Goal: Task Accomplishment & Management: Complete application form

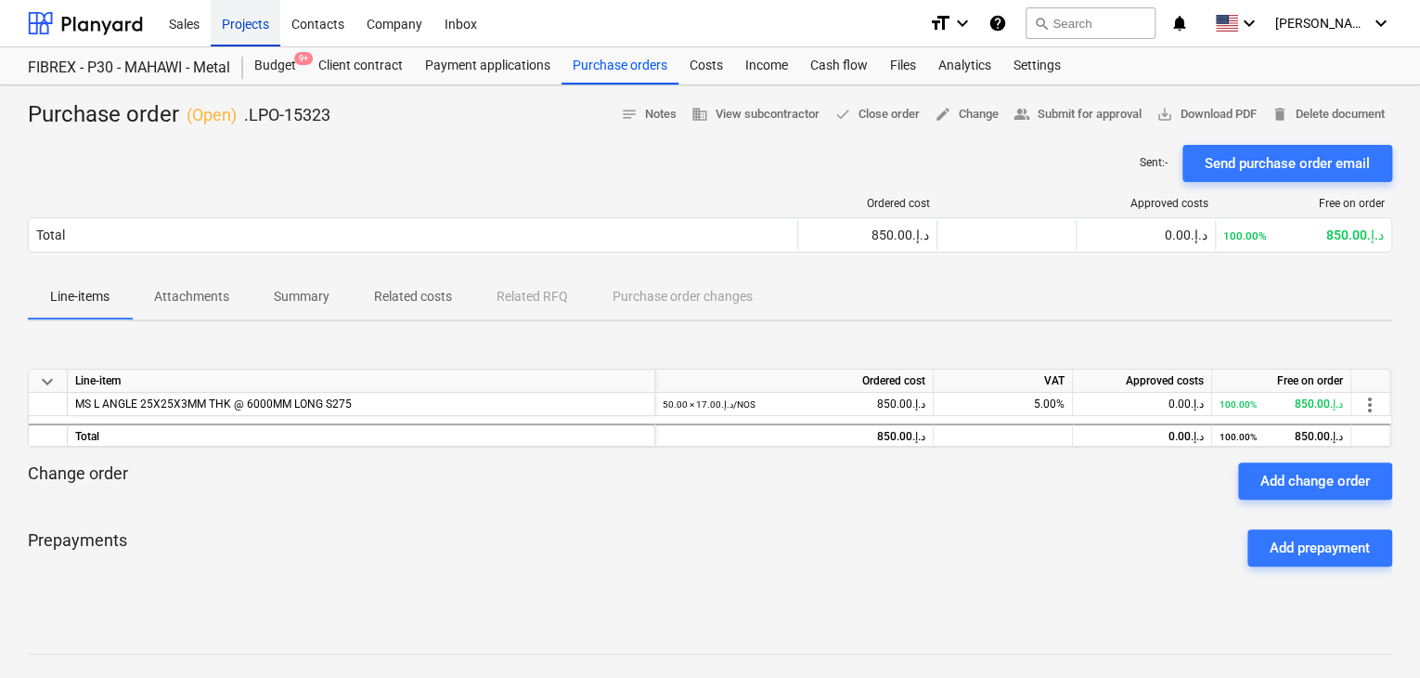
click at [258, 39] on div "Projects" at bounding box center [246, 22] width 70 height 47
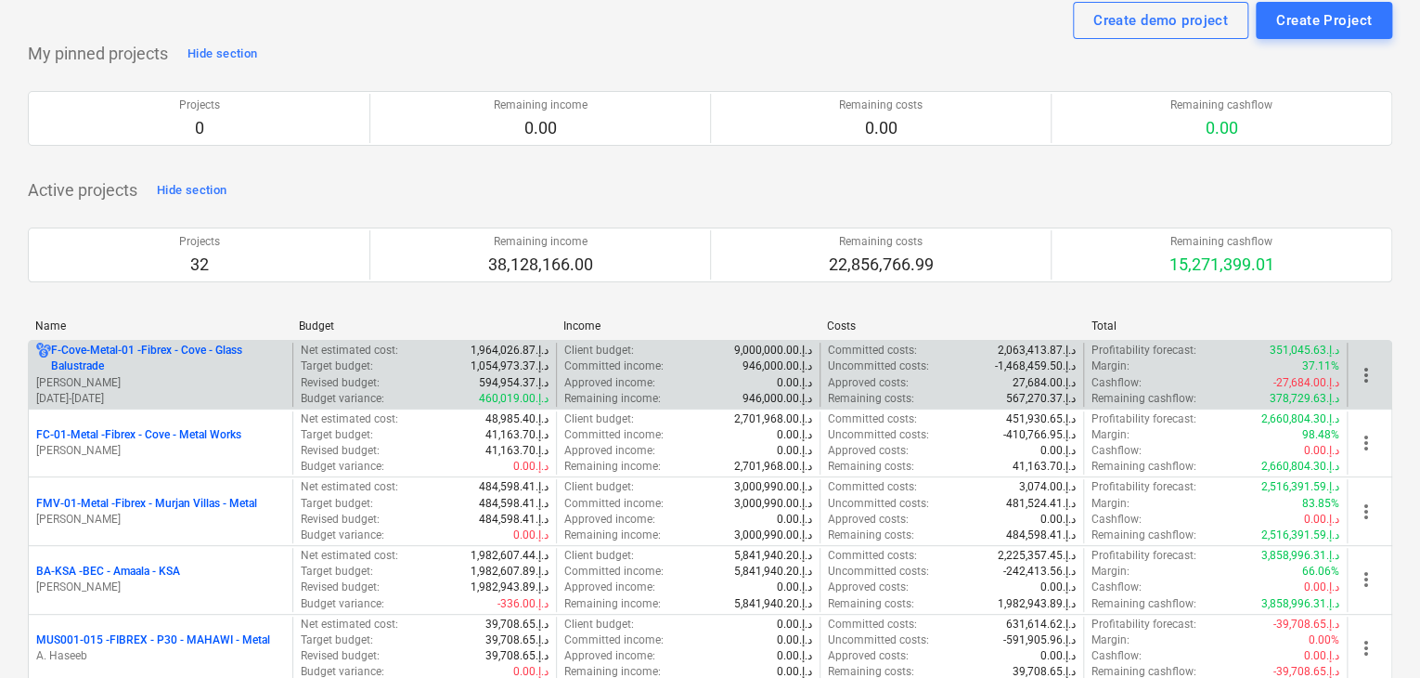
scroll to position [93, 0]
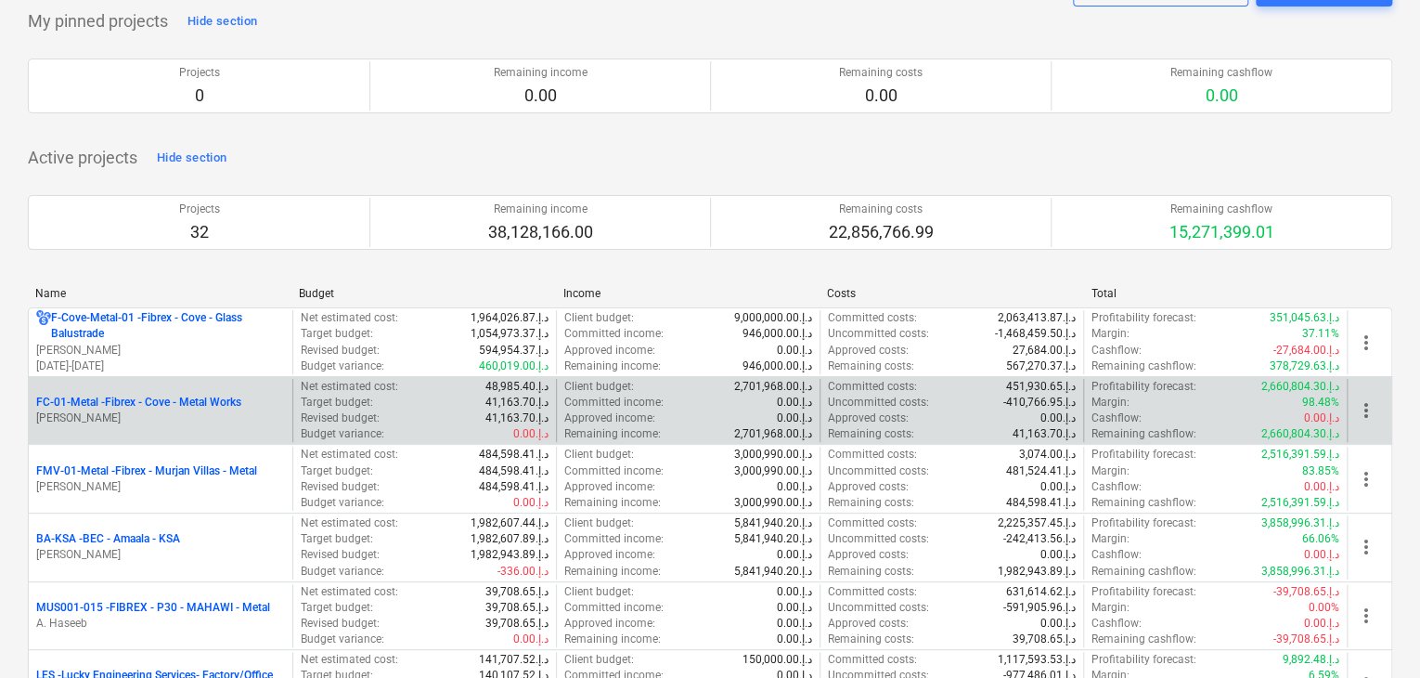
click at [178, 414] on p "[PERSON_NAME]" at bounding box center [160, 418] width 249 height 16
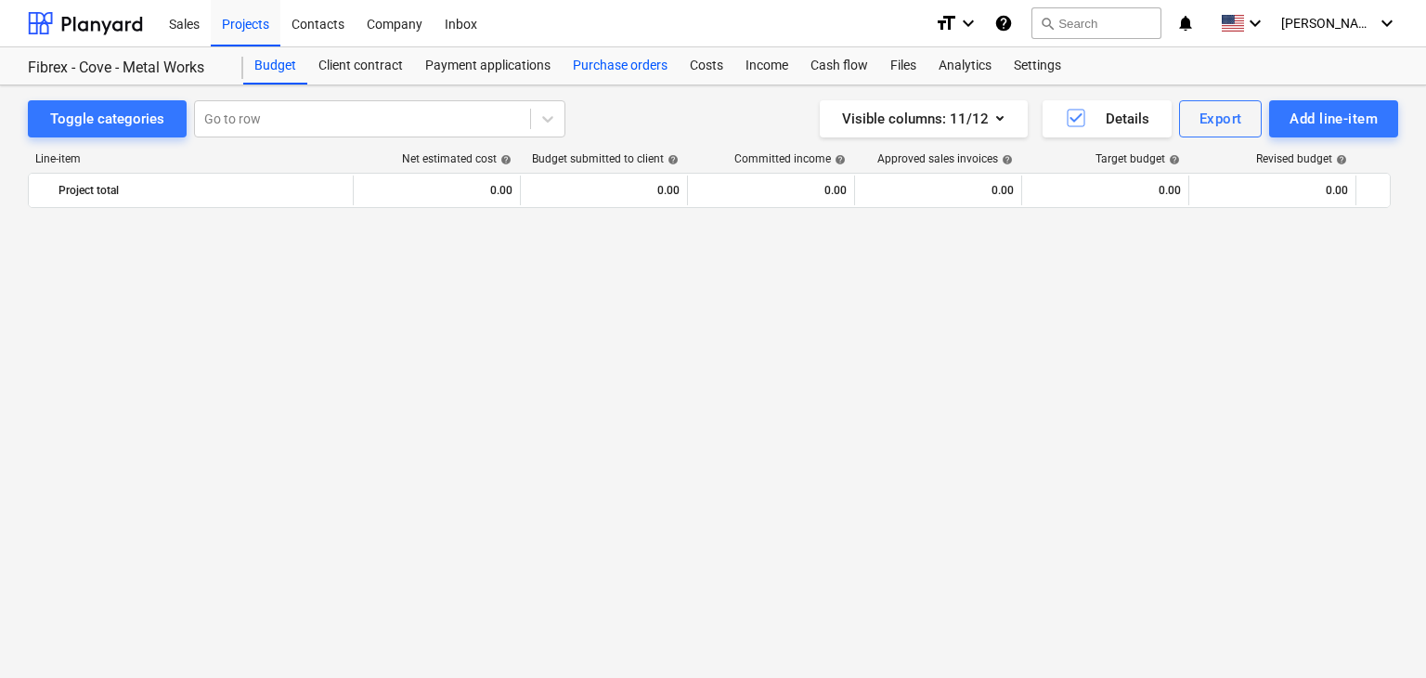
click at [606, 83] on div "Purchase orders" at bounding box center [620, 65] width 117 height 37
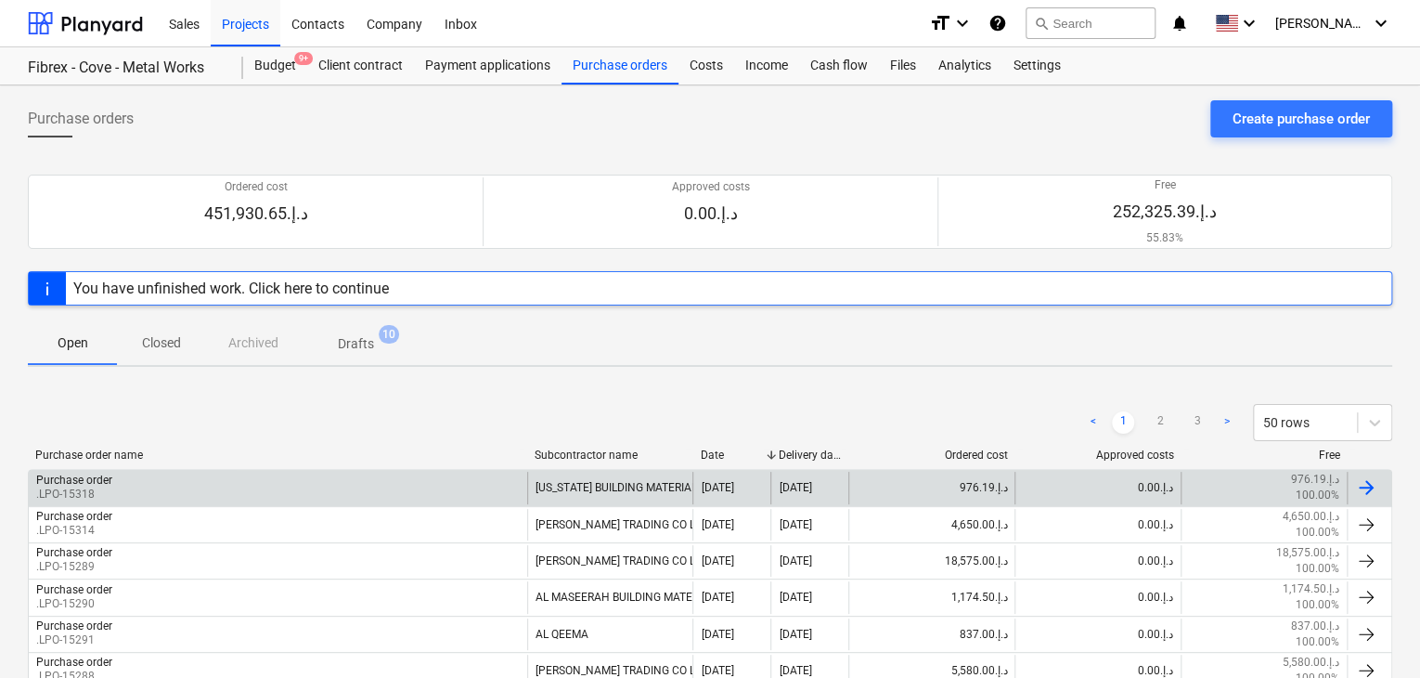
click at [208, 487] on div "Purchase order .LPO-15318" at bounding box center [278, 487] width 498 height 32
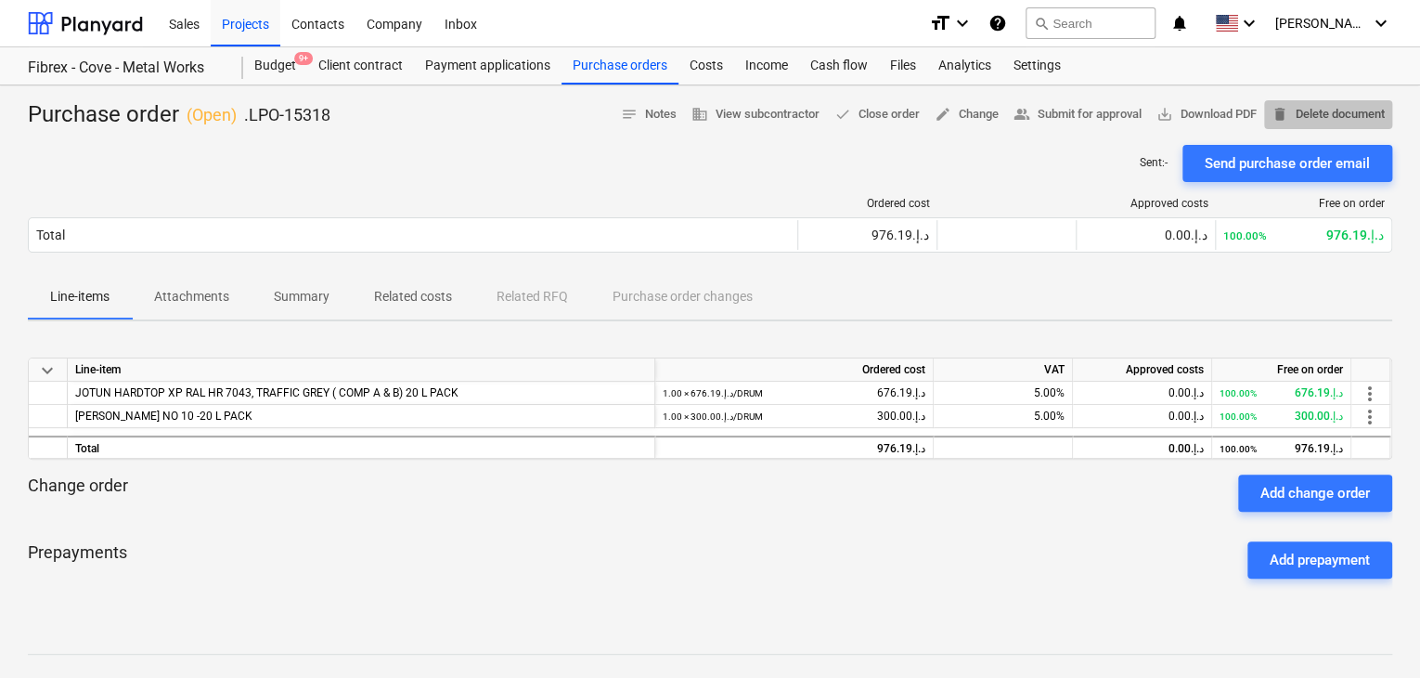
click at [1302, 115] on span "delete Delete document" at bounding box center [1328, 114] width 113 height 21
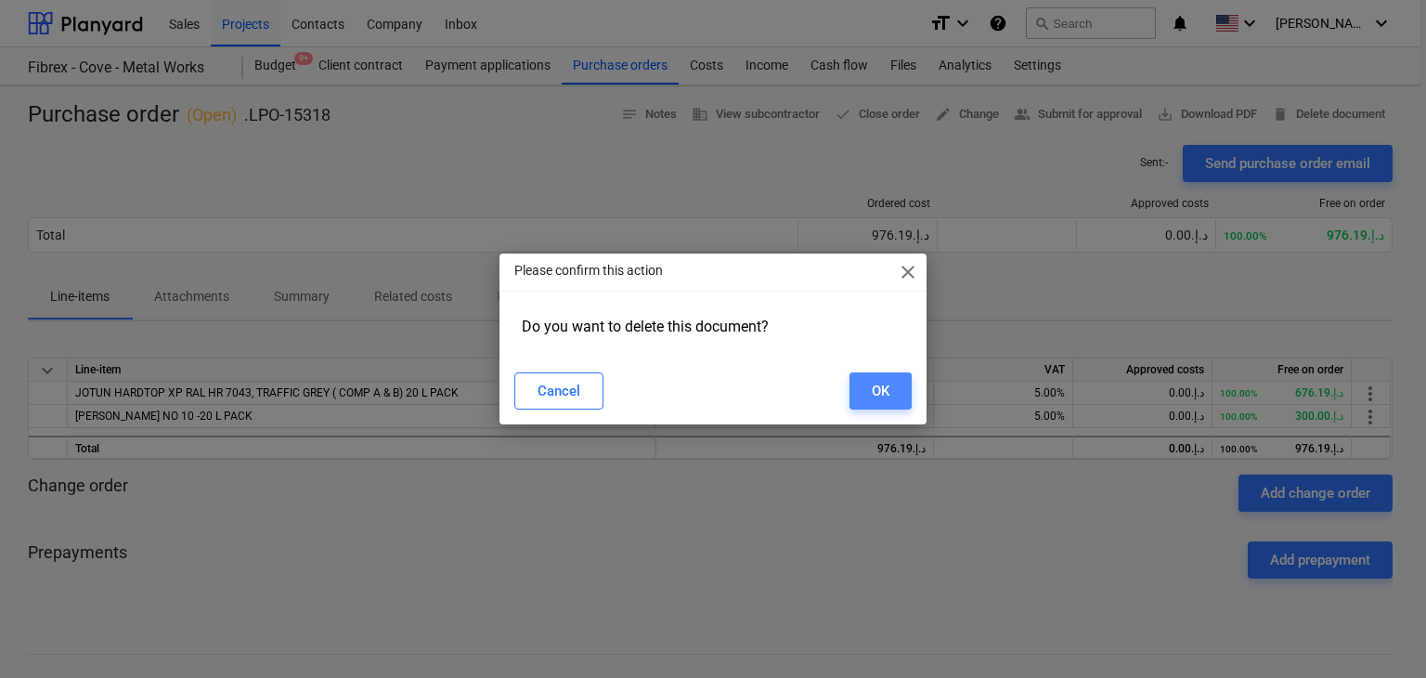
click at [891, 393] on button "OK" at bounding box center [880, 390] width 62 height 37
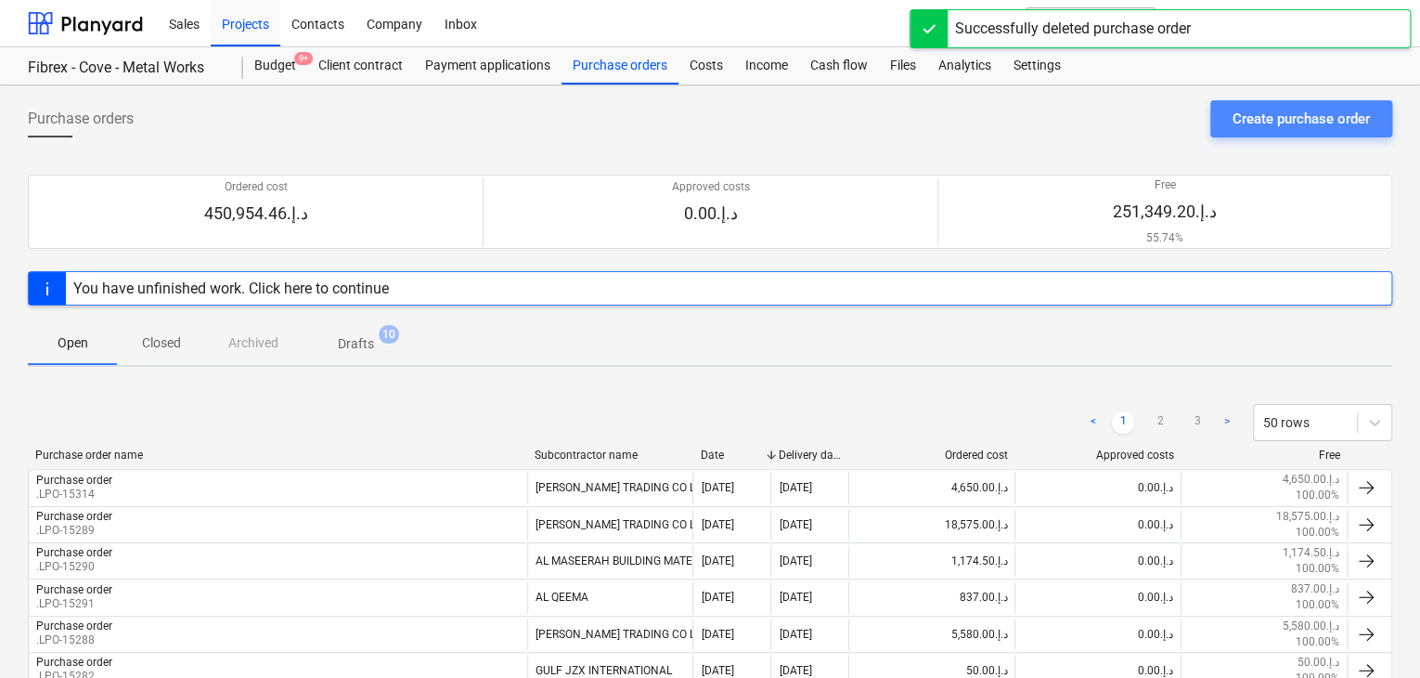
click at [1258, 107] on div "Create purchase order" at bounding box center [1301, 119] width 137 height 24
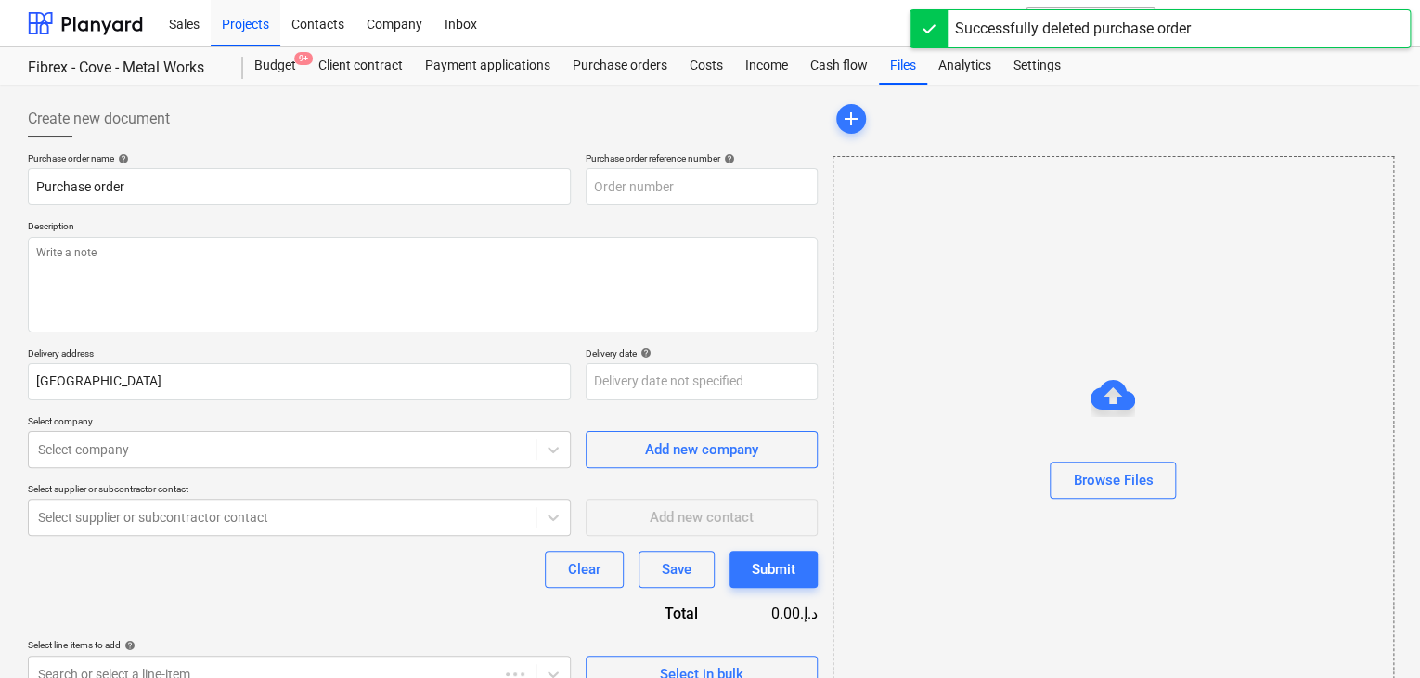
type textarea "x"
type input "FC-01-Metal-PO-260"
type textarea "x"
click at [269, 68] on div "Budget 9+" at bounding box center [275, 65] width 64 height 37
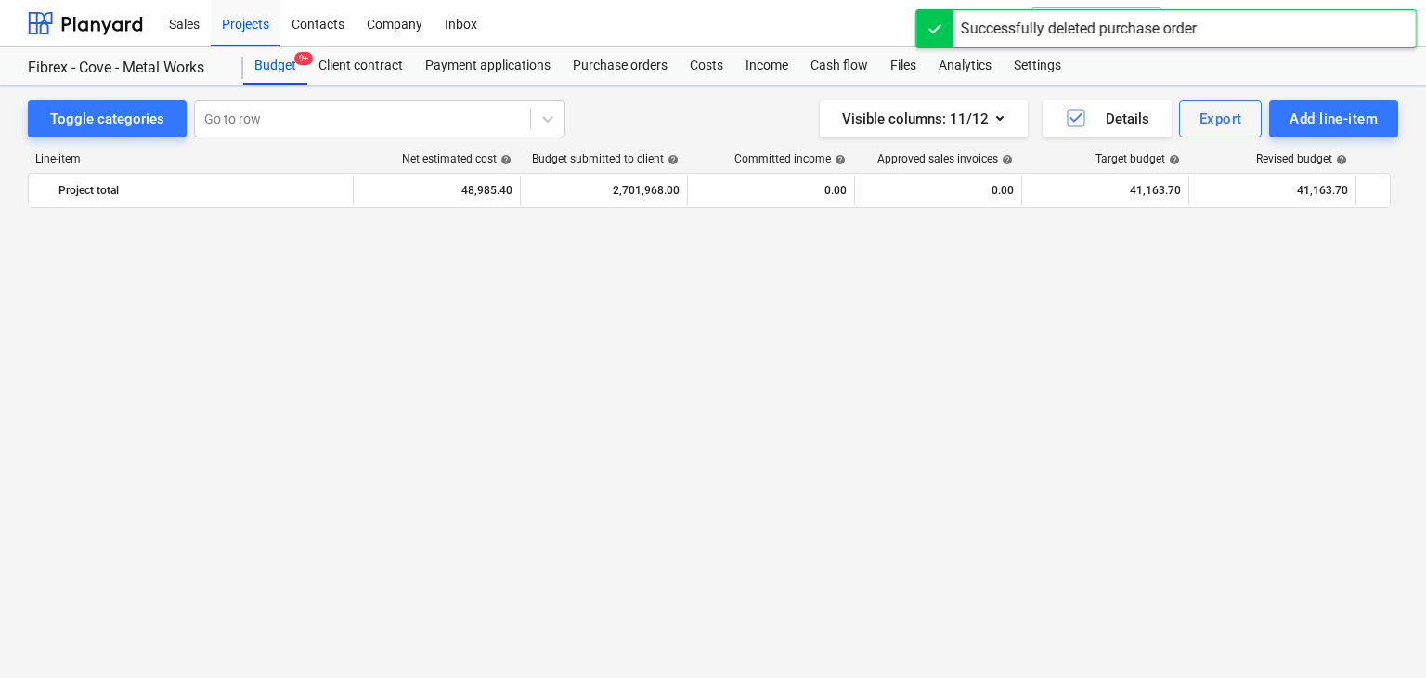
scroll to position [22803, 0]
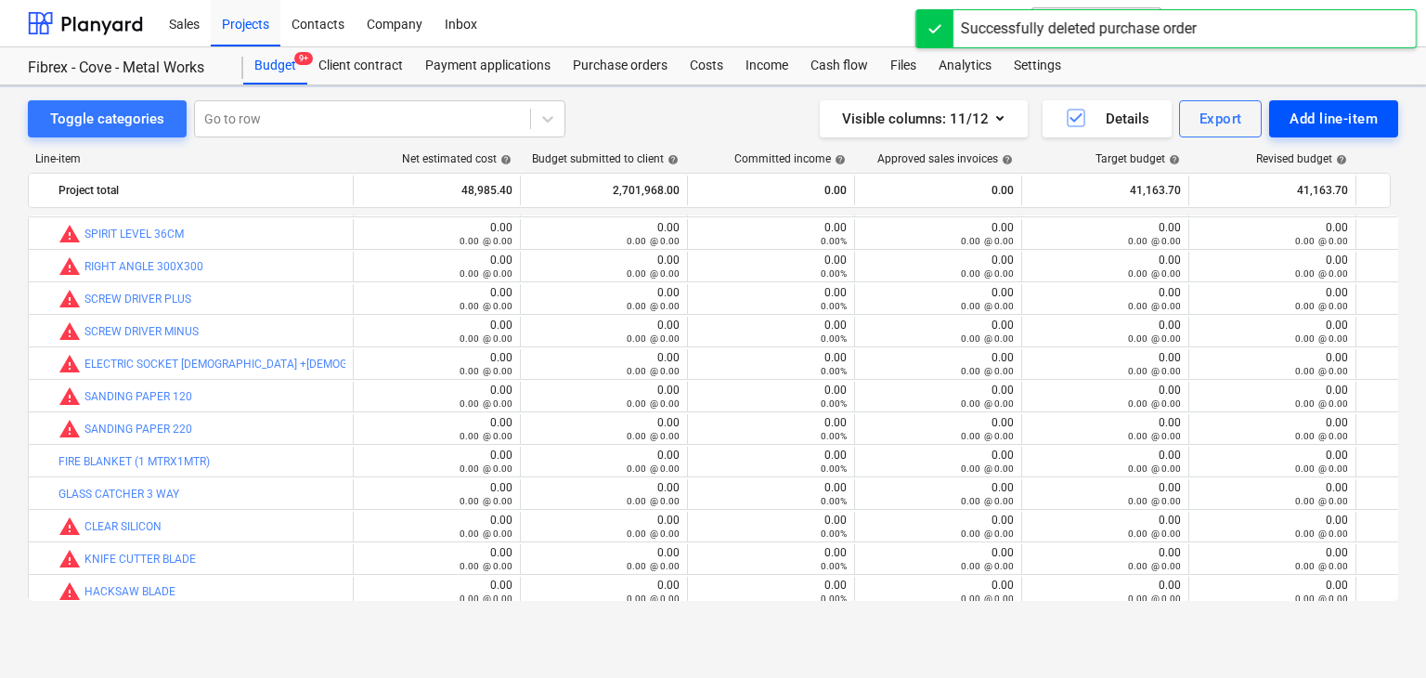
click at [1310, 107] on div "Add line-item" at bounding box center [1333, 119] width 88 height 24
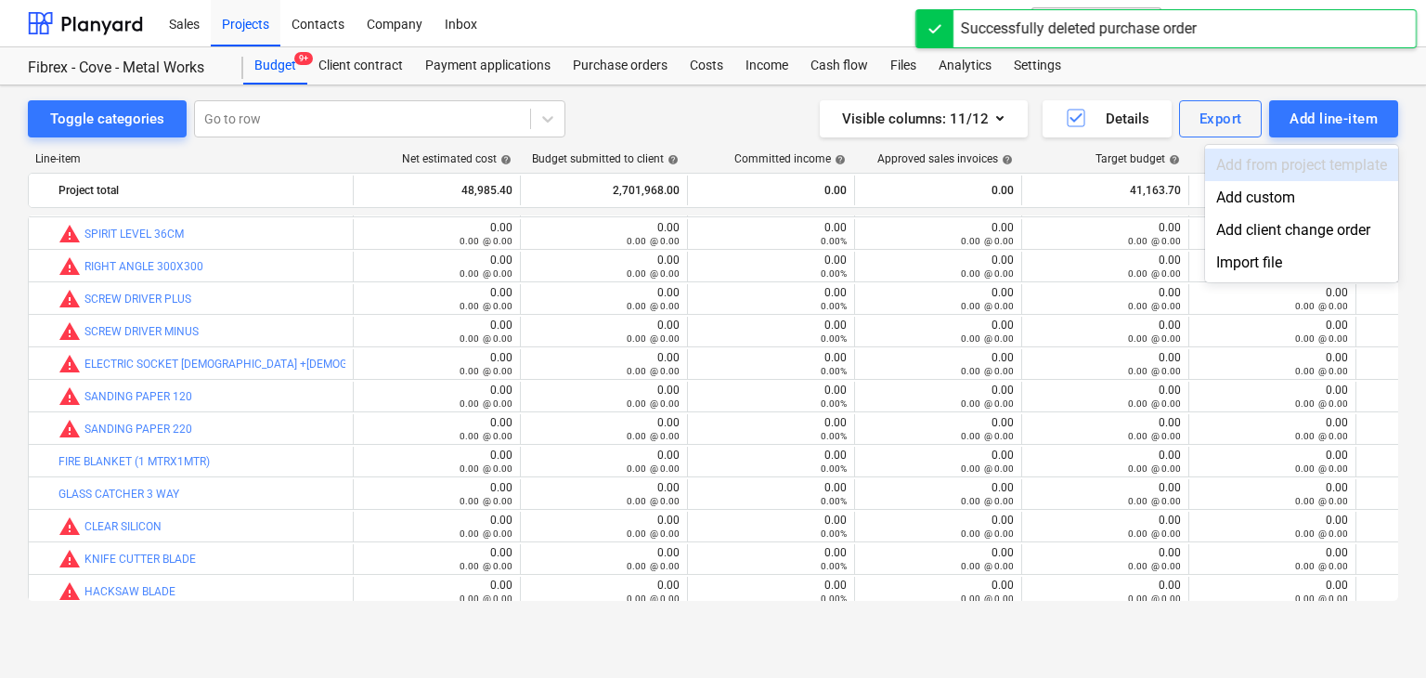
click at [1246, 201] on div "Add custom" at bounding box center [1301, 197] width 193 height 32
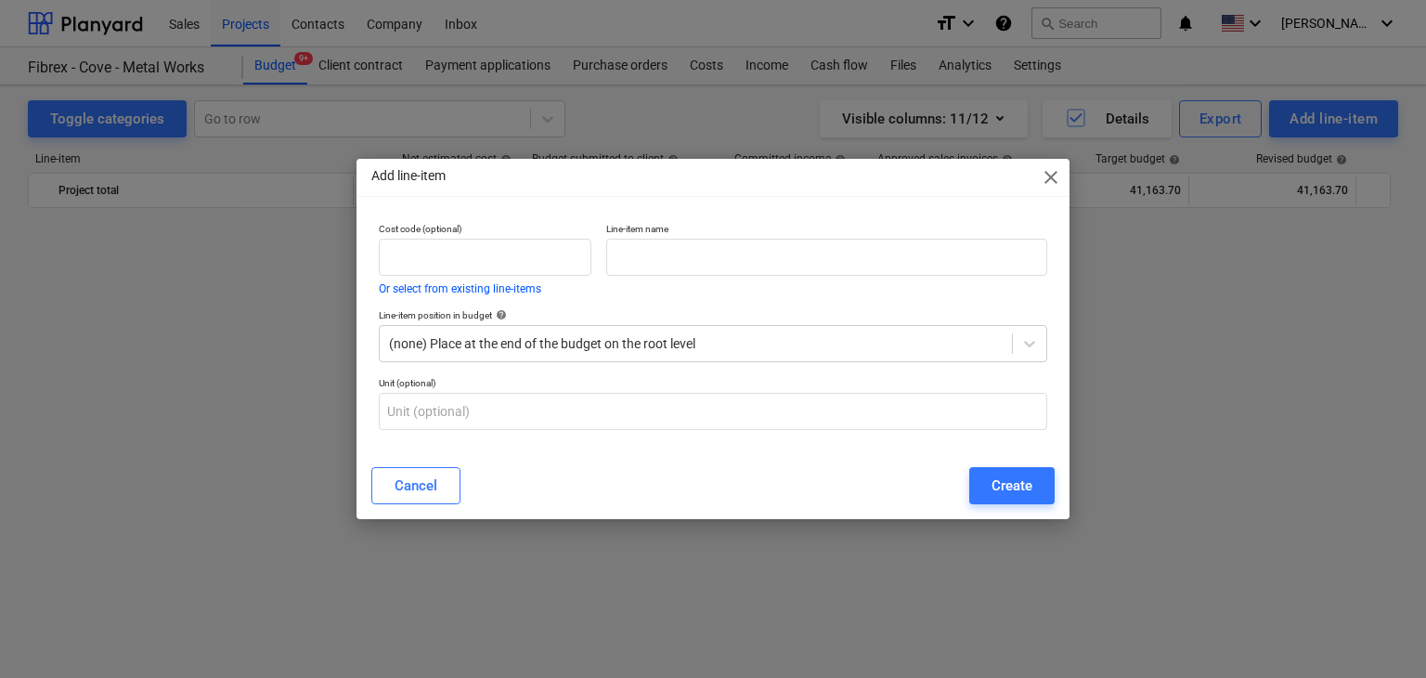
scroll to position [22803, 0]
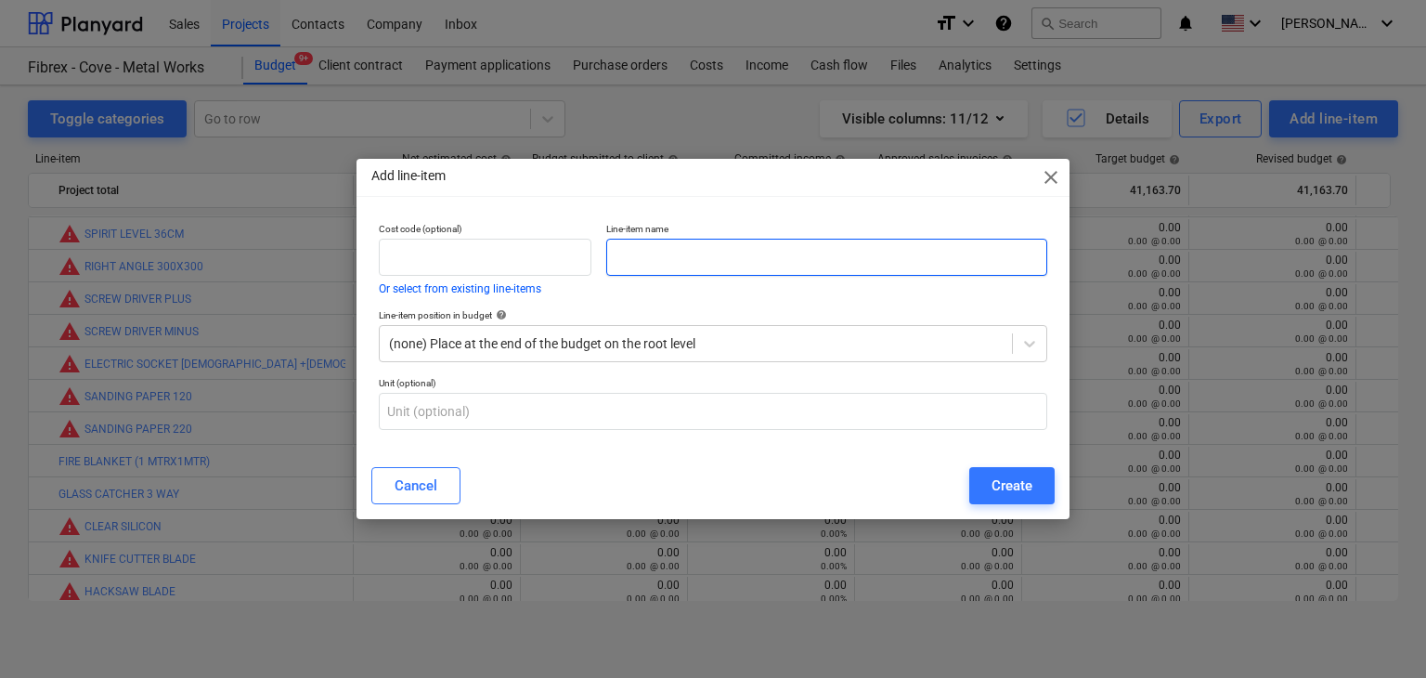
click at [858, 246] on input "text" at bounding box center [826, 257] width 441 height 37
paste input "JOTUN HARDTOP XP RAL HR 7043, TRAFFIC GREY ( COMP A & B) 5 L PACK"
type input "JOTUN HARDTOP XP RAL HR 7043, TRAFFIC GREY ( COMP A & B) 5 L PACK"
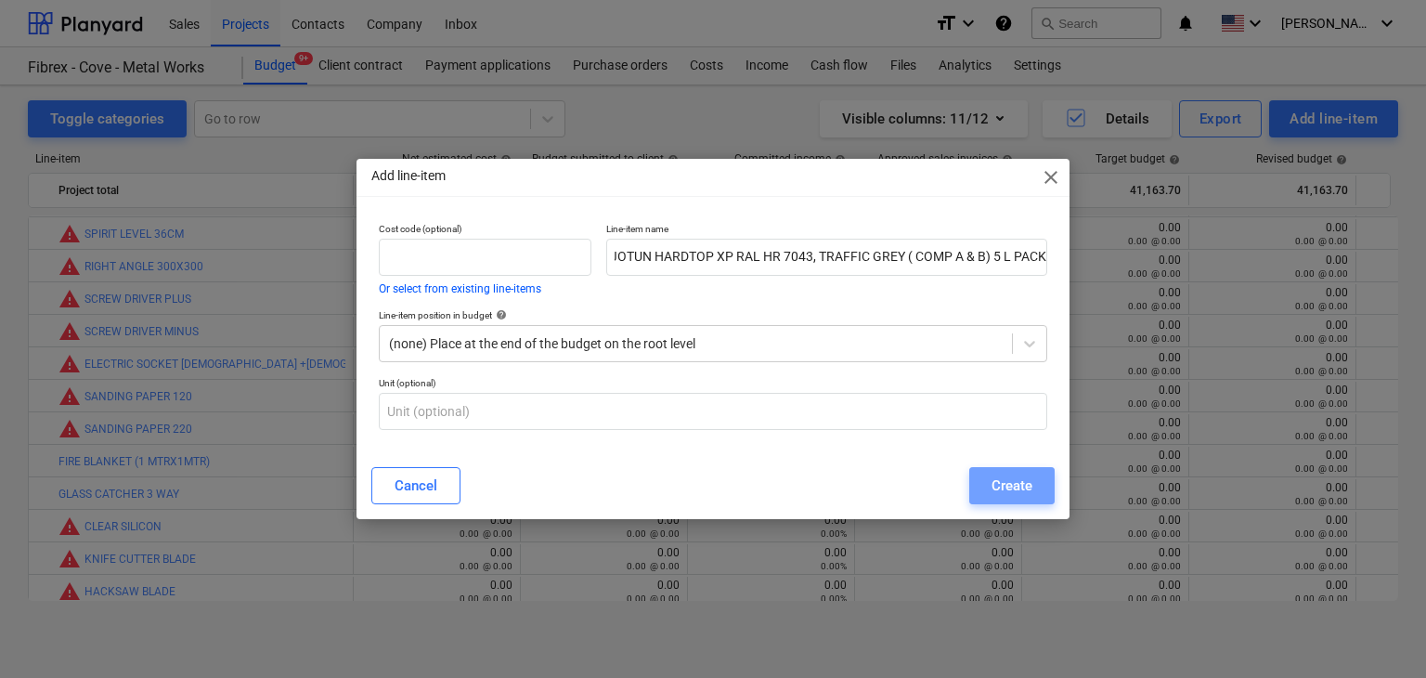
click at [1027, 467] on button "Create" at bounding box center [1011, 485] width 85 height 37
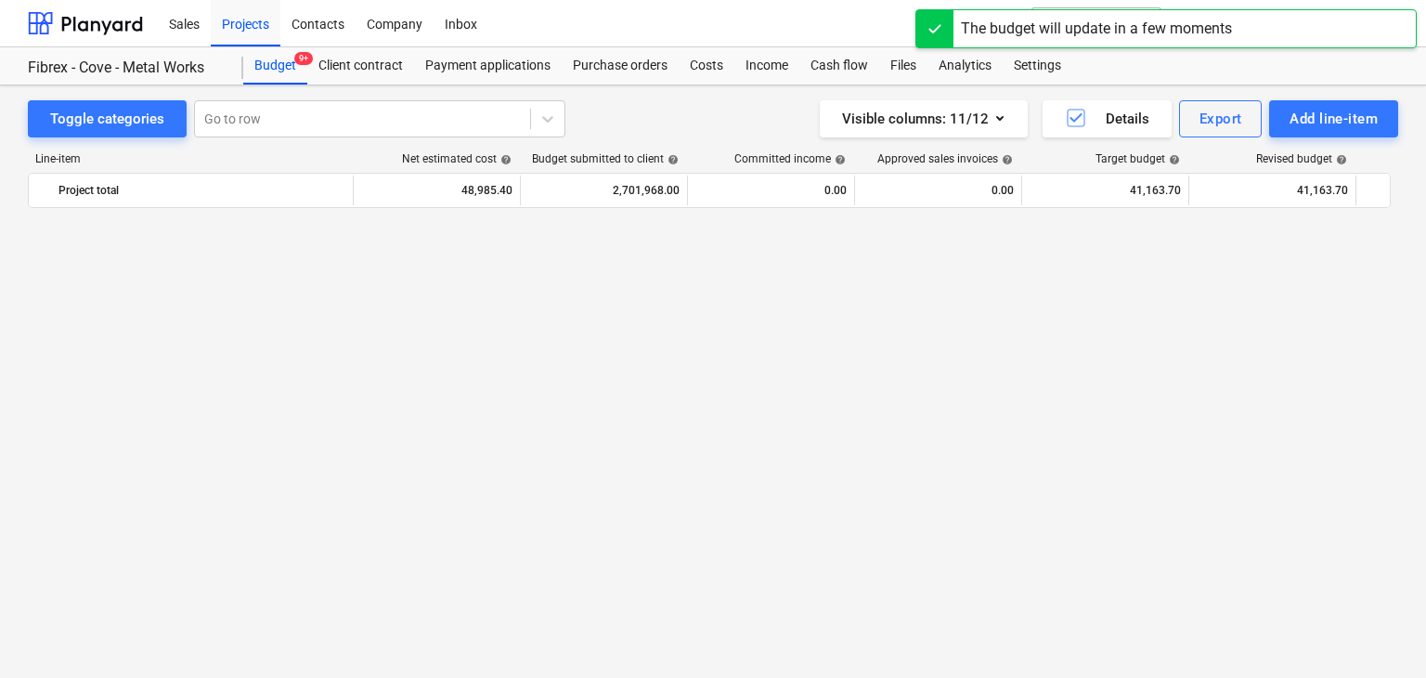
scroll to position [22803, 0]
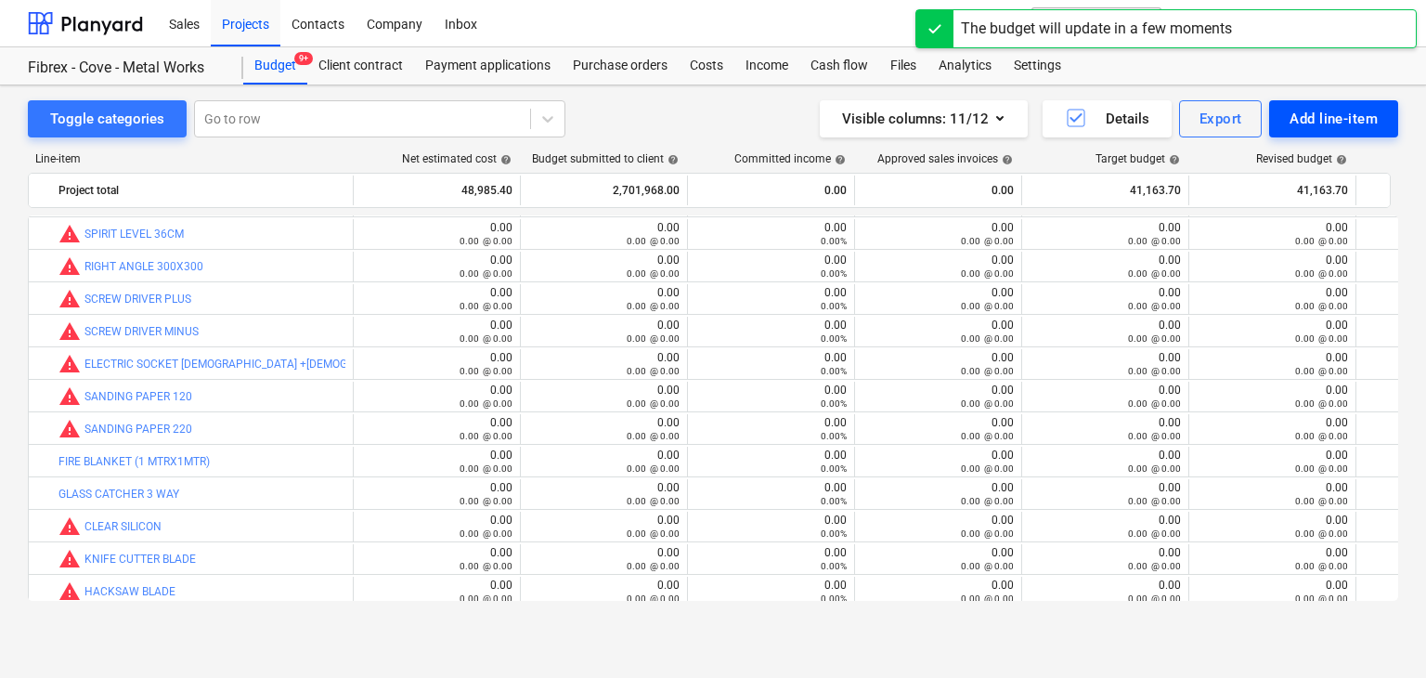
click at [1319, 110] on div "Add line-item" at bounding box center [1333, 119] width 88 height 24
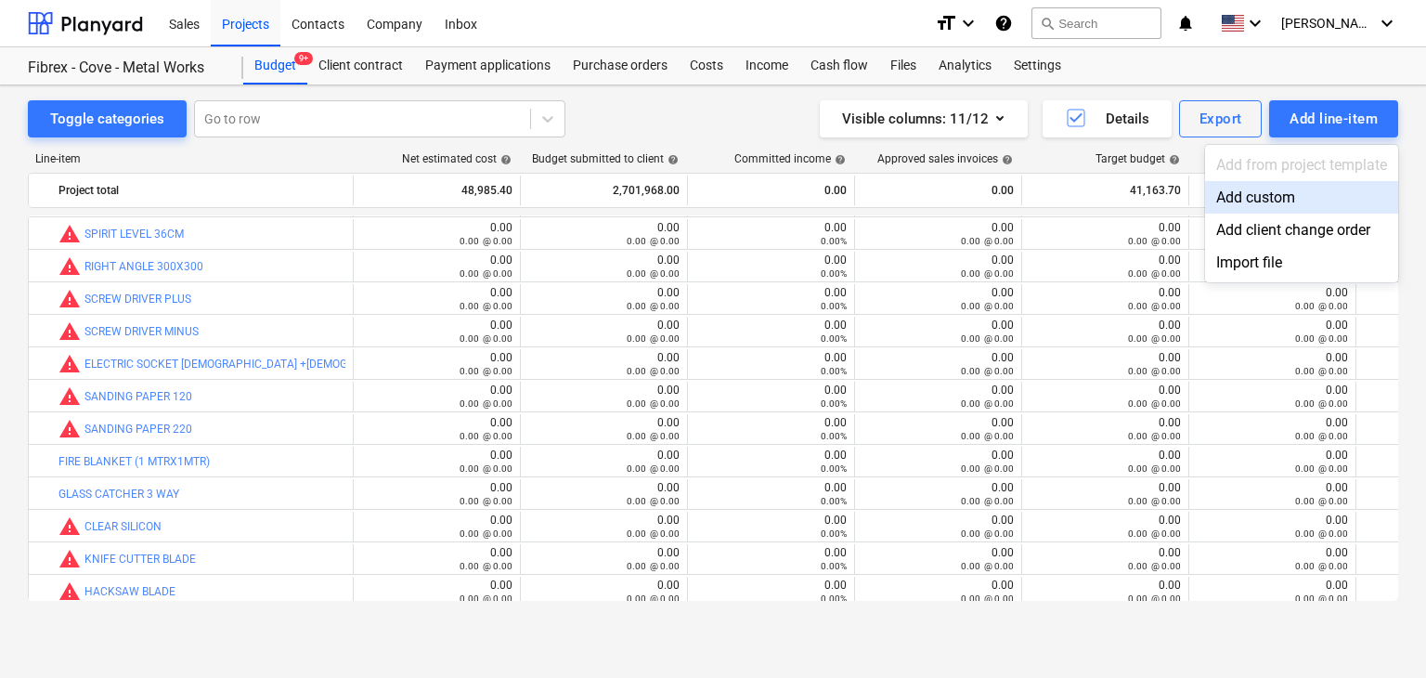
click at [1256, 197] on div "Add custom" at bounding box center [1301, 197] width 193 height 32
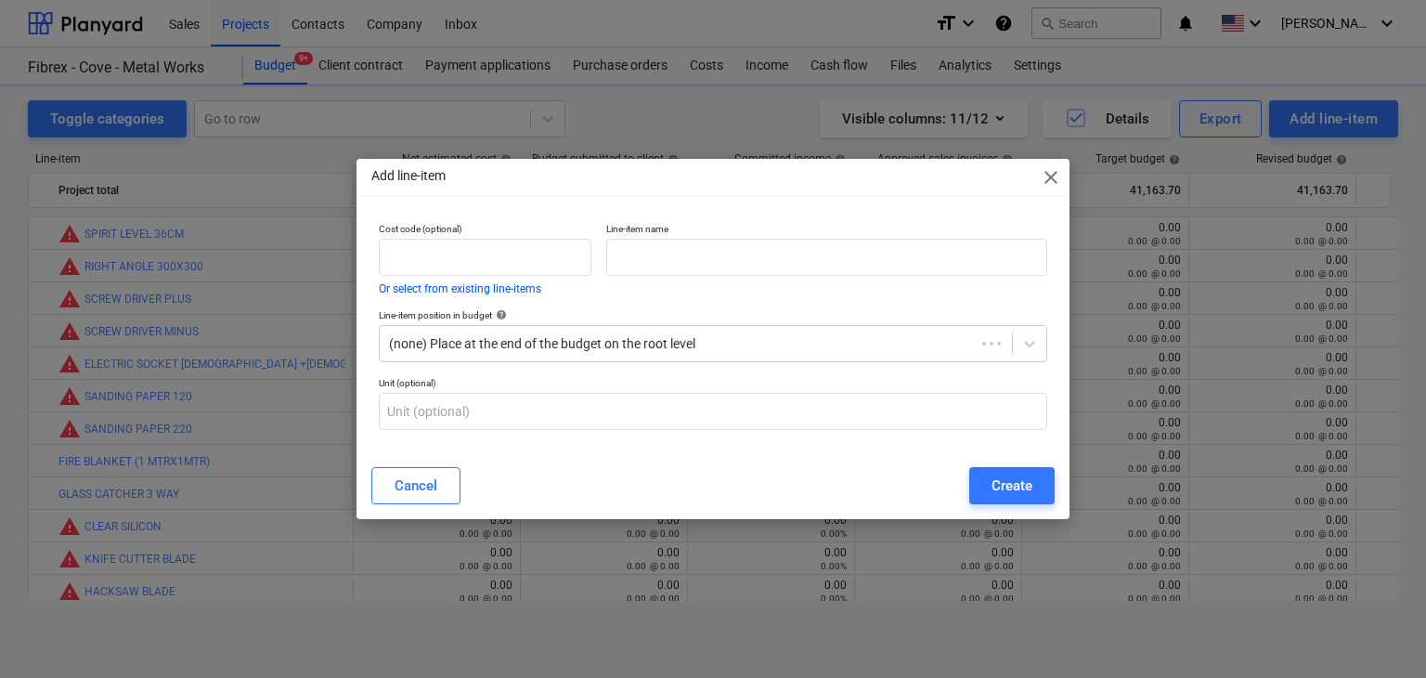
click at [701, 230] on p "Line-item name" at bounding box center [826, 231] width 441 height 16
click at [672, 257] on input "text" at bounding box center [826, 257] width 441 height 37
paste input "[PERSON_NAME] NO 10 -5 L PACK"
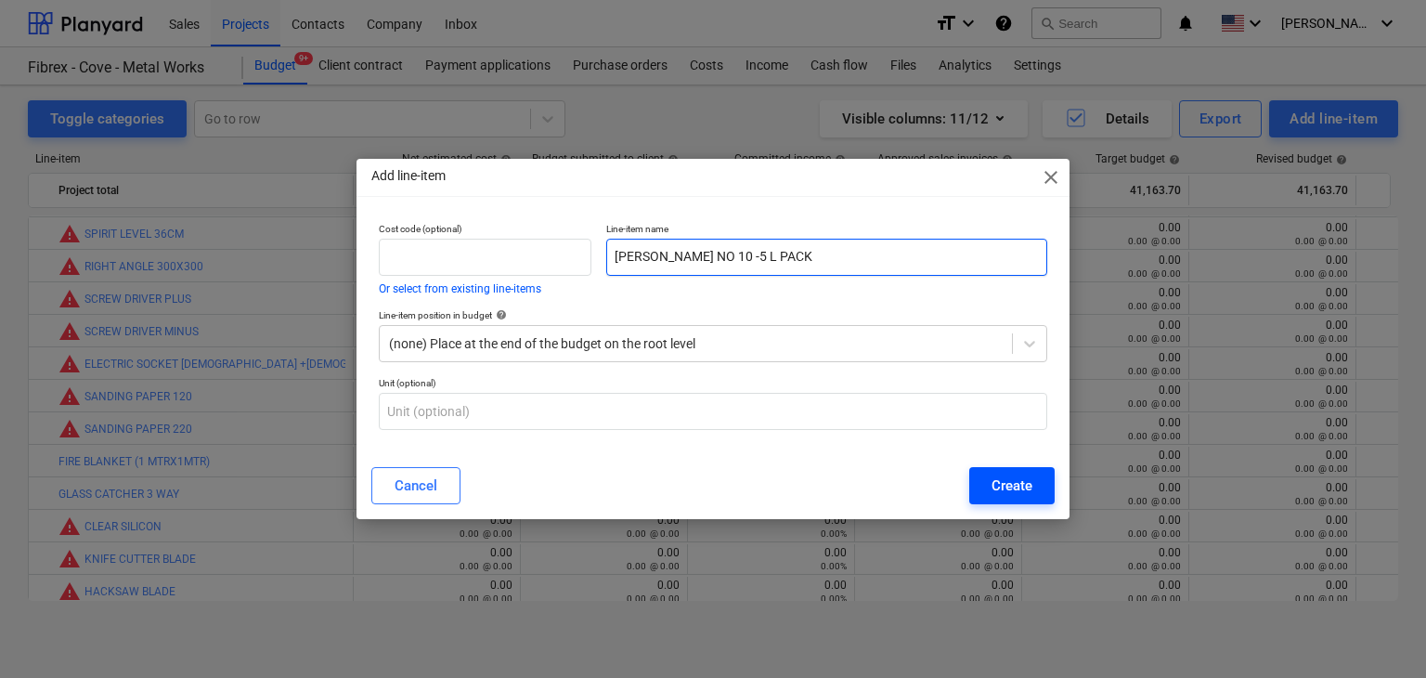
type input "[PERSON_NAME] NO 10 -5 L PACK"
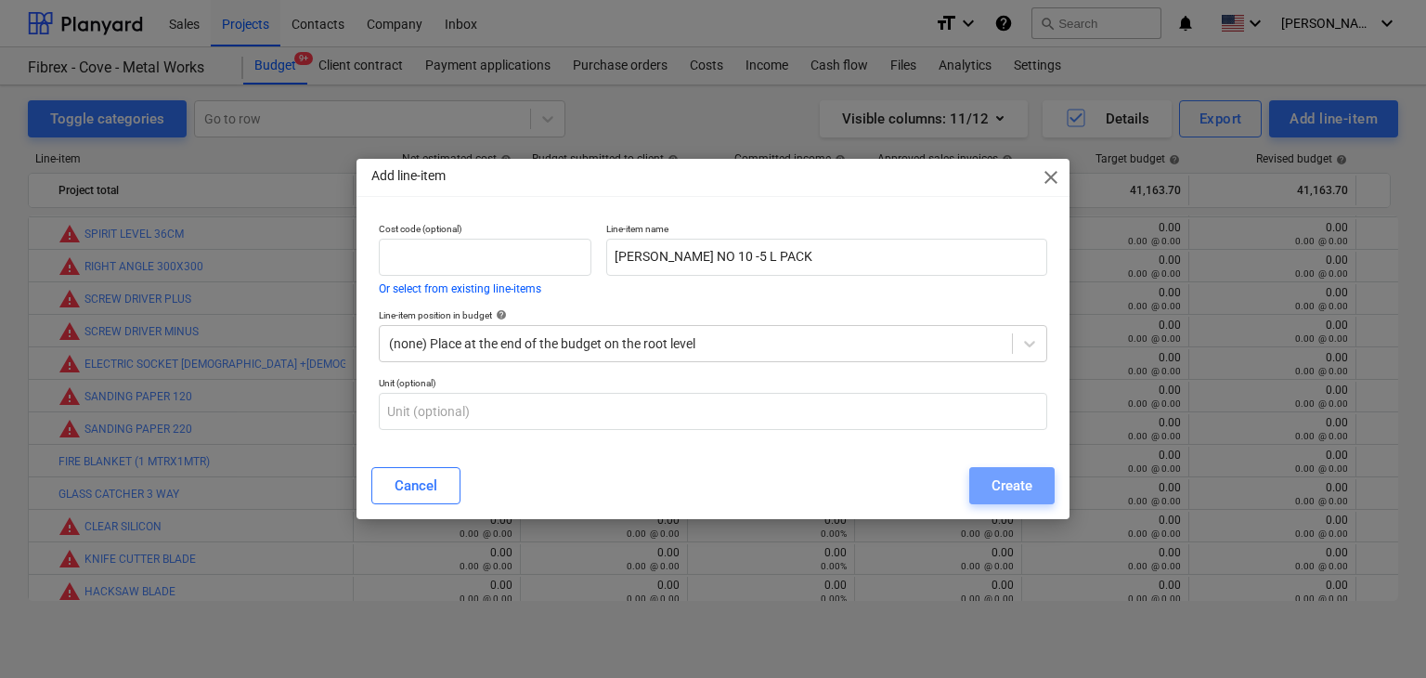
click at [1023, 482] on div "Create" at bounding box center [1011, 485] width 41 height 24
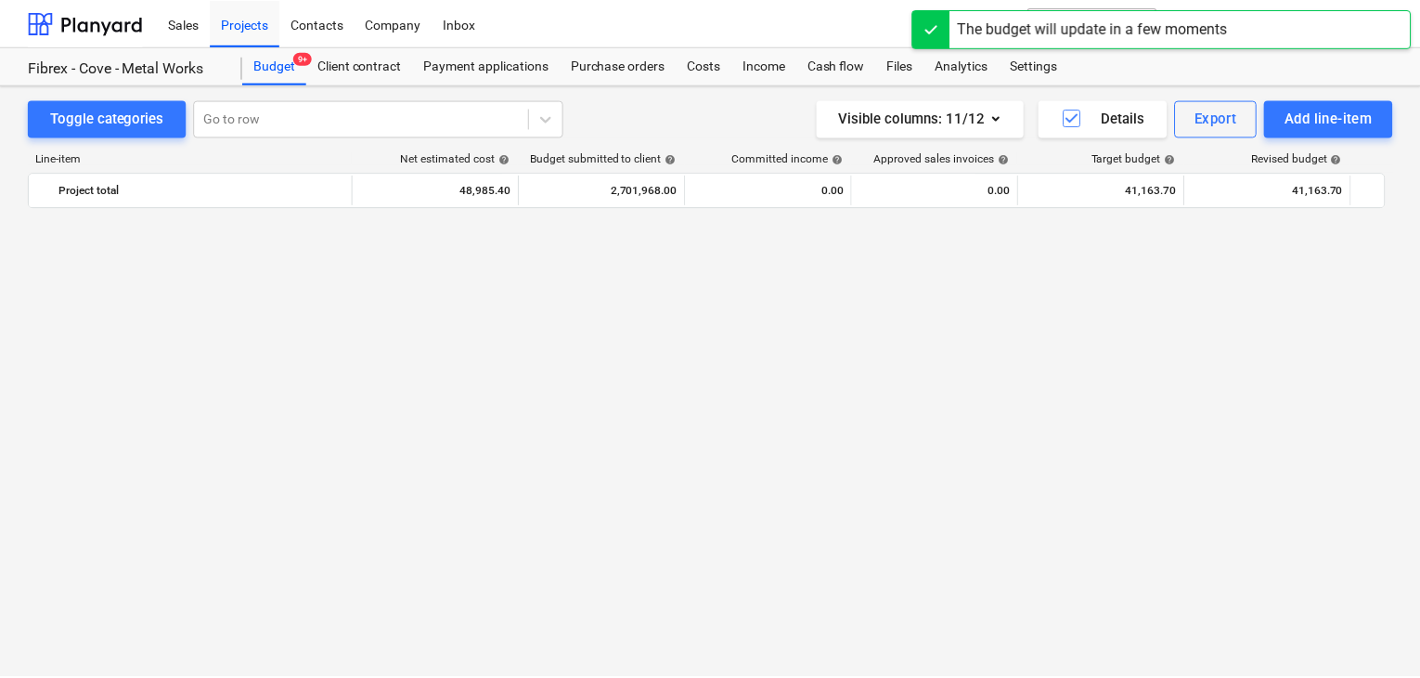
scroll to position [22803, 0]
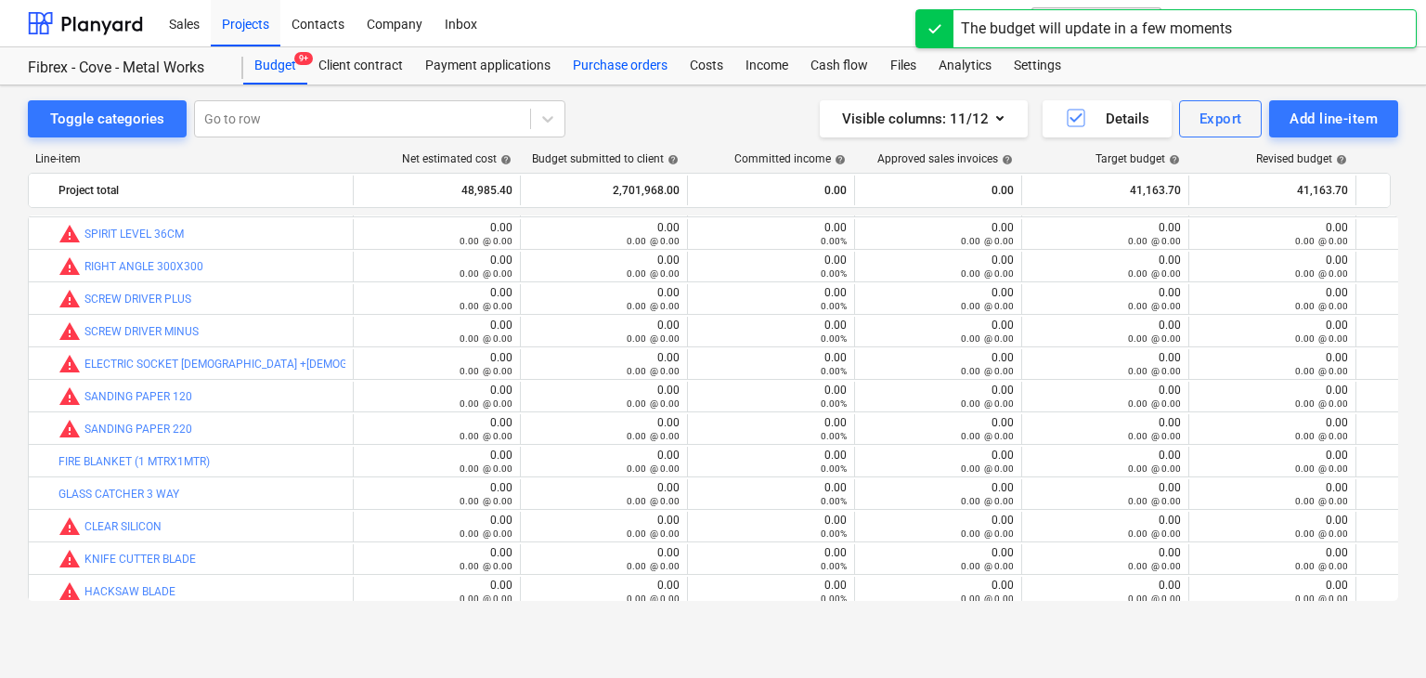
click at [587, 53] on div "Purchase orders" at bounding box center [620, 65] width 117 height 37
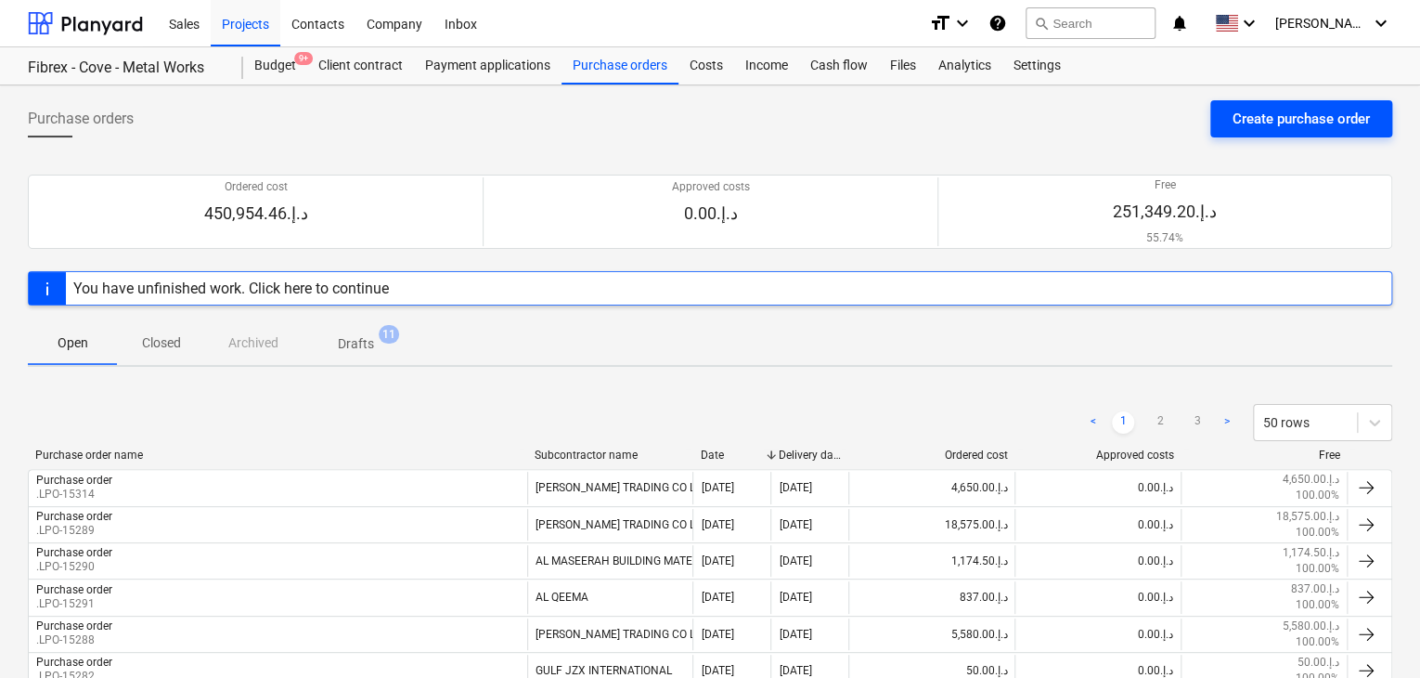
click at [1262, 109] on div "Create purchase order" at bounding box center [1301, 119] width 137 height 24
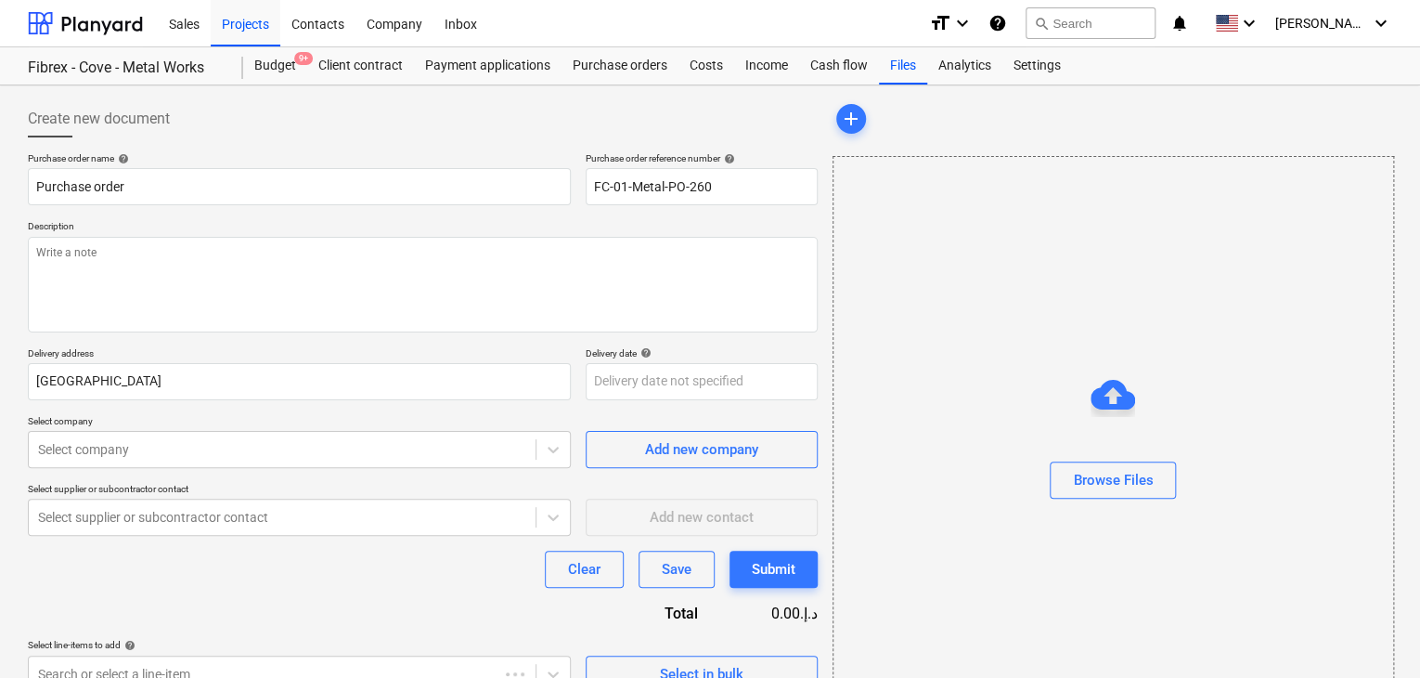
click at [704, 221] on p "Description" at bounding box center [423, 228] width 790 height 16
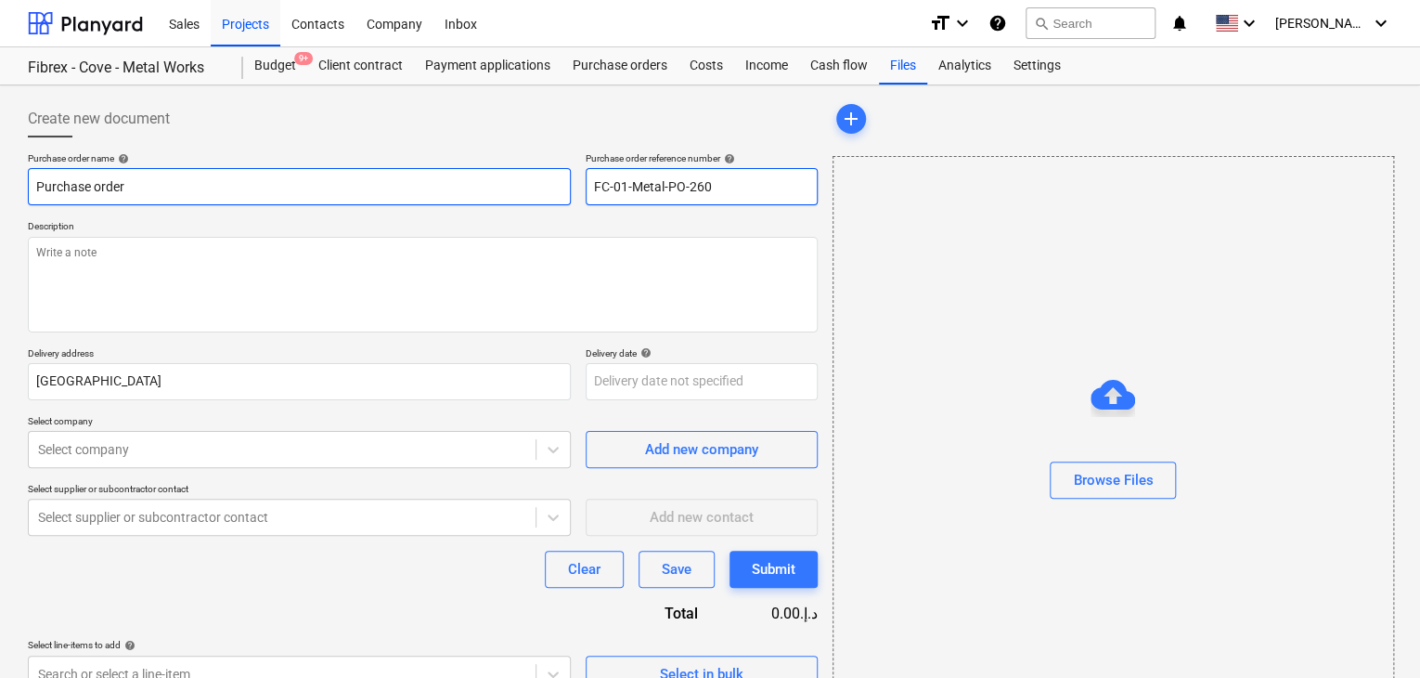
drag, startPoint x: 735, startPoint y: 189, endPoint x: 560, endPoint y: 171, distance: 176.4
click at [560, 171] on div "Purchase order name help Purchase order Purchase order reference number help FC…" at bounding box center [423, 178] width 790 height 53
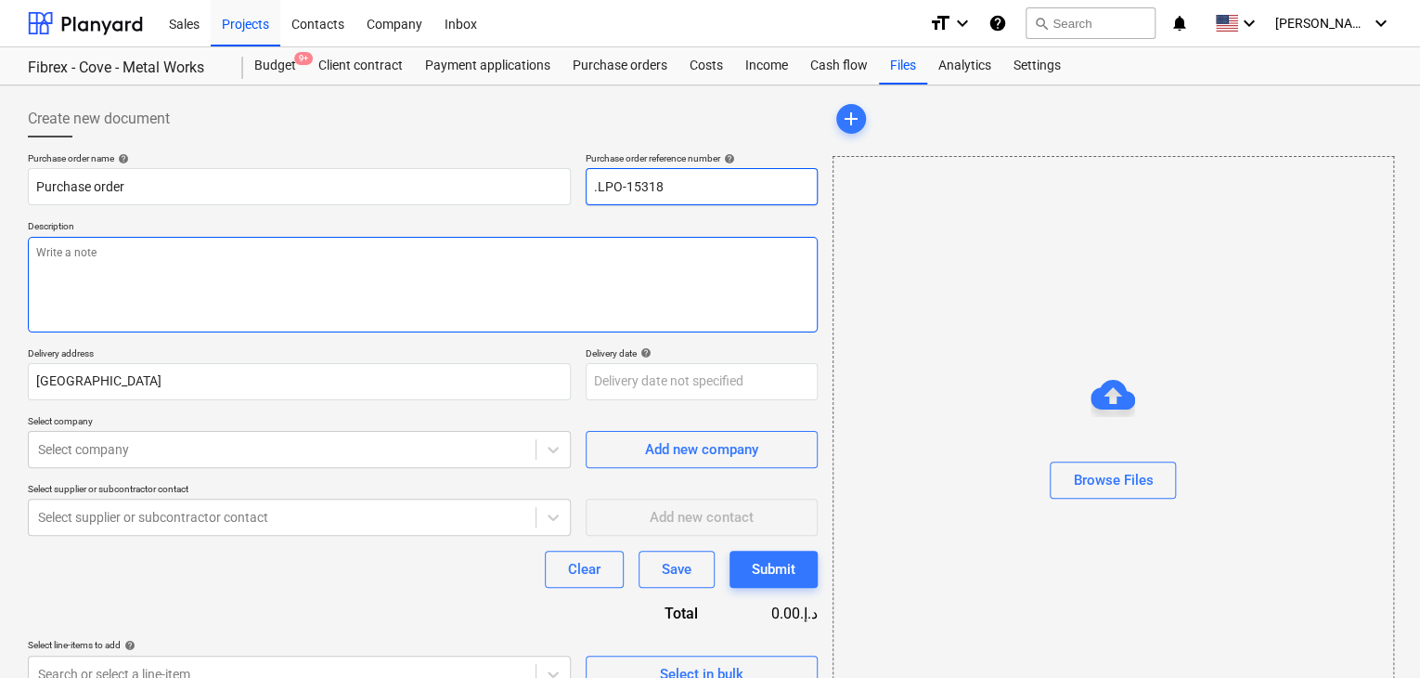
type input ".LPO-15318"
drag, startPoint x: 271, startPoint y: 281, endPoint x: 279, endPoint y: 269, distance: 14.7
click at [274, 279] on textarea at bounding box center [423, 285] width 790 height 96
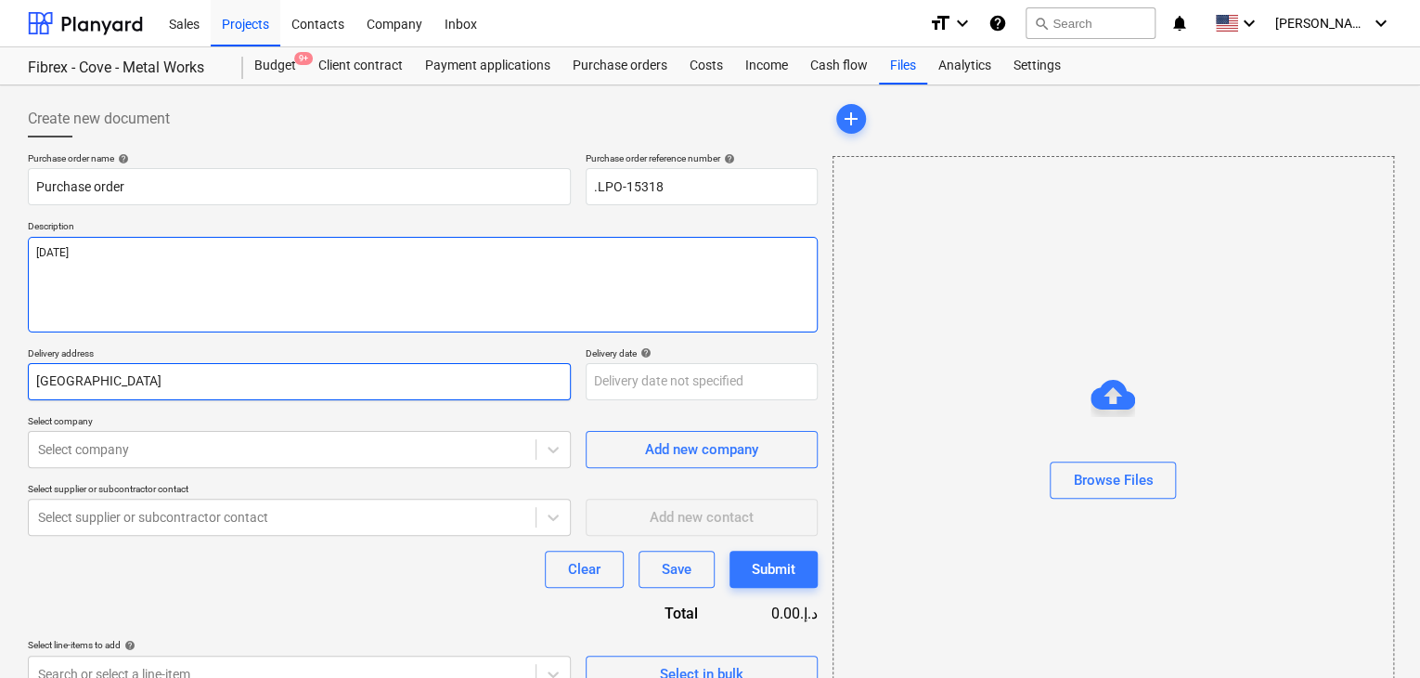
type textarea "[DATE]"
click at [101, 396] on input "[GEOGRAPHIC_DATA]" at bounding box center [299, 381] width 543 height 37
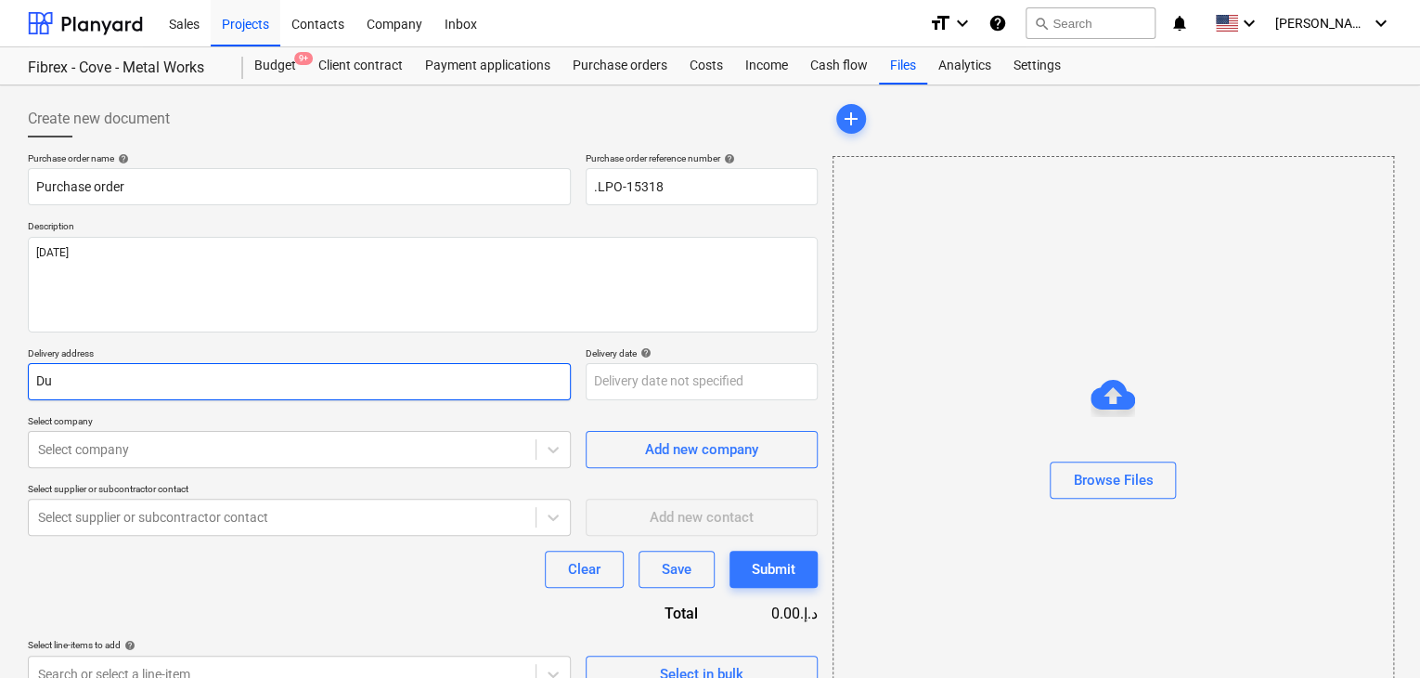
type input "D"
type input "LUCKY ENGINEERING SERVICES"
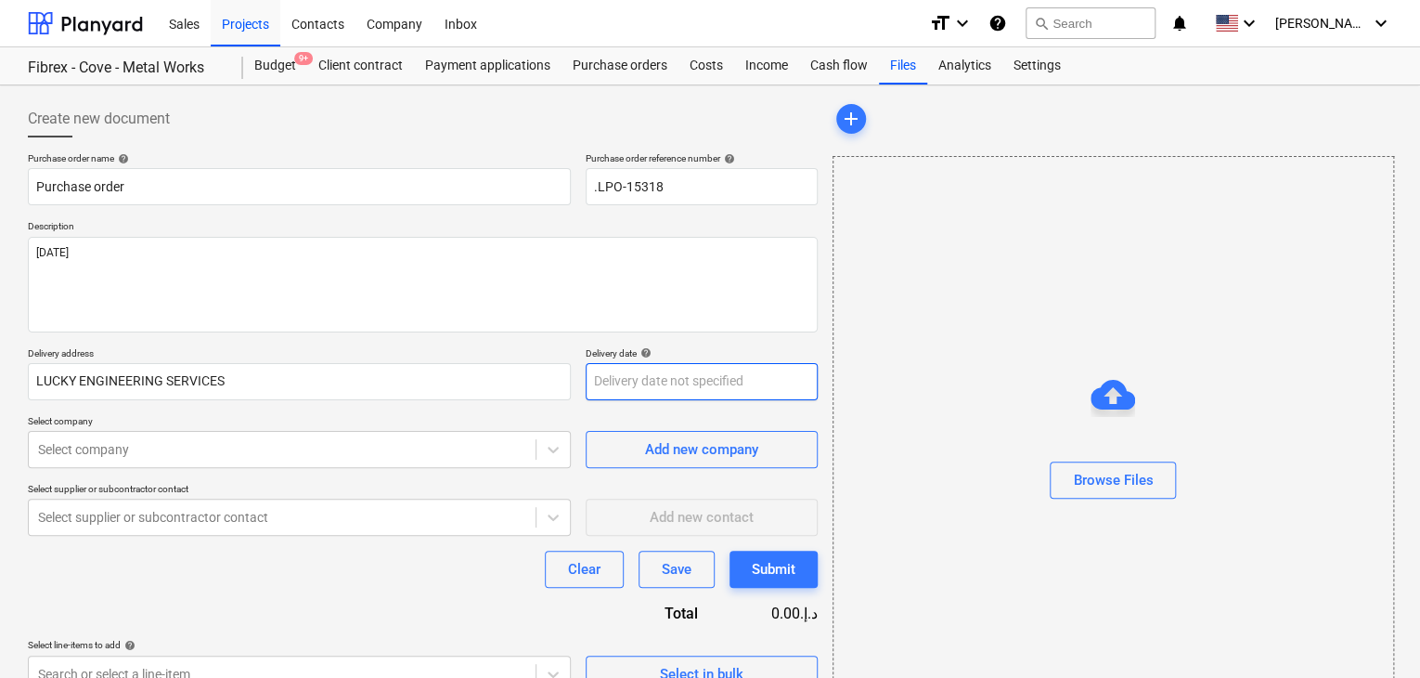
click at [588, 371] on body "Sales Projects Contacts Company Inbox format_size keyboard_arrow_down help sear…" at bounding box center [710, 339] width 1420 height 678
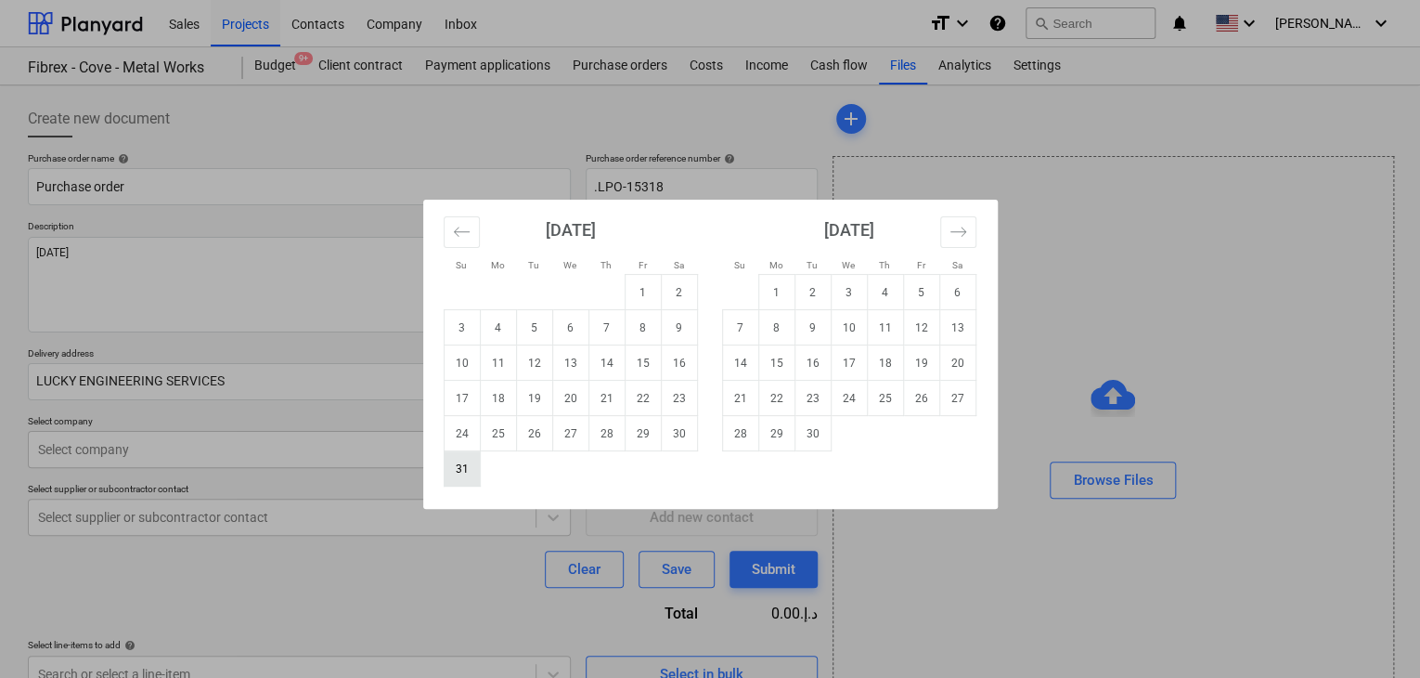
click at [468, 469] on td "31" at bounding box center [462, 468] width 36 height 35
type input "[DATE]"
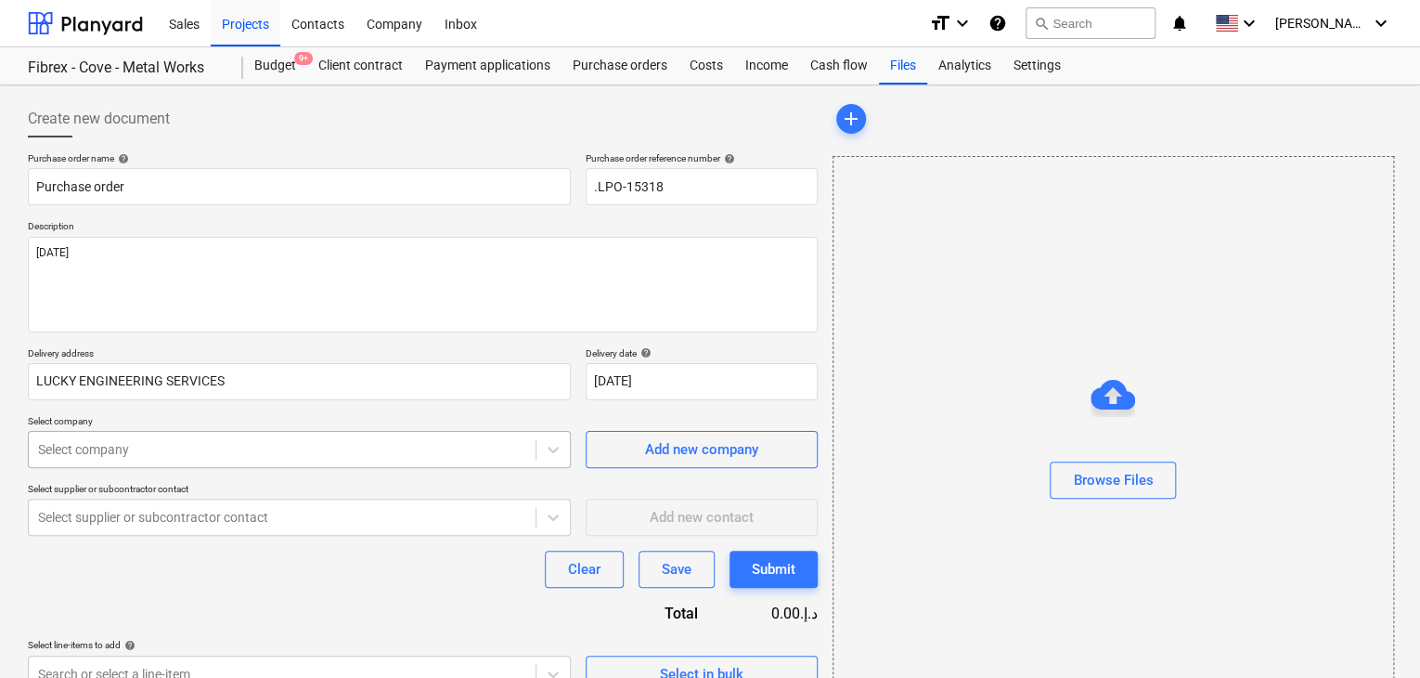
click at [412, 445] on body "Sales Projects Contacts Company Inbox format_size keyboard_arrow_down help sear…" at bounding box center [710, 339] width 1420 height 678
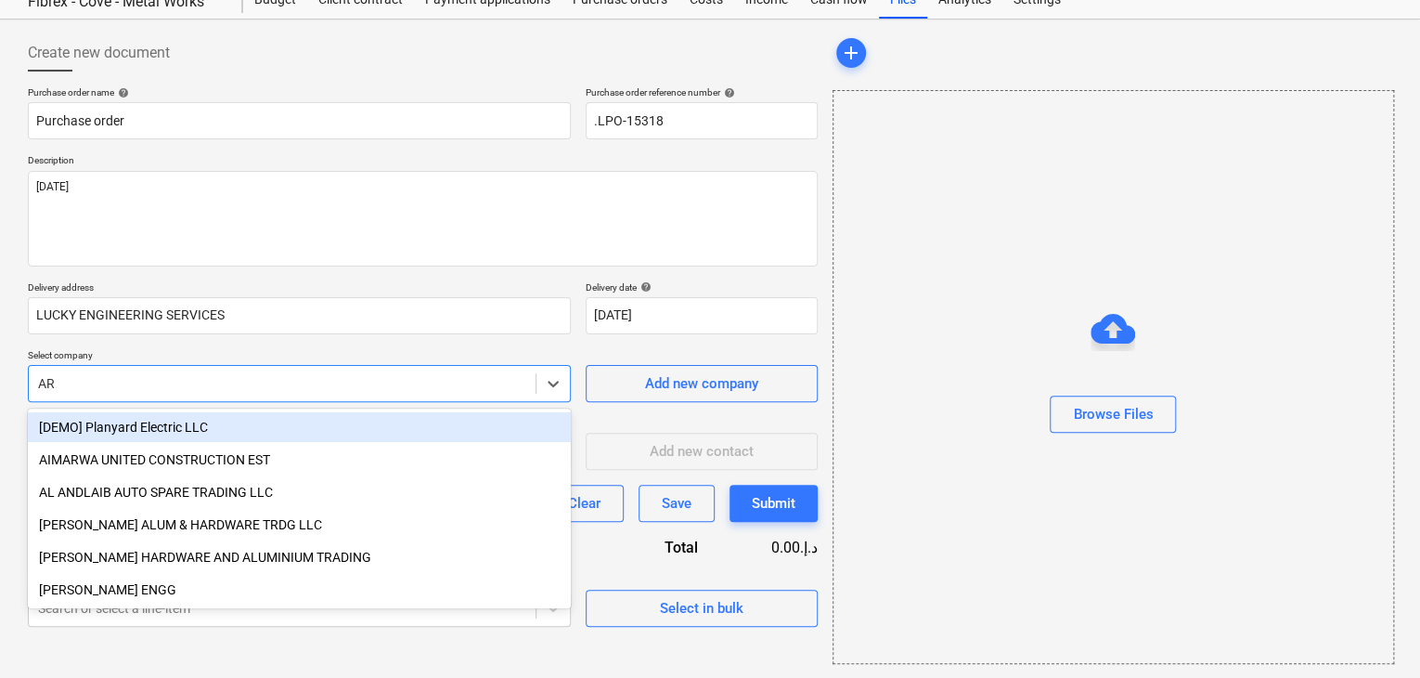
type input "ARI"
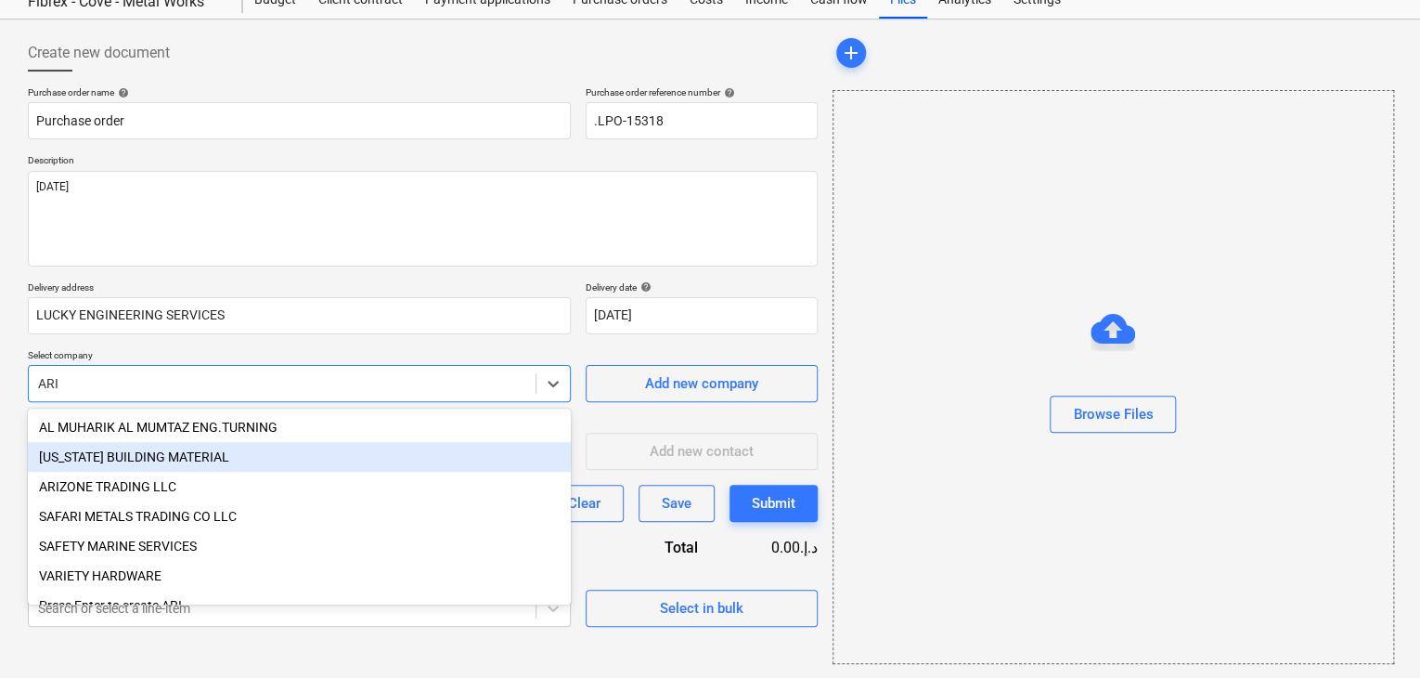
click at [116, 450] on div "[US_STATE] BUILDING MATERIAL" at bounding box center [299, 457] width 543 height 30
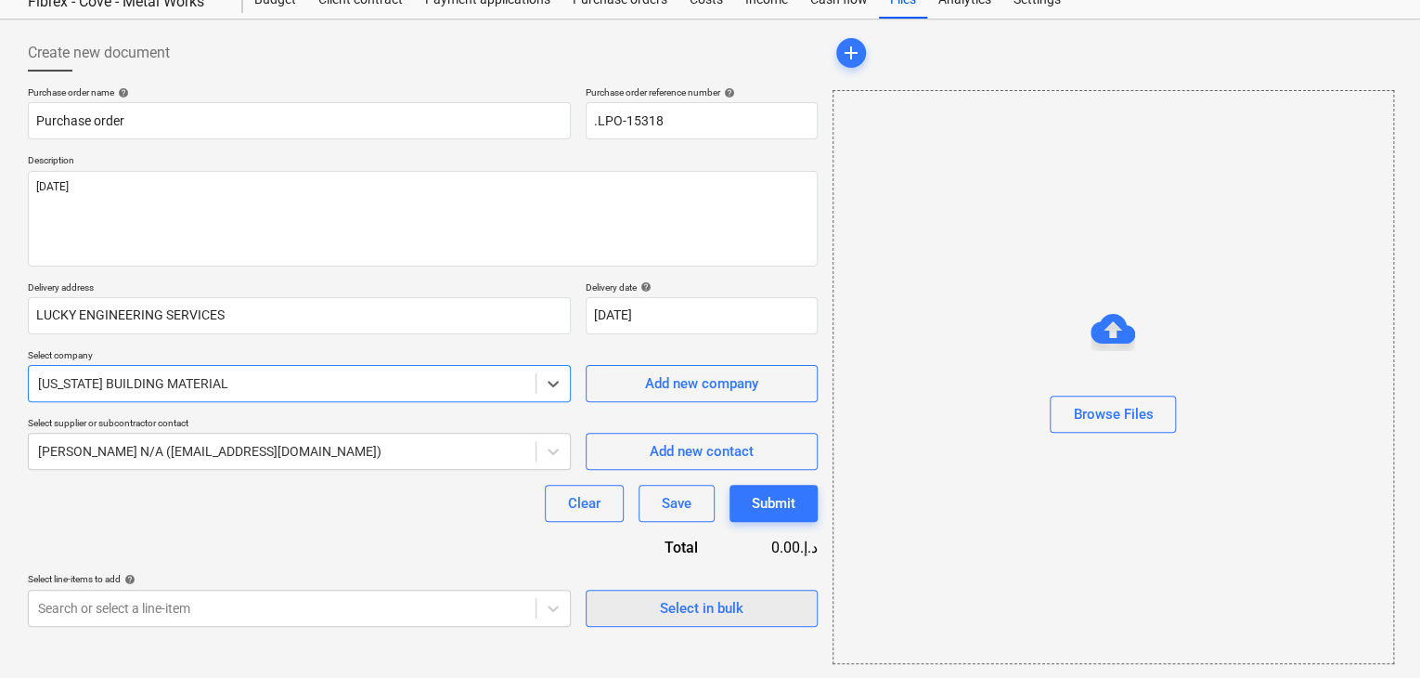
click at [664, 599] on div "Select in bulk" at bounding box center [702, 608] width 84 height 24
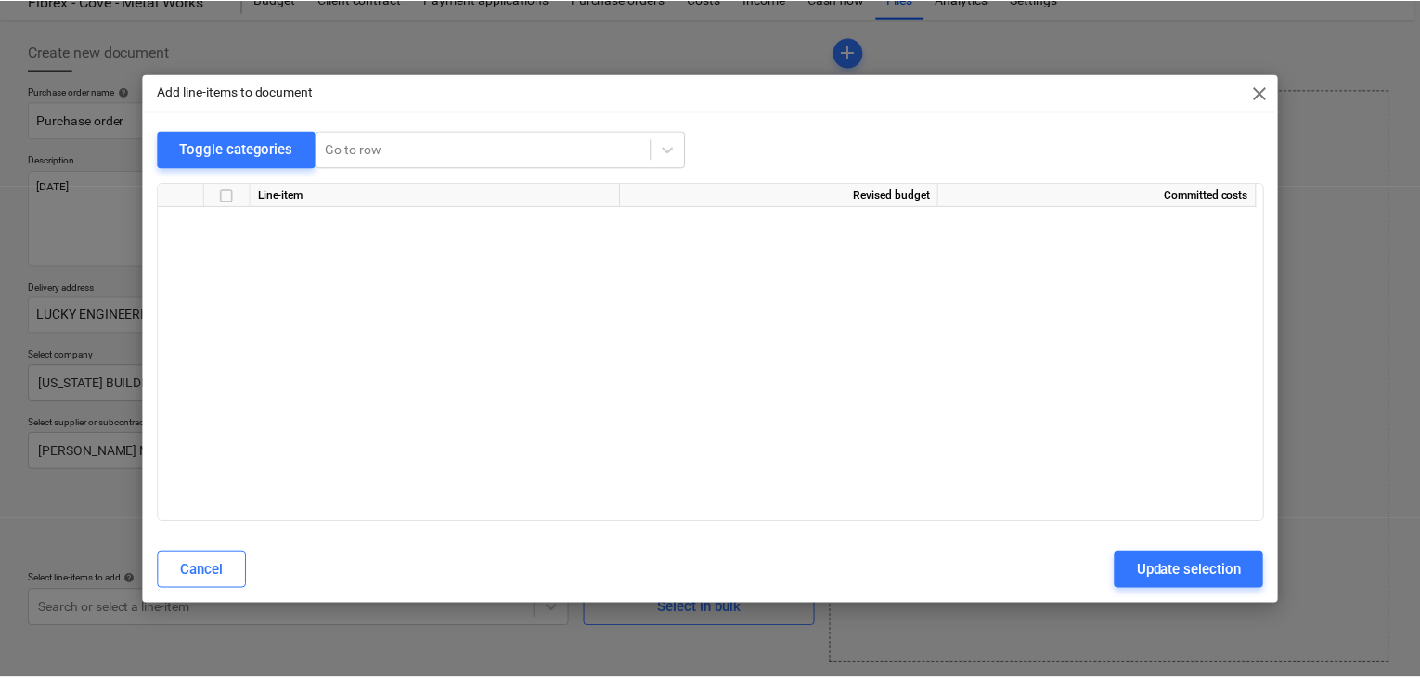
scroll to position [19895, 0]
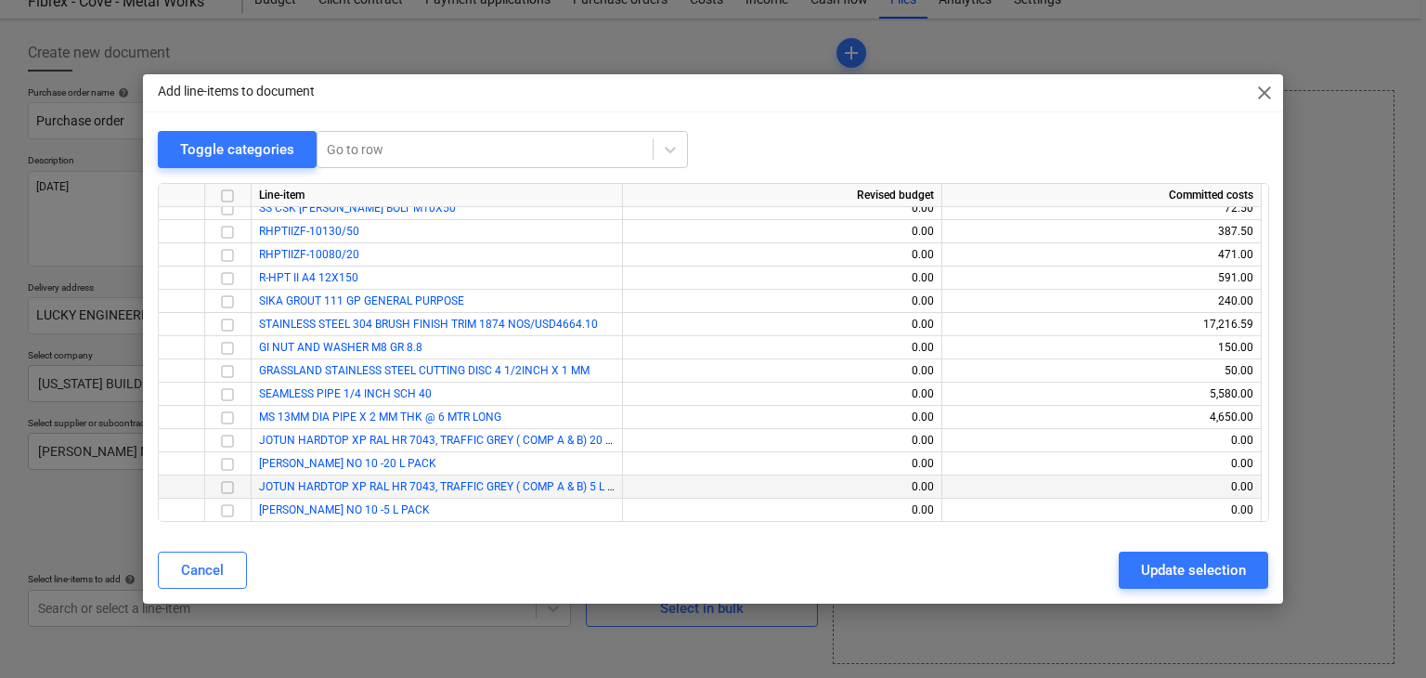
click at [228, 488] on input "checkbox" at bounding box center [227, 487] width 22 height 22
click at [234, 506] on input "checkbox" at bounding box center [227, 510] width 22 height 22
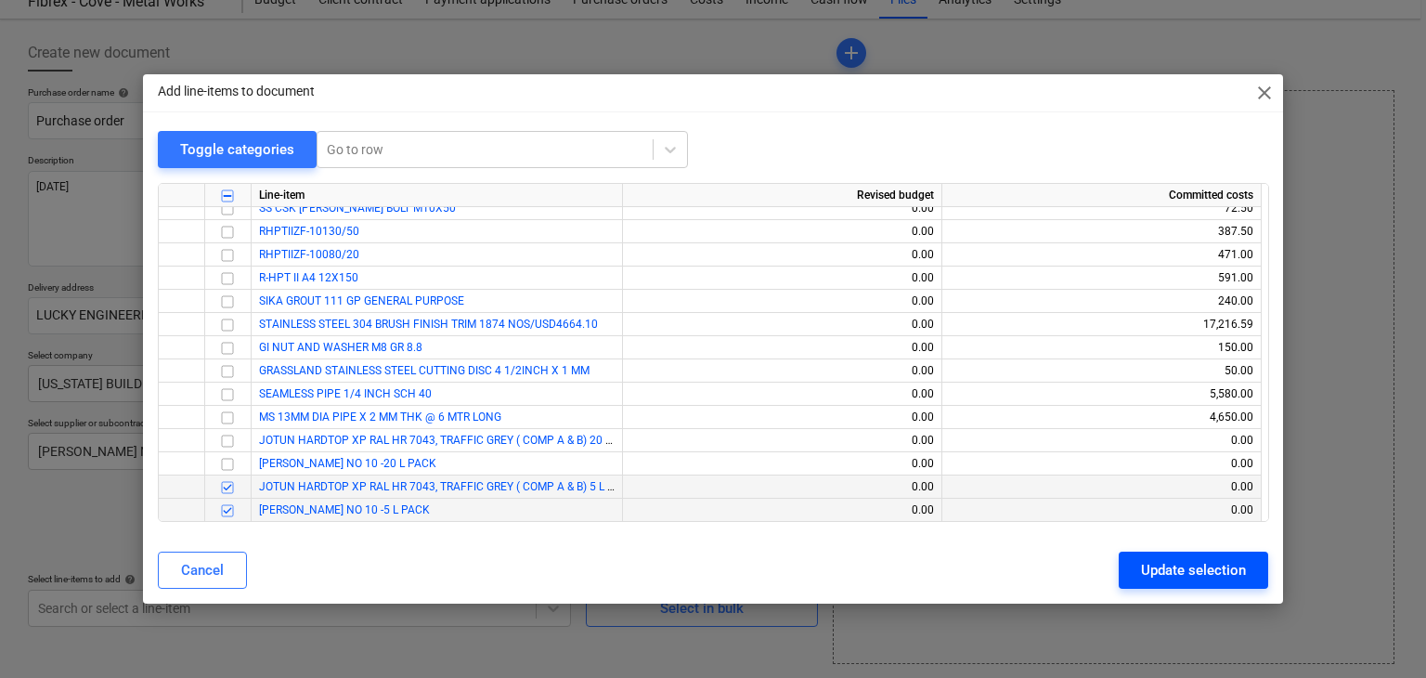
click at [1190, 562] on div "Update selection" at bounding box center [1193, 570] width 105 height 24
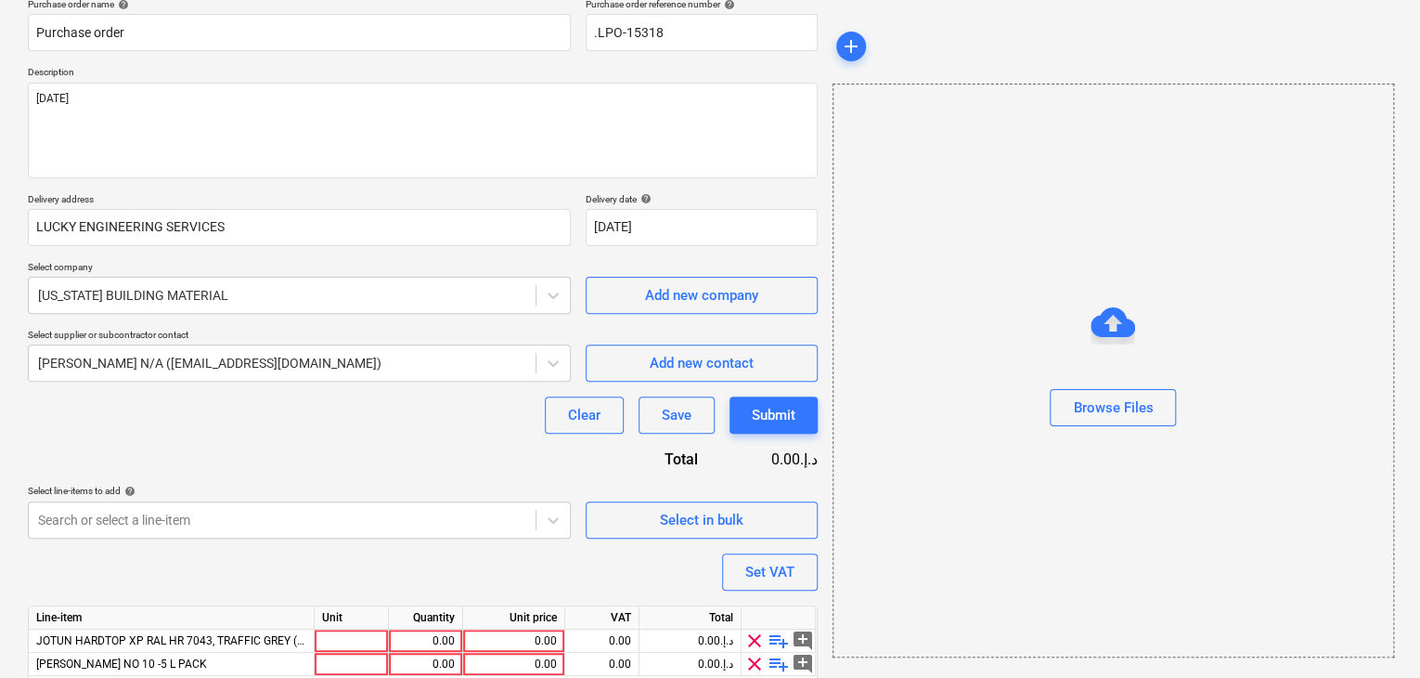
scroll to position [226, 0]
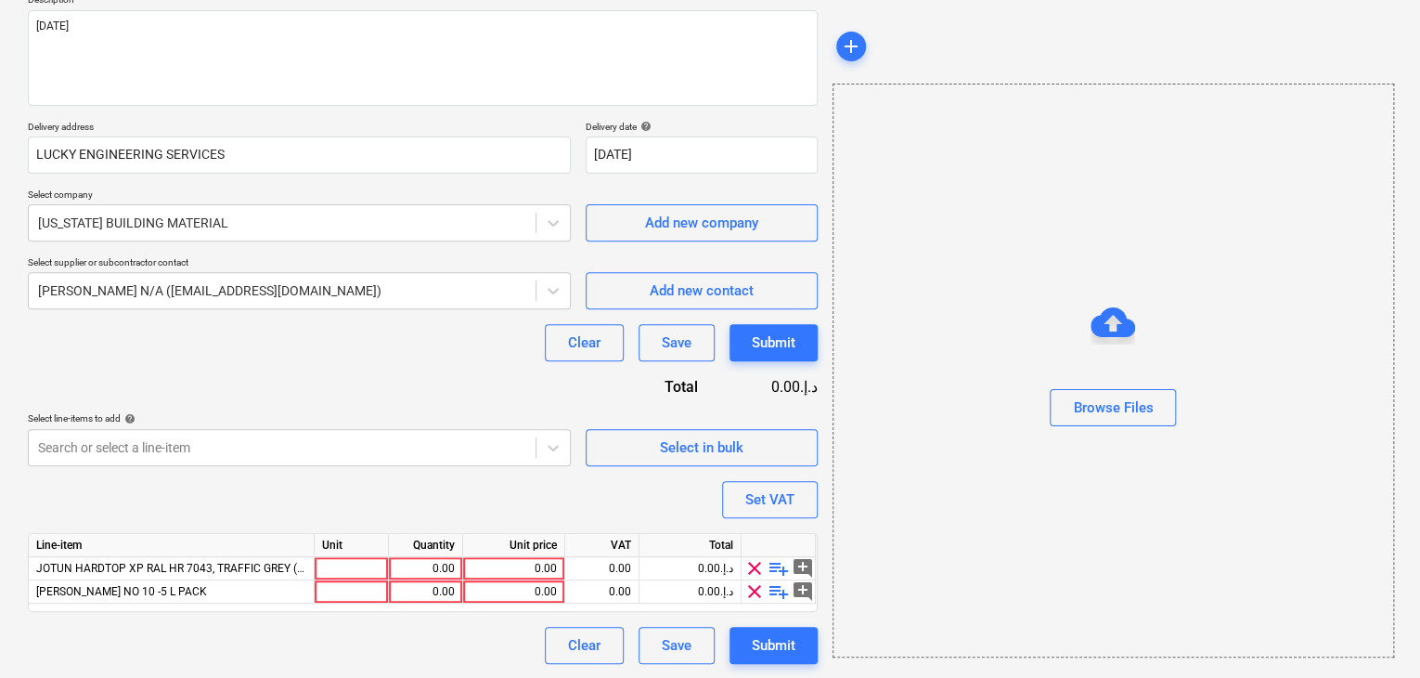
click at [343, 550] on div "Unit" at bounding box center [352, 545] width 74 height 23
click at [341, 562] on div at bounding box center [352, 568] width 74 height 23
type input "D"
type input "GLN"
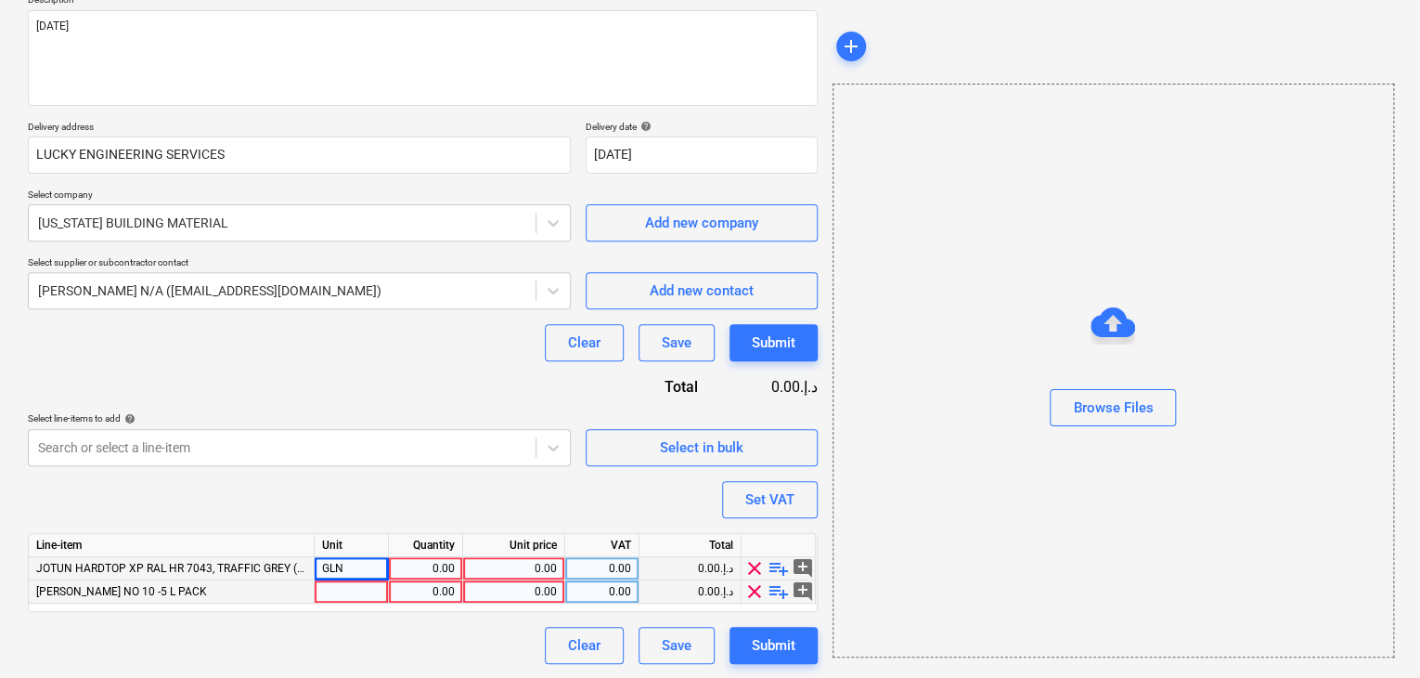
click at [338, 592] on div at bounding box center [352, 591] width 74 height 23
type input "GLN"
click at [432, 564] on div "0.00" at bounding box center [425, 568] width 58 height 23
type input "1"
click at [545, 562] on div "0.00" at bounding box center [514, 568] width 86 height 23
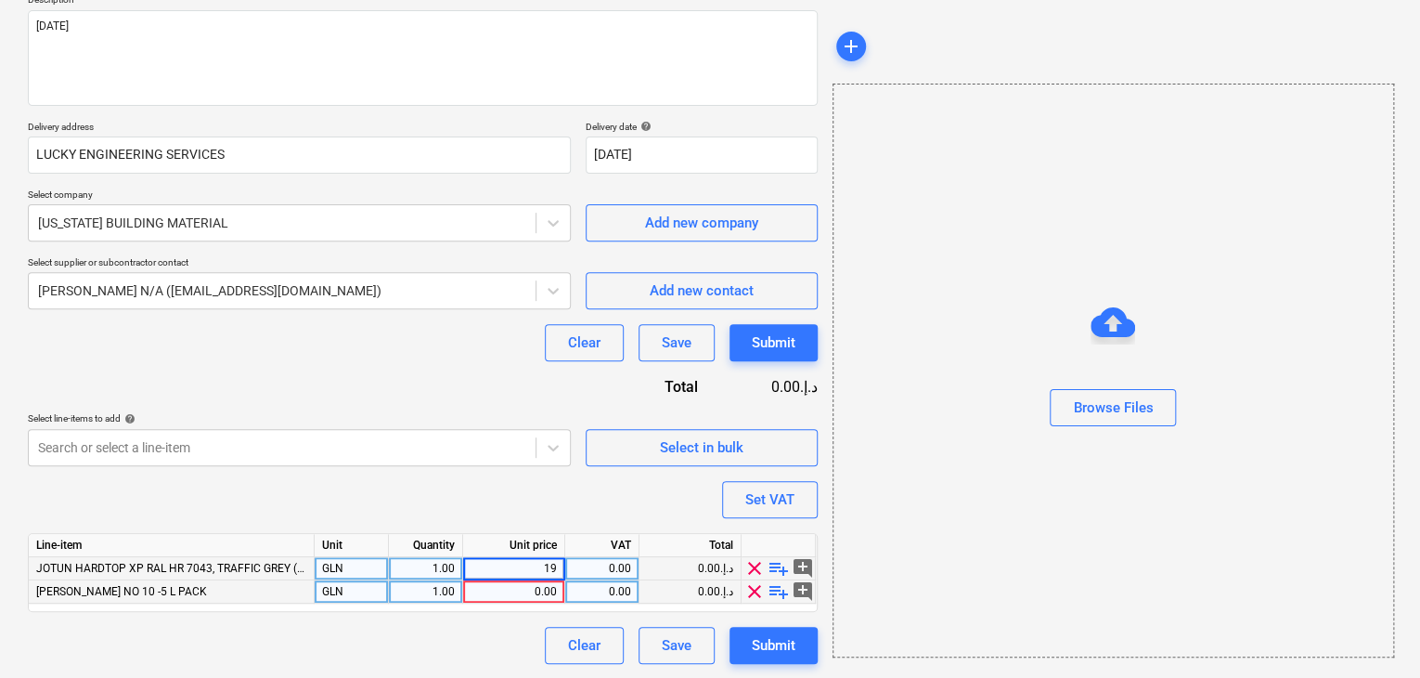
type input "190"
type input "80.75"
click at [1010, 456] on div "Browse Files" at bounding box center [1114, 371] width 562 height 574
click at [800, 487] on button "Set VAT" at bounding box center [770, 499] width 96 height 37
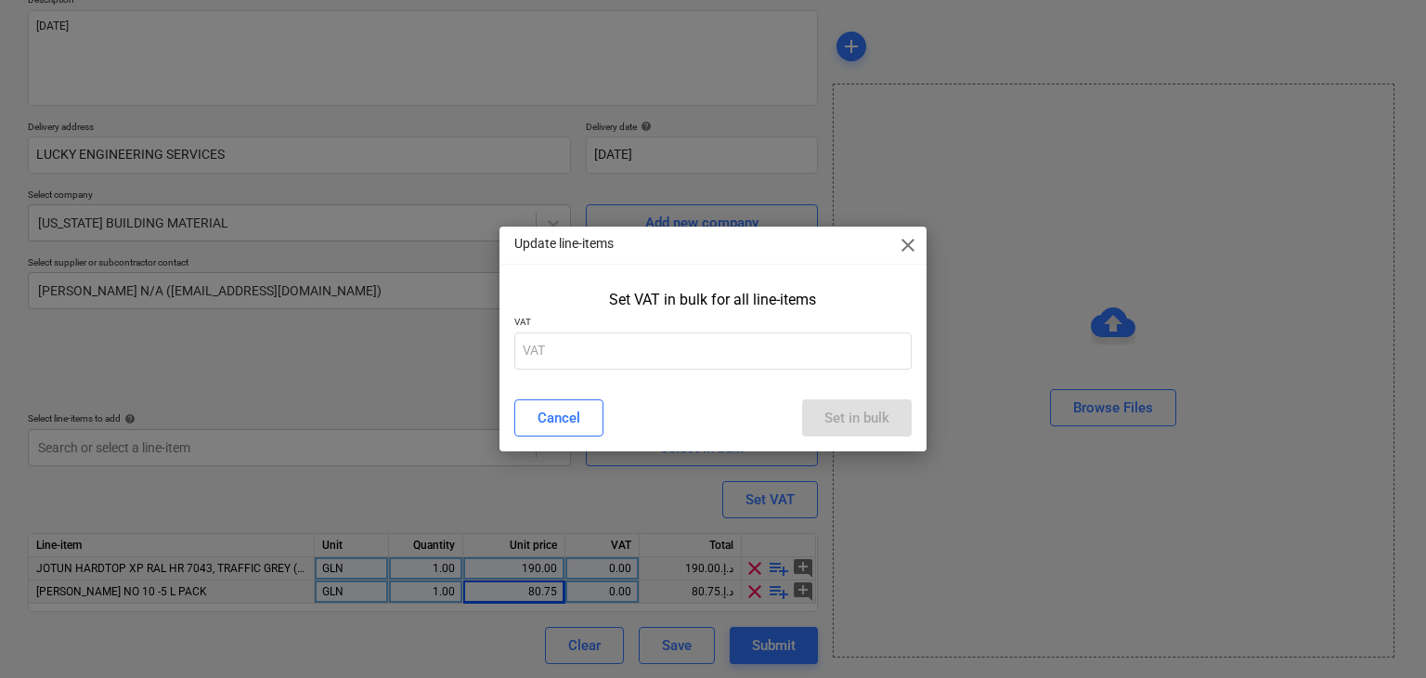
click at [644, 317] on p "VAT" at bounding box center [713, 324] width 398 height 16
click at [624, 328] on p "VAT" at bounding box center [713, 324] width 398 height 16
click at [608, 364] on input "text" at bounding box center [713, 350] width 398 height 37
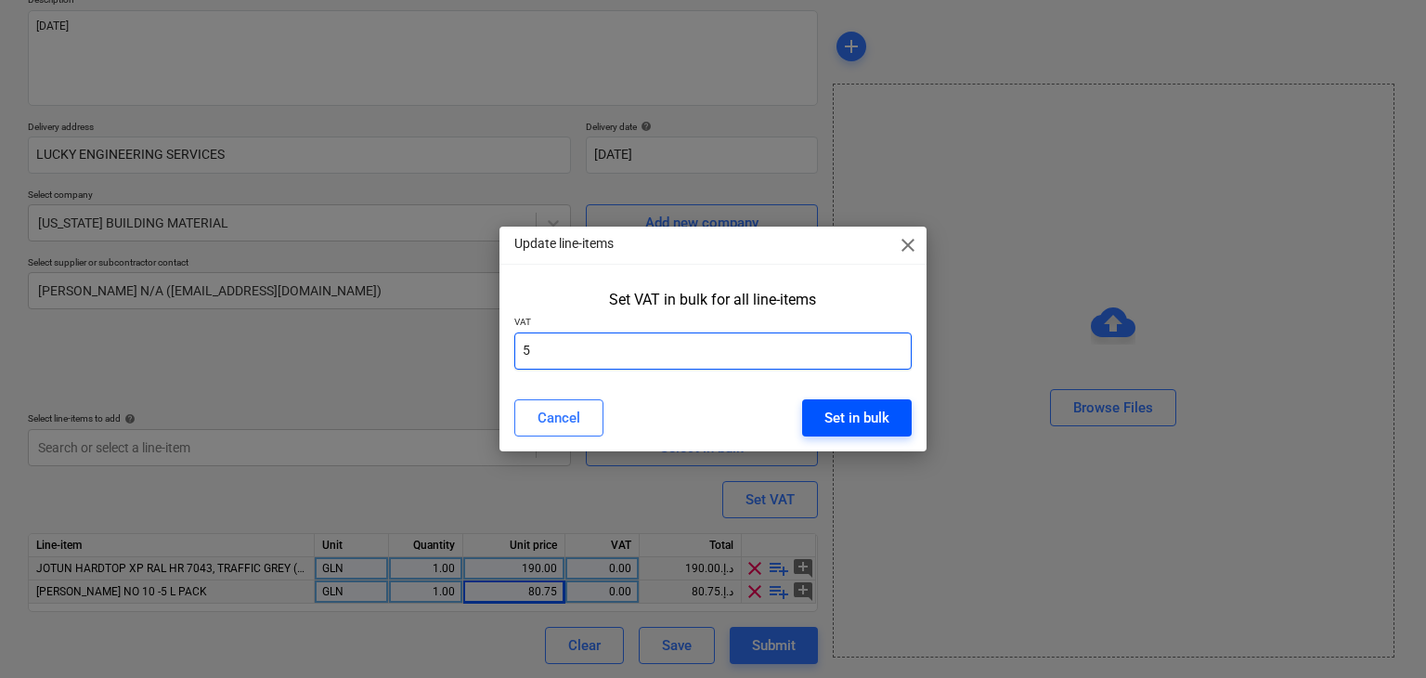
type input "5"
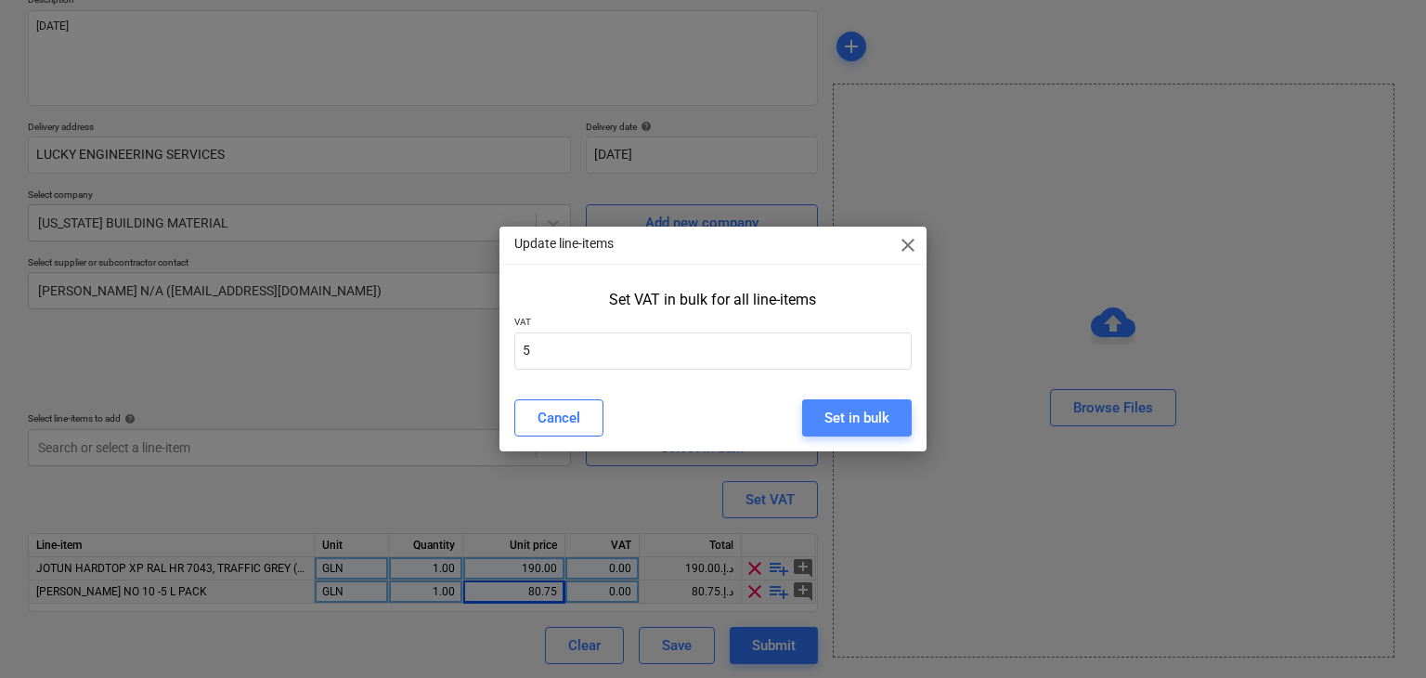
click at [880, 428] on div "Set in bulk" at bounding box center [856, 418] width 65 height 24
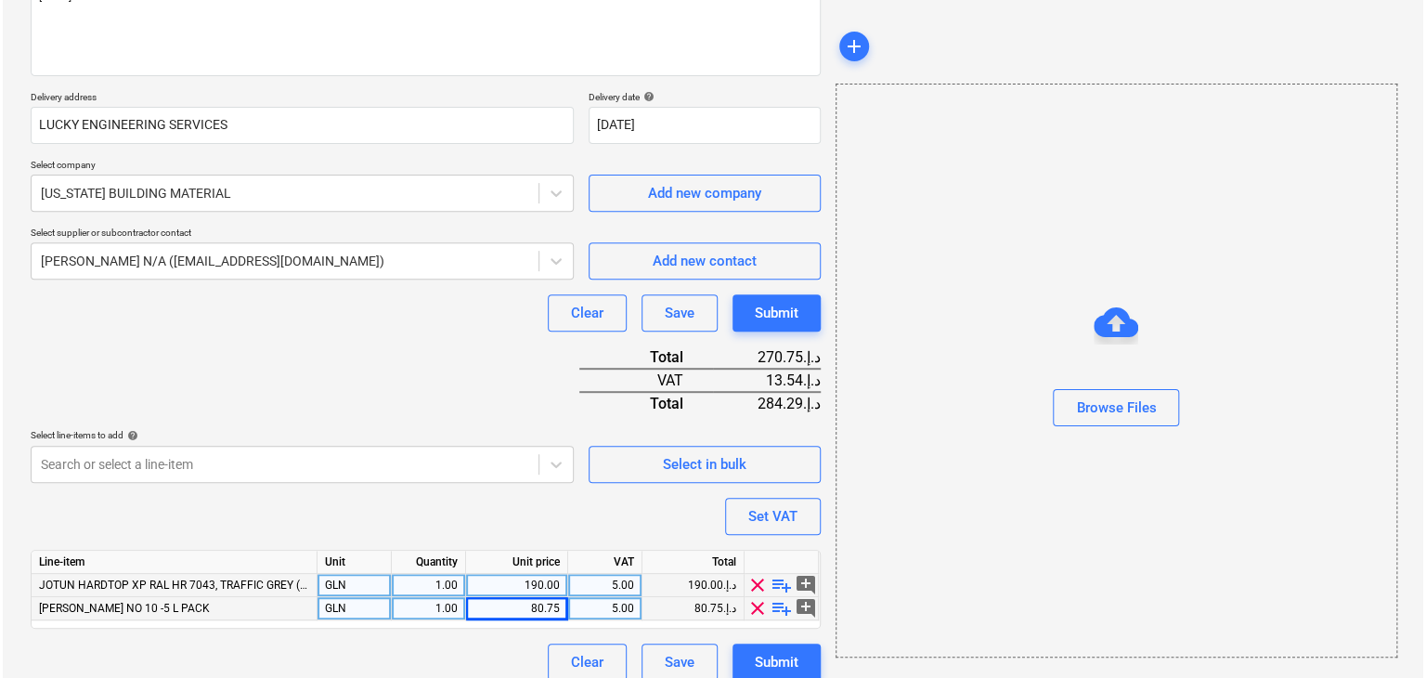
scroll to position [273, 0]
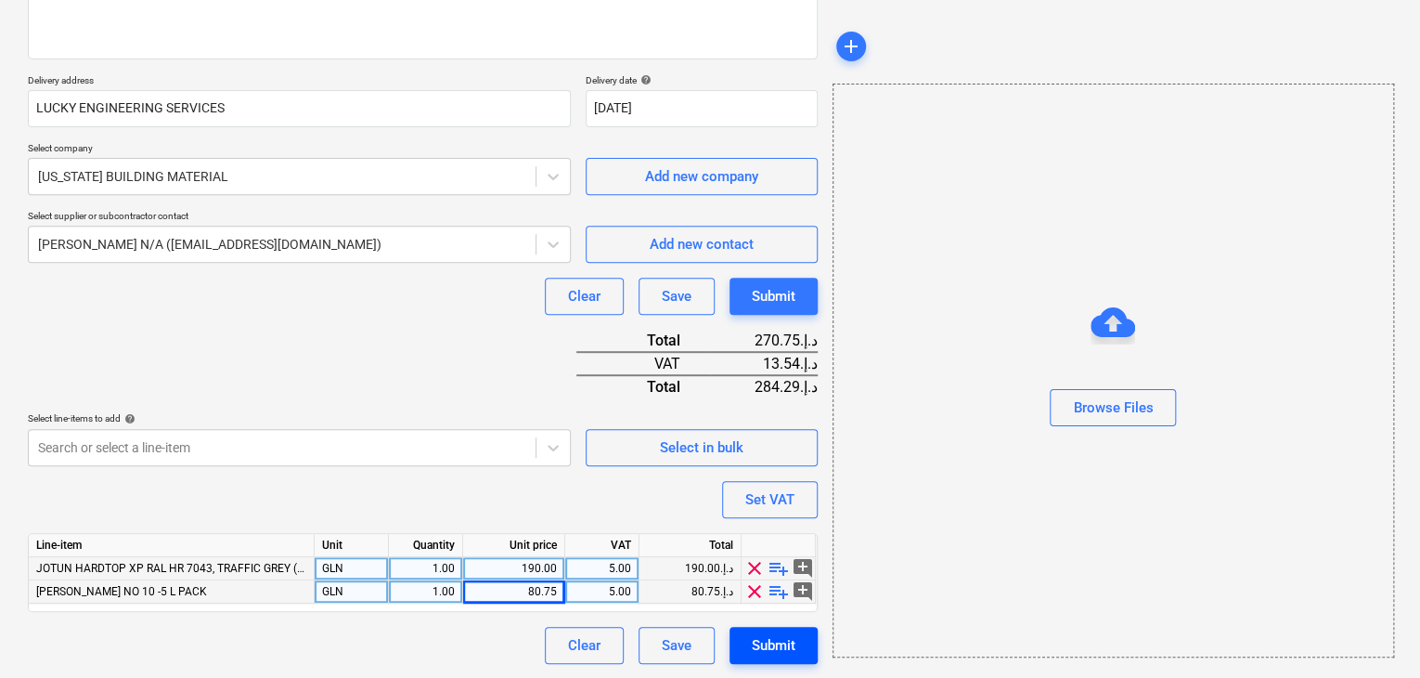
click at [757, 652] on div "Submit" at bounding box center [774, 645] width 44 height 24
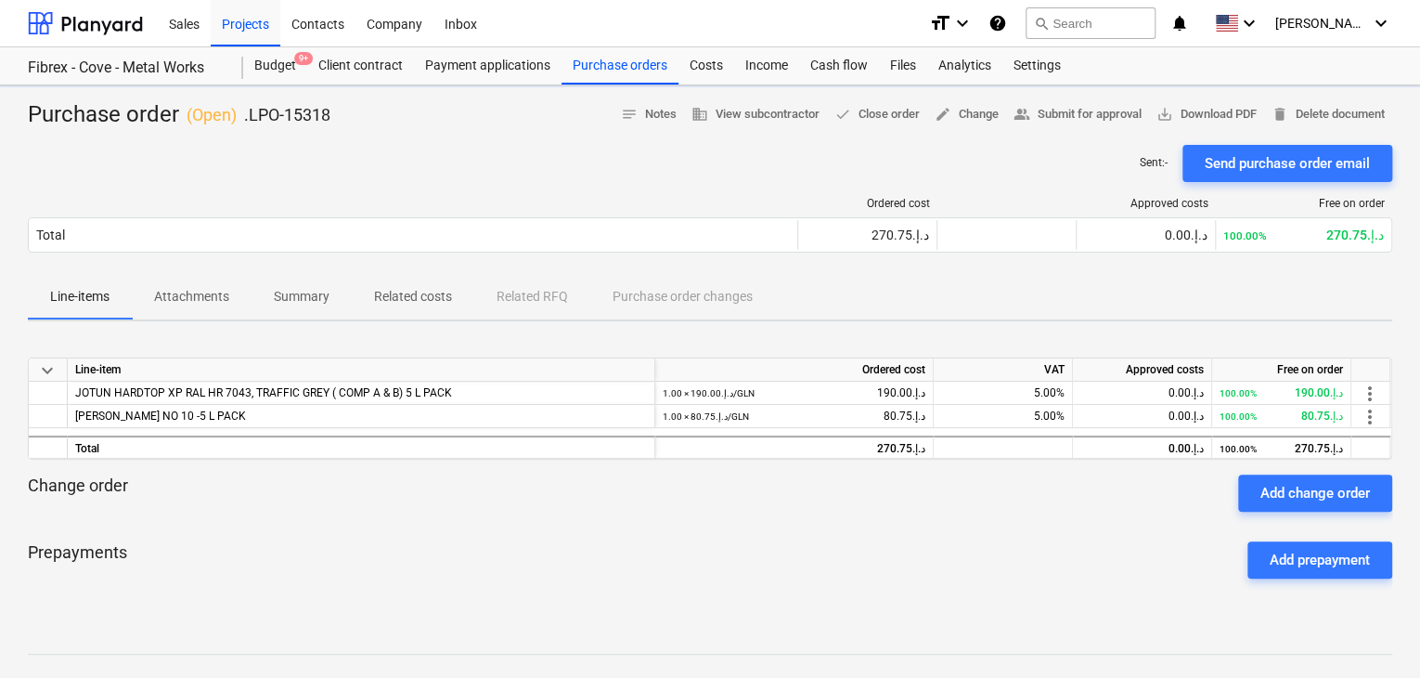
click at [1229, 97] on div "Purchase order ( Open ) .LPO-15318 notes Notes business View subcontractor done…" at bounding box center [710, 487] width 1420 height 805
click at [1174, 105] on span "save_alt Download PDF" at bounding box center [1206, 114] width 100 height 21
click at [237, 30] on div "Projects" at bounding box center [246, 22] width 70 height 47
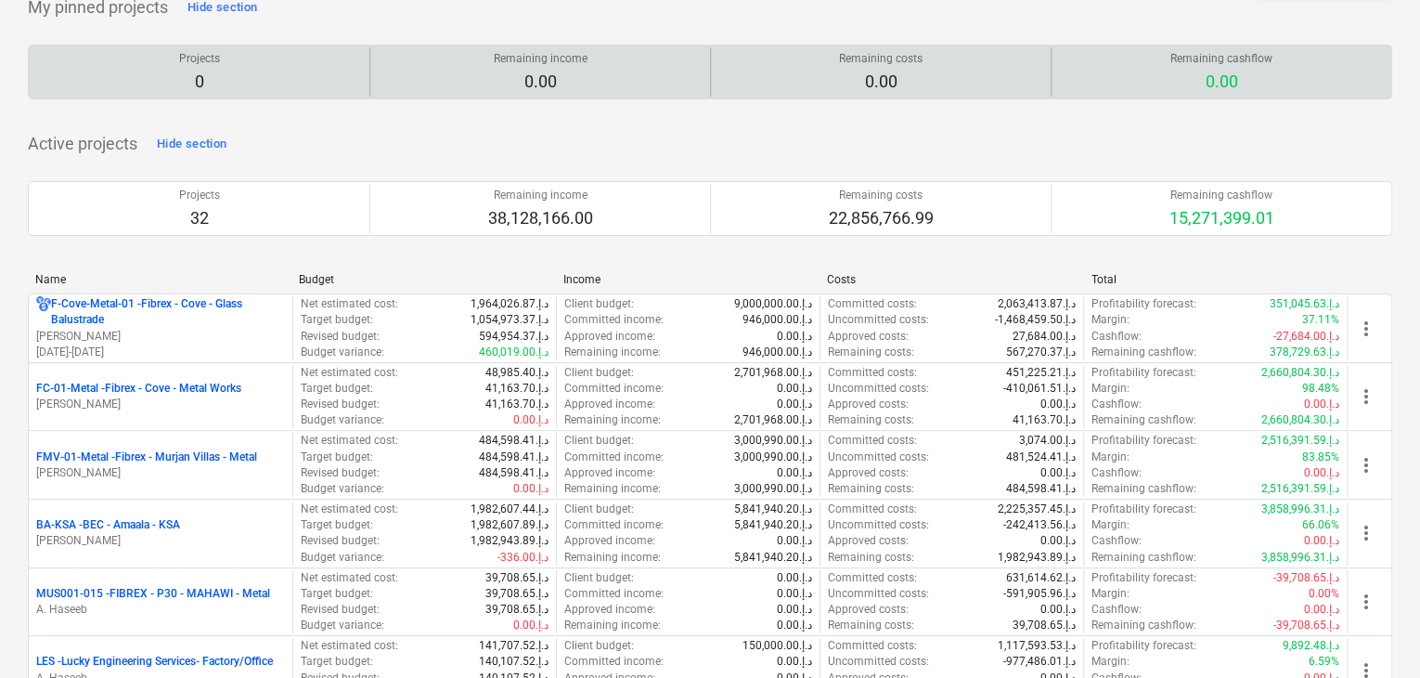
scroll to position [278, 0]
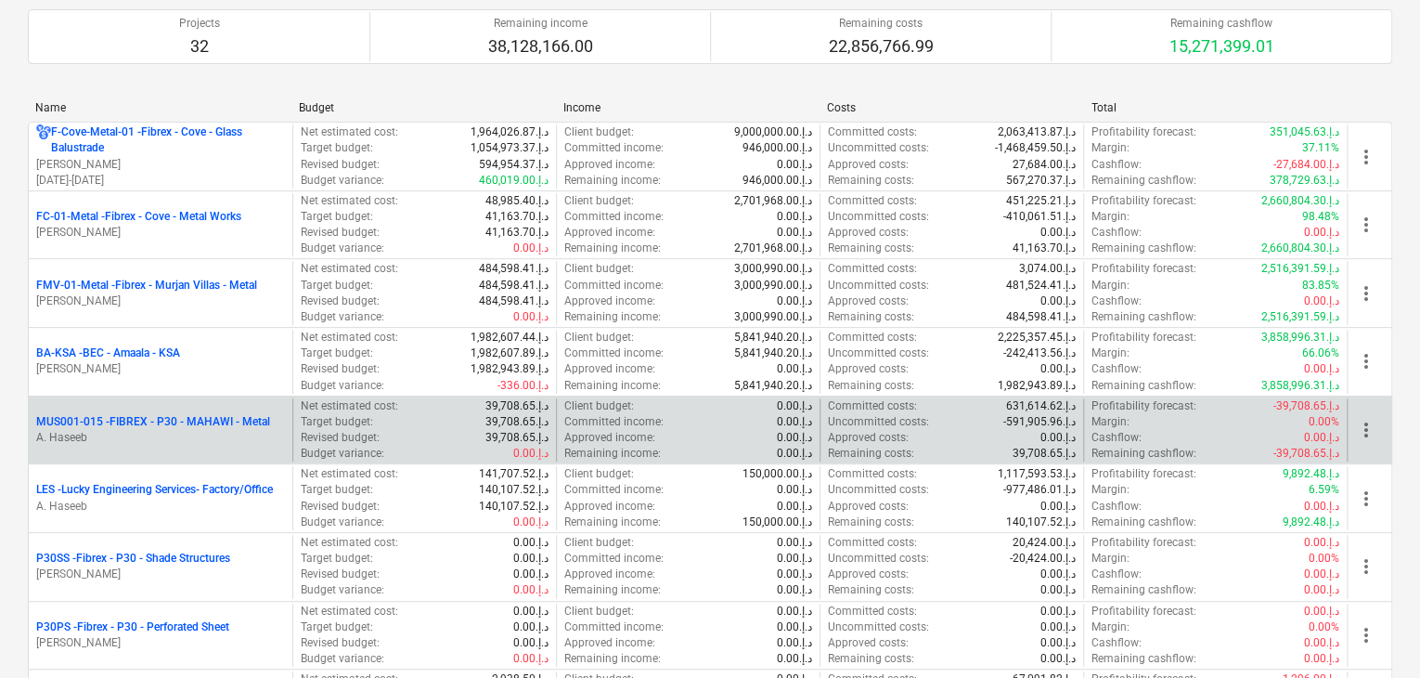
click at [103, 435] on p "A. Haseeb" at bounding box center [160, 438] width 249 height 16
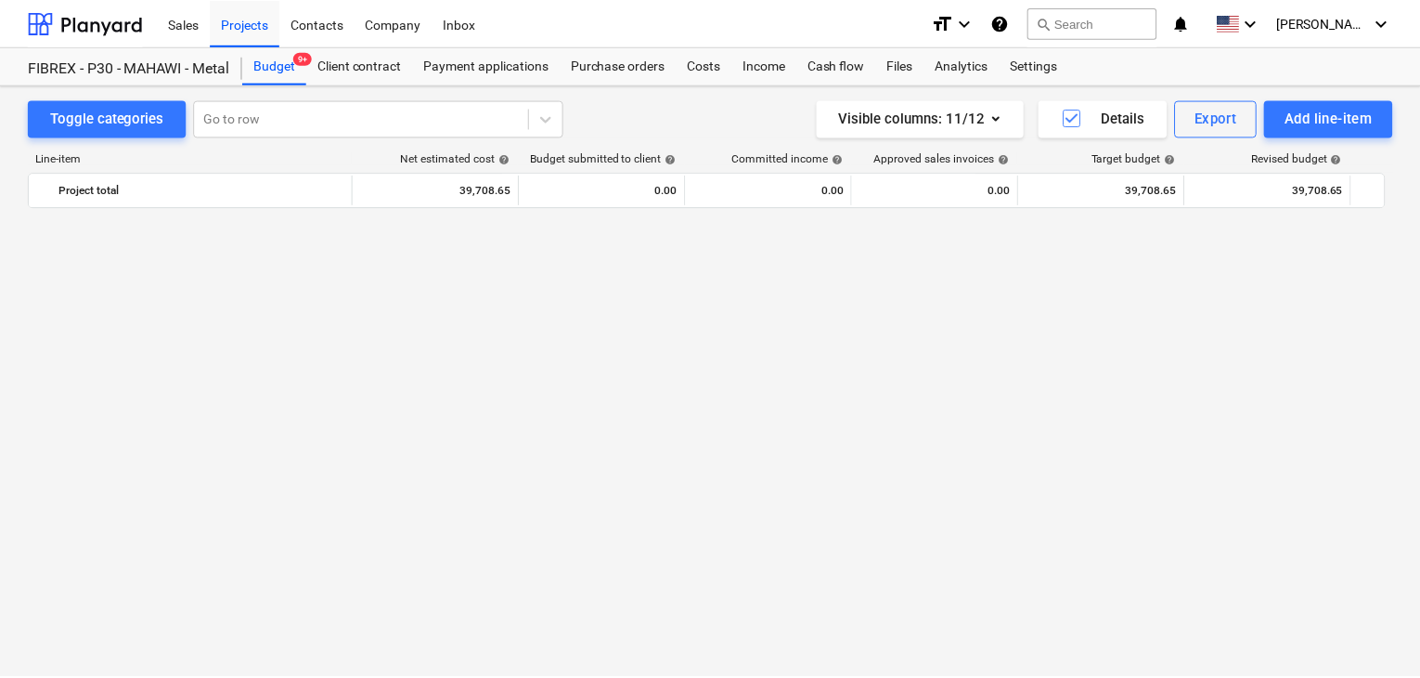
scroll to position [10918, 0]
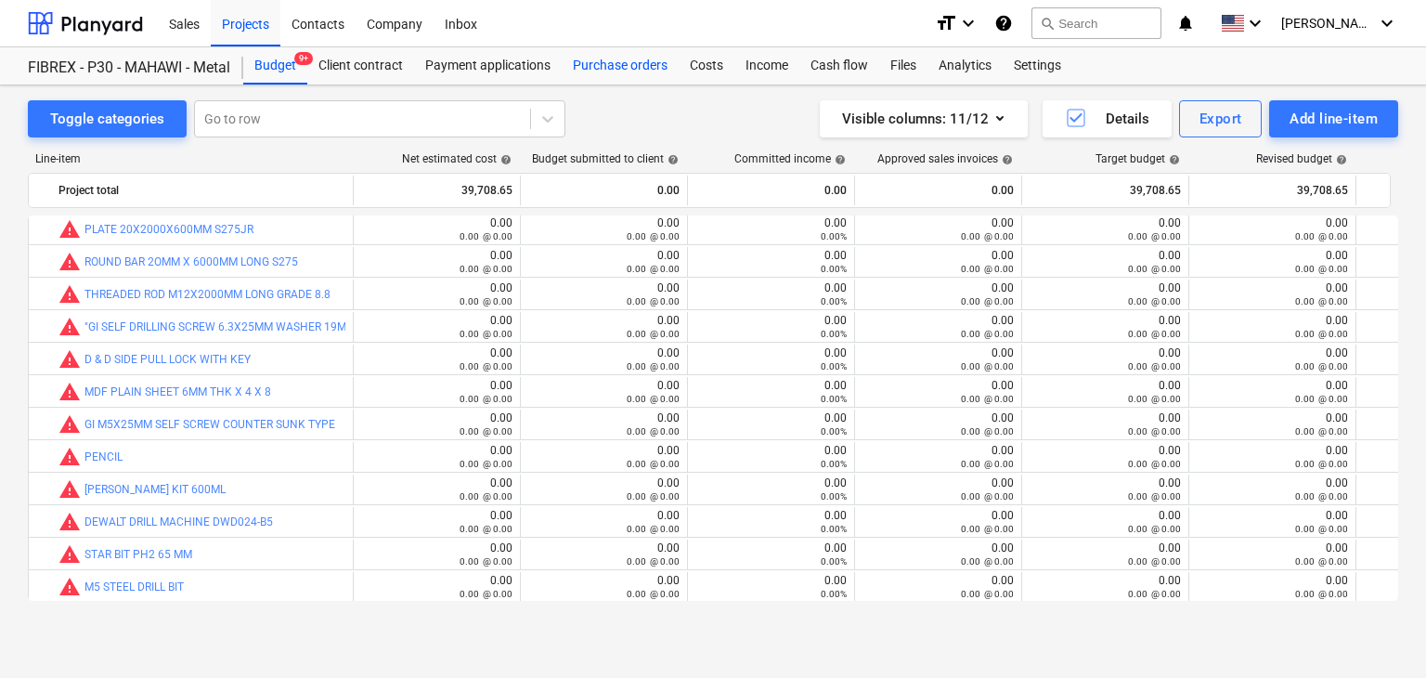
click at [612, 48] on div "Purchase orders" at bounding box center [620, 65] width 117 height 37
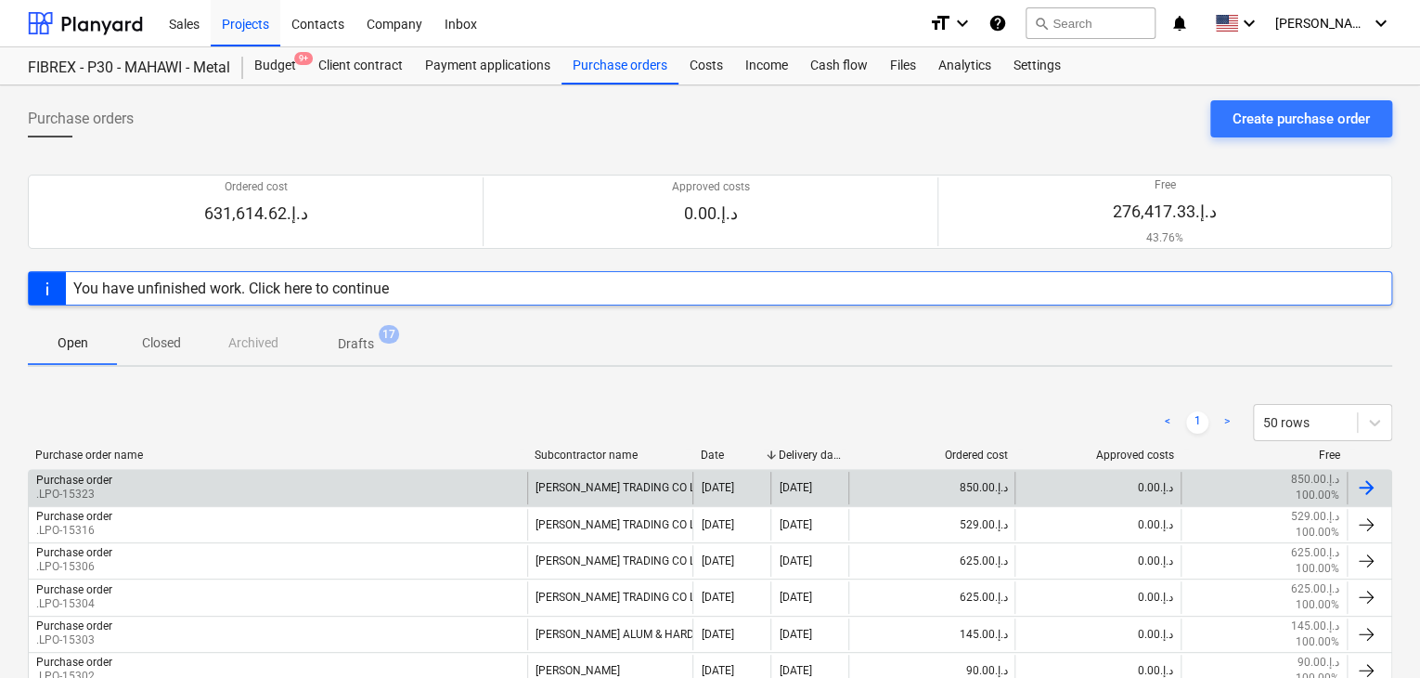
click at [161, 487] on div "Purchase order .LPO-15323" at bounding box center [278, 487] width 498 height 32
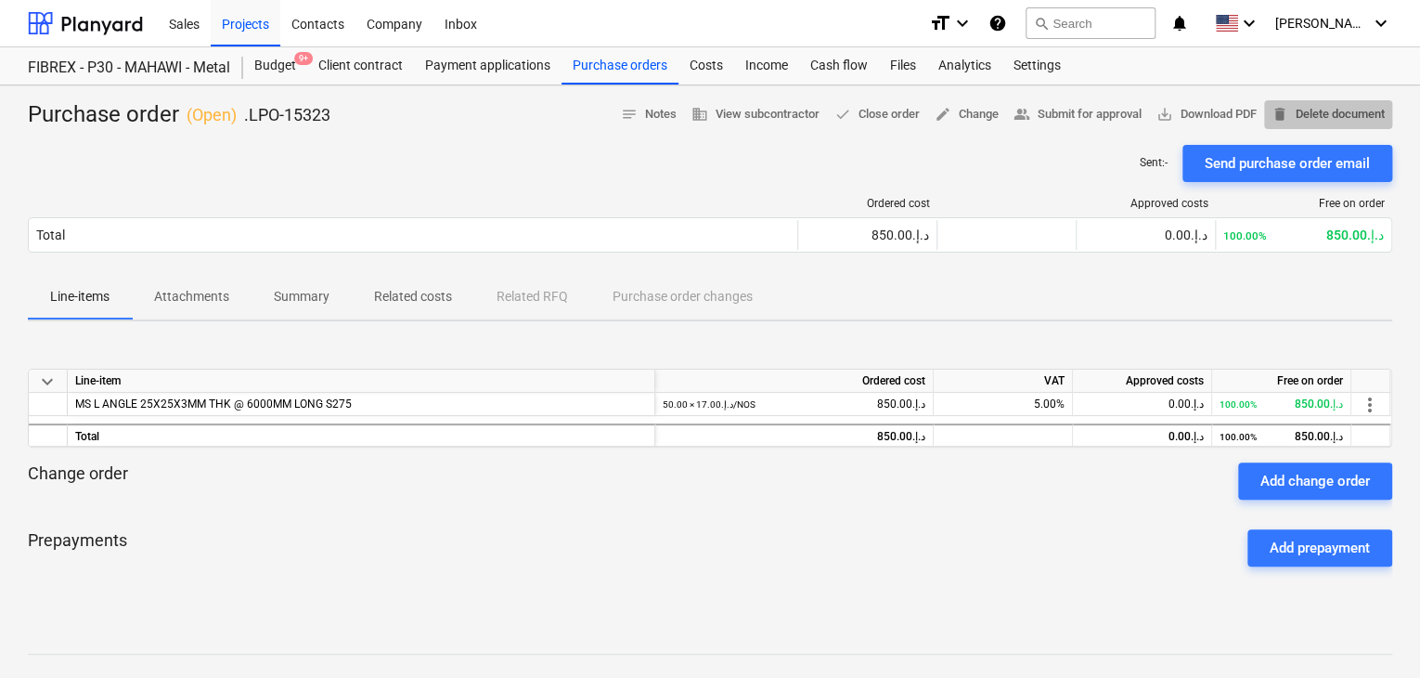
click at [1324, 112] on span "delete Delete document" at bounding box center [1328, 114] width 113 height 21
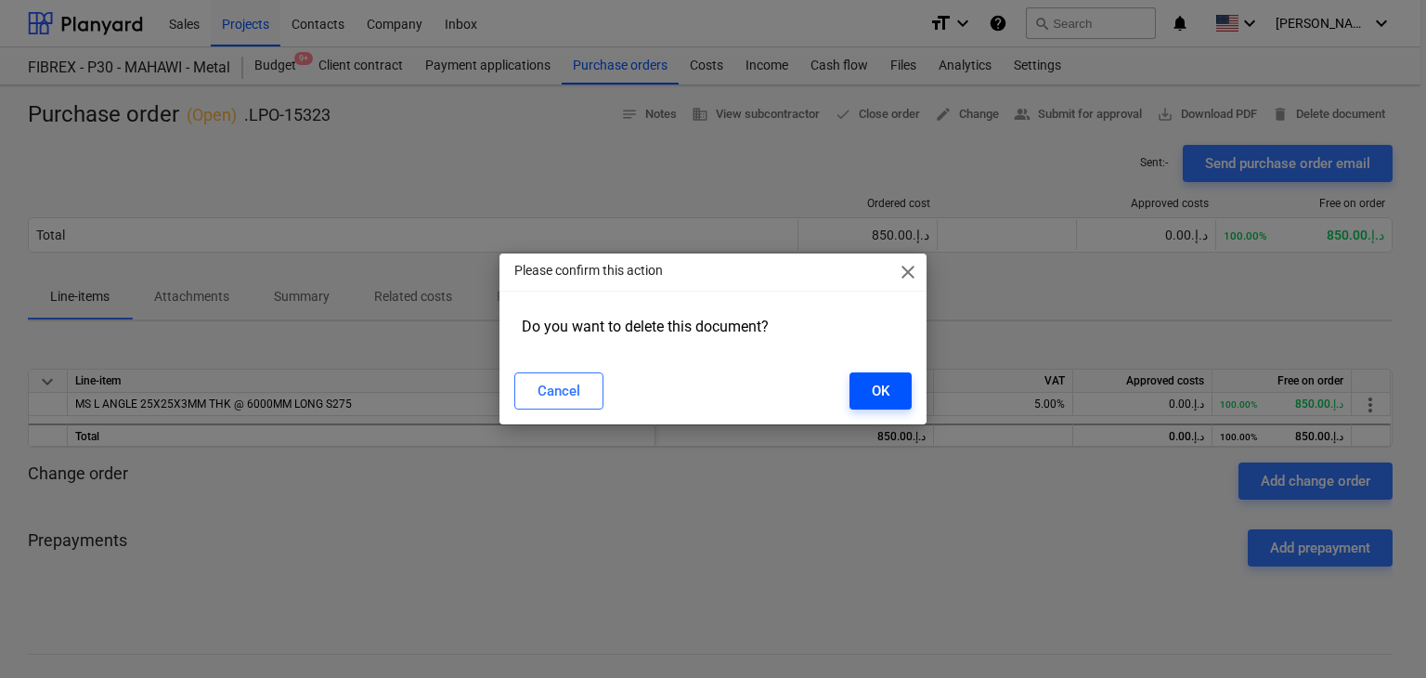
click at [895, 393] on button "OK" at bounding box center [880, 390] width 62 height 37
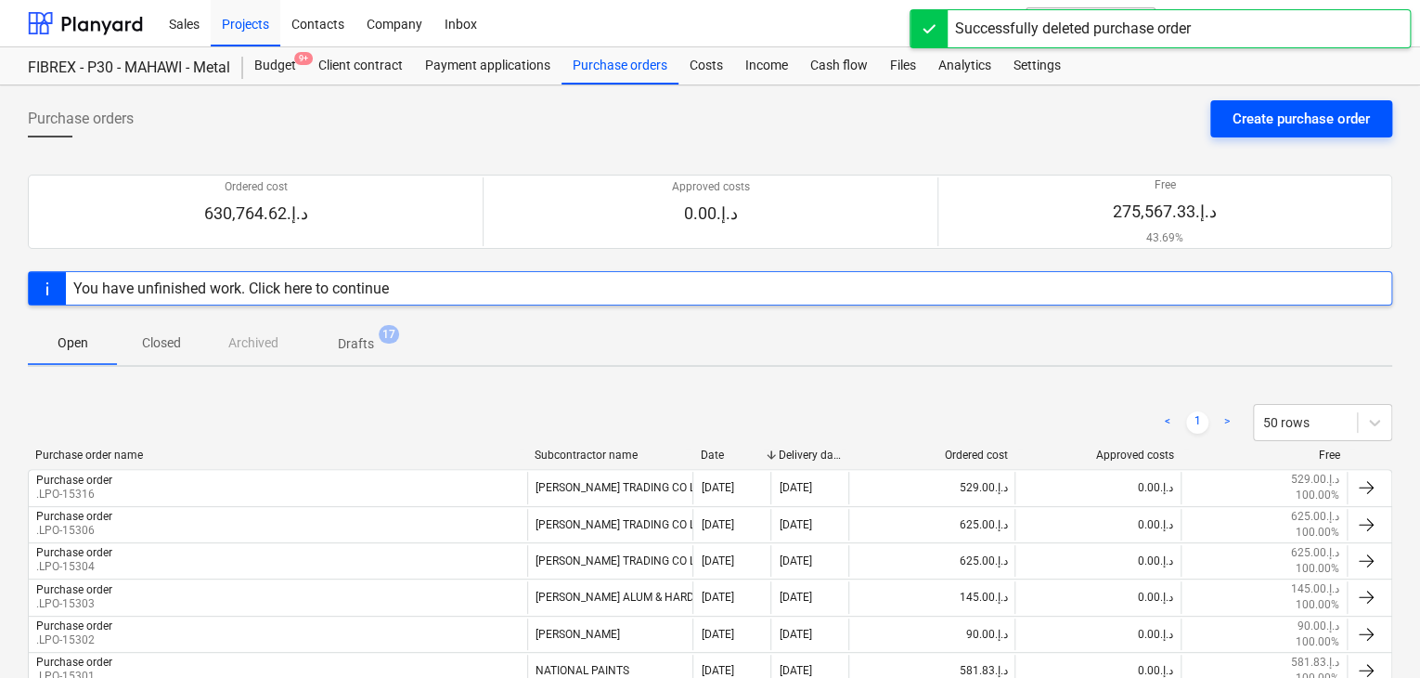
click at [1250, 109] on div "Create purchase order" at bounding box center [1301, 119] width 137 height 24
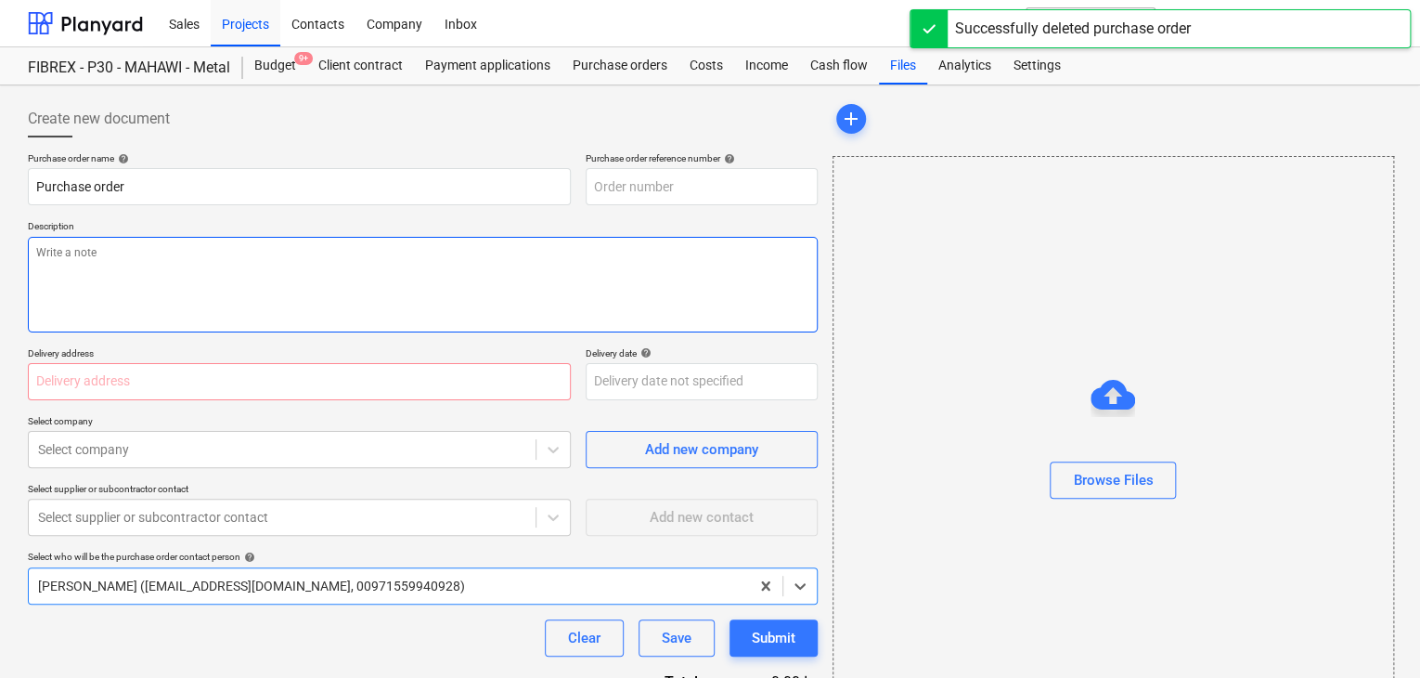
click at [618, 265] on textarea at bounding box center [423, 285] width 790 height 96
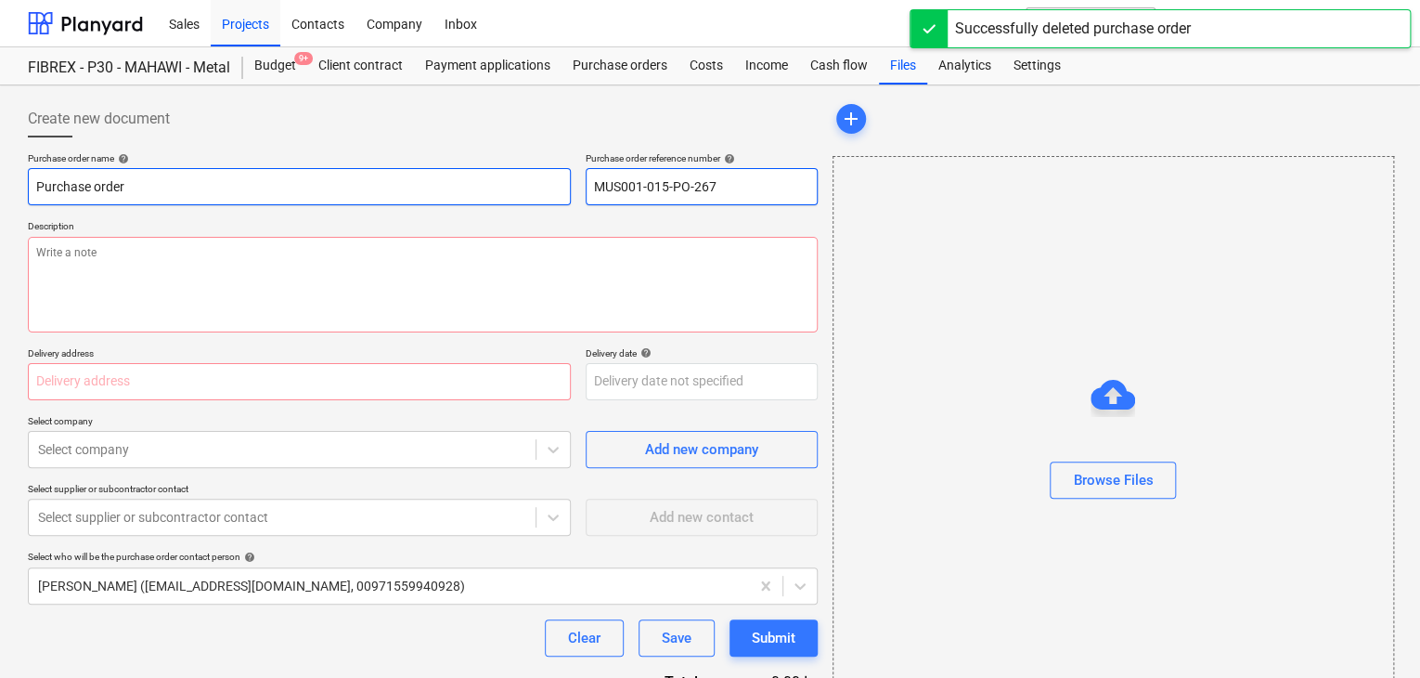
drag, startPoint x: 737, startPoint y: 190, endPoint x: 555, endPoint y: 192, distance: 181.9
click at [555, 192] on div "Purchase order name help Purchase order Purchase order reference number help MU…" at bounding box center [423, 178] width 790 height 53
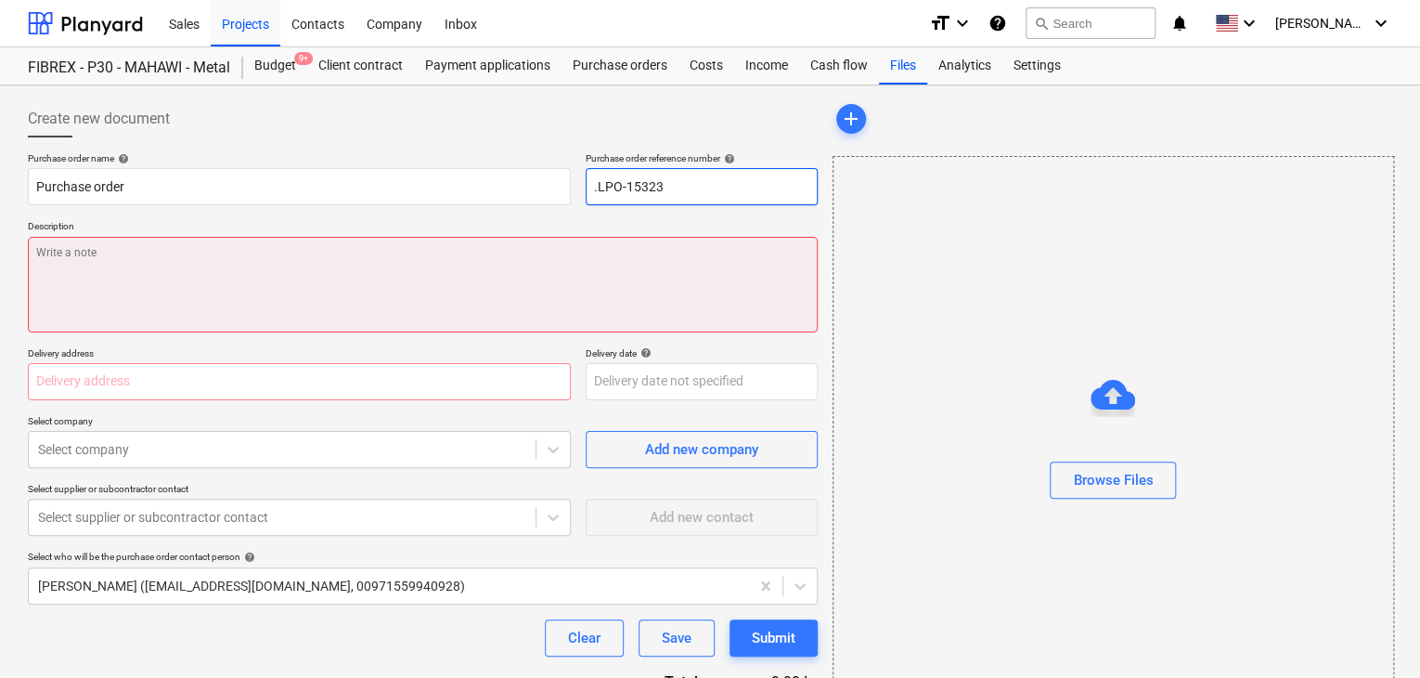
type input ".LPO-15323"
click at [507, 311] on textarea at bounding box center [423, 285] width 790 height 96
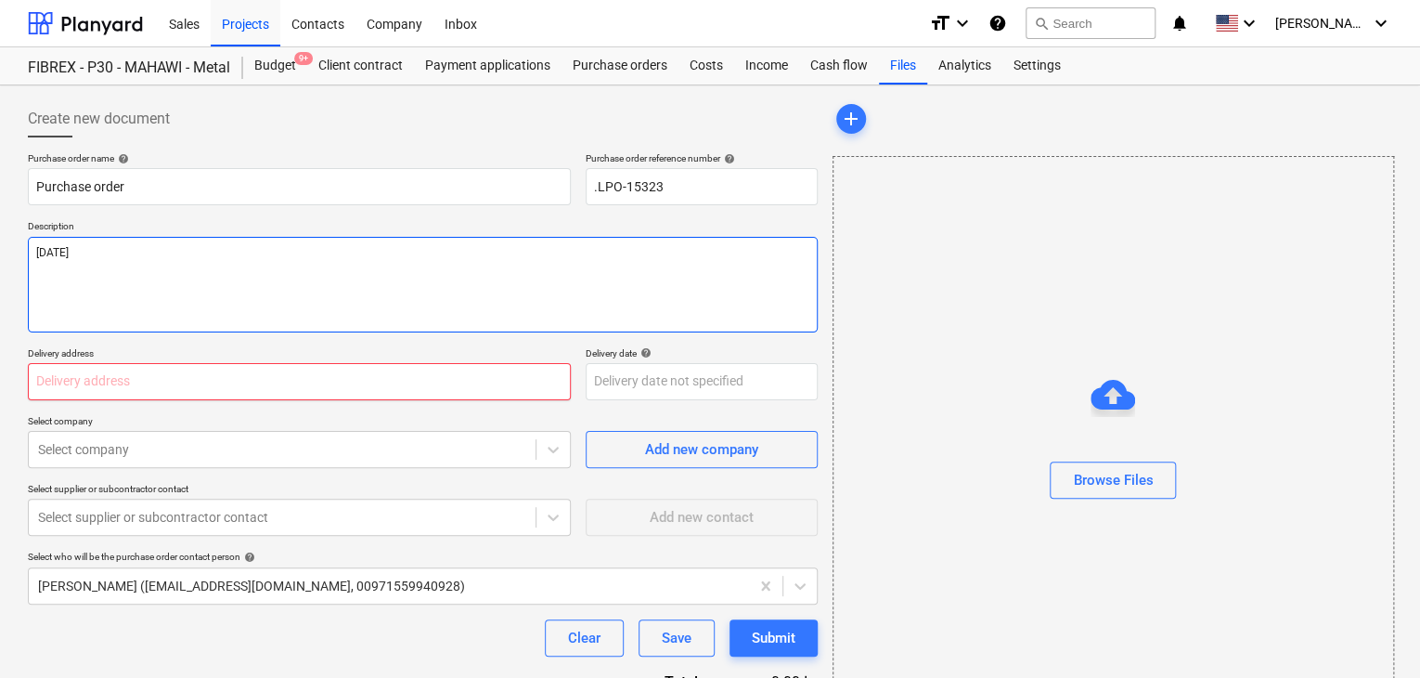
type textarea "[DATE]"
click at [294, 383] on input "text" at bounding box center [299, 381] width 543 height 37
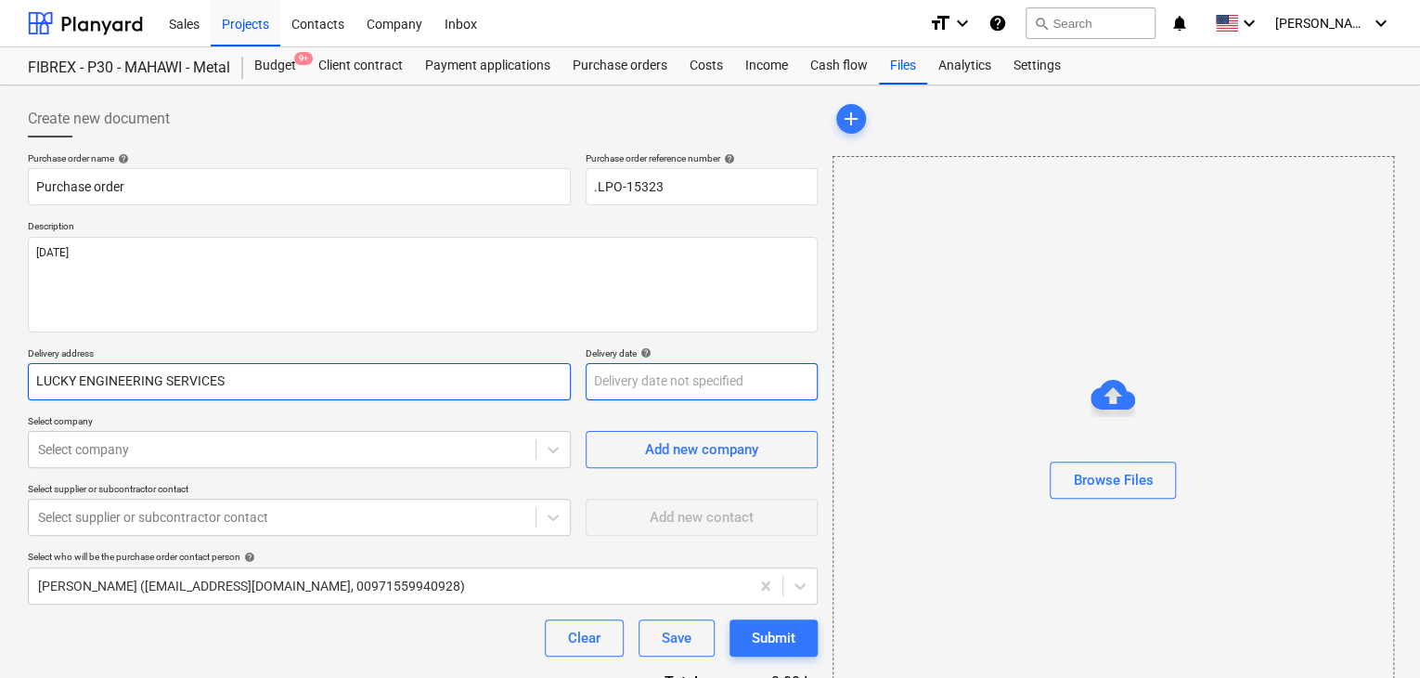
type input "LUCKY ENGINEERING SERVICES"
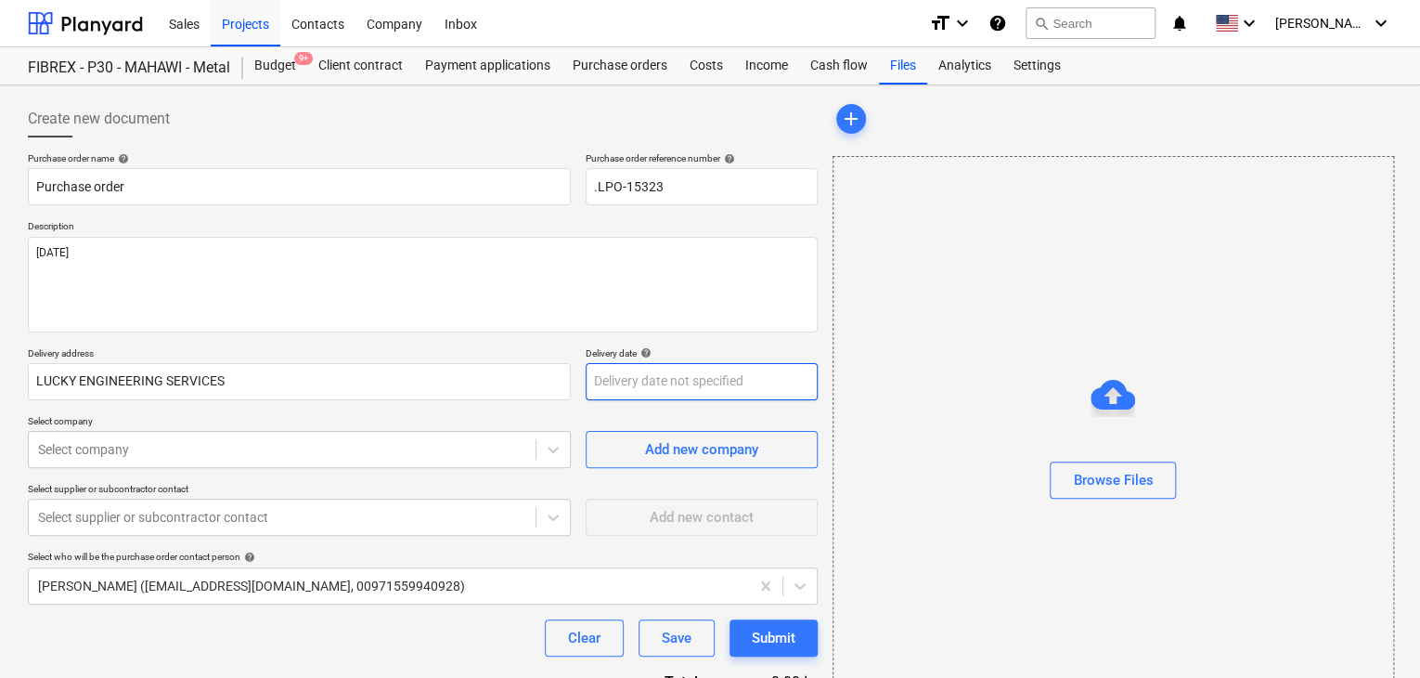
click at [635, 391] on body "Sales Projects Contacts Company Inbox format_size keyboard_arrow_down help sear…" at bounding box center [710, 339] width 1420 height 678
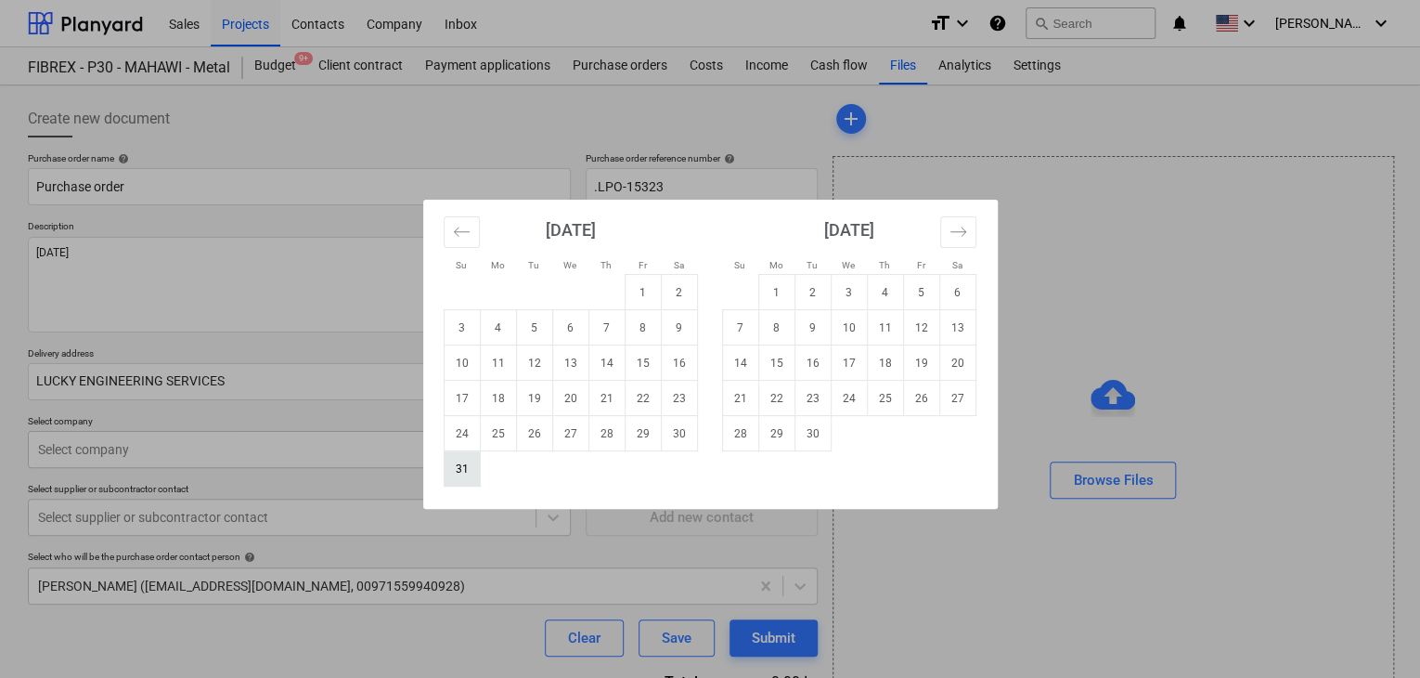
click at [460, 462] on td "31" at bounding box center [462, 468] width 36 height 35
type input "[DATE]"
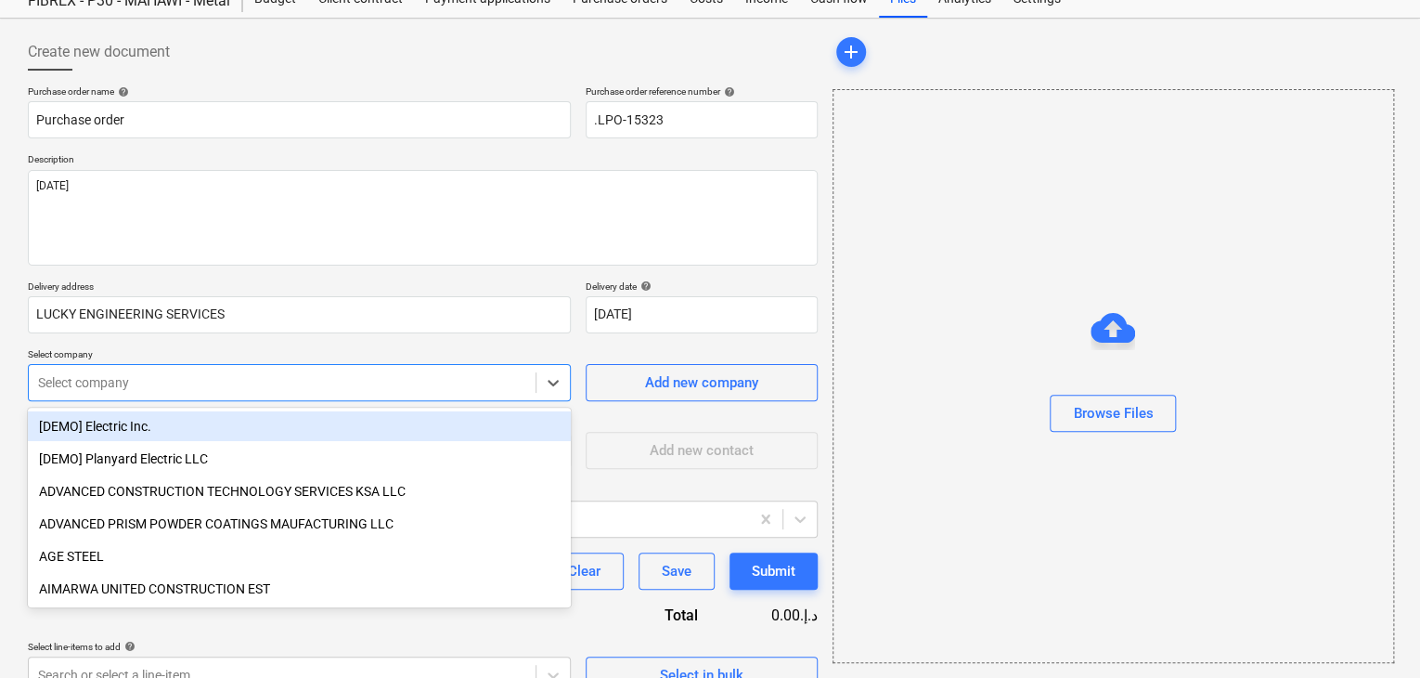
click at [420, 446] on body "Sales Projects Contacts Company Inbox format_size keyboard_arrow_down help sear…" at bounding box center [710, 272] width 1420 height 678
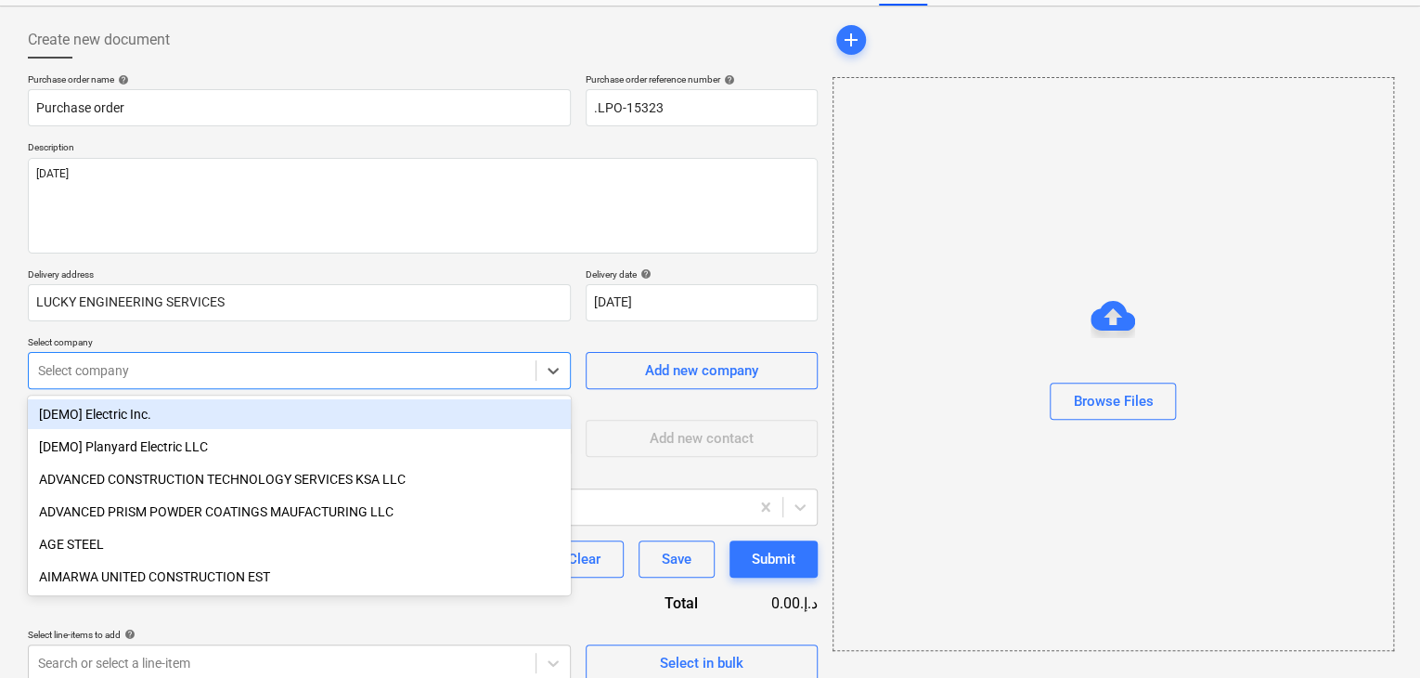
scroll to position [86, 0]
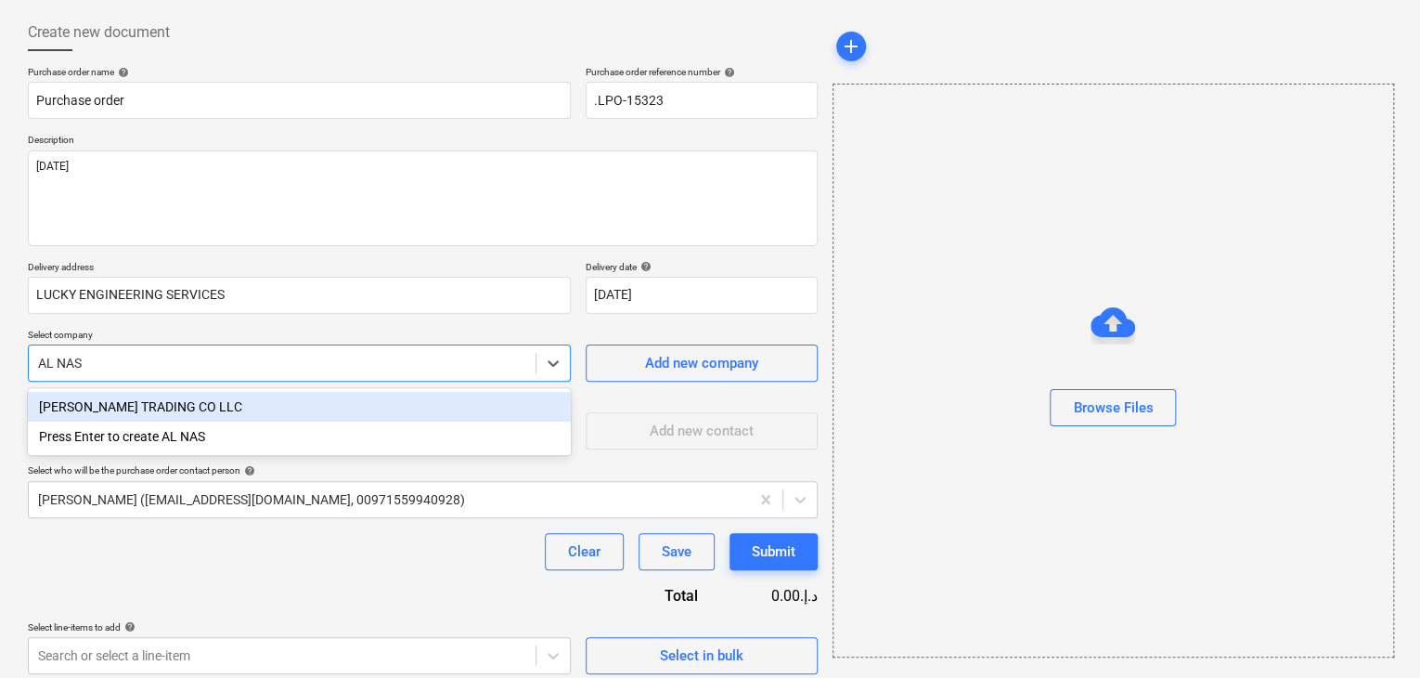
type input "[PERSON_NAME]"
click at [471, 407] on div "[PERSON_NAME] TRADING CO LLC" at bounding box center [299, 407] width 543 height 30
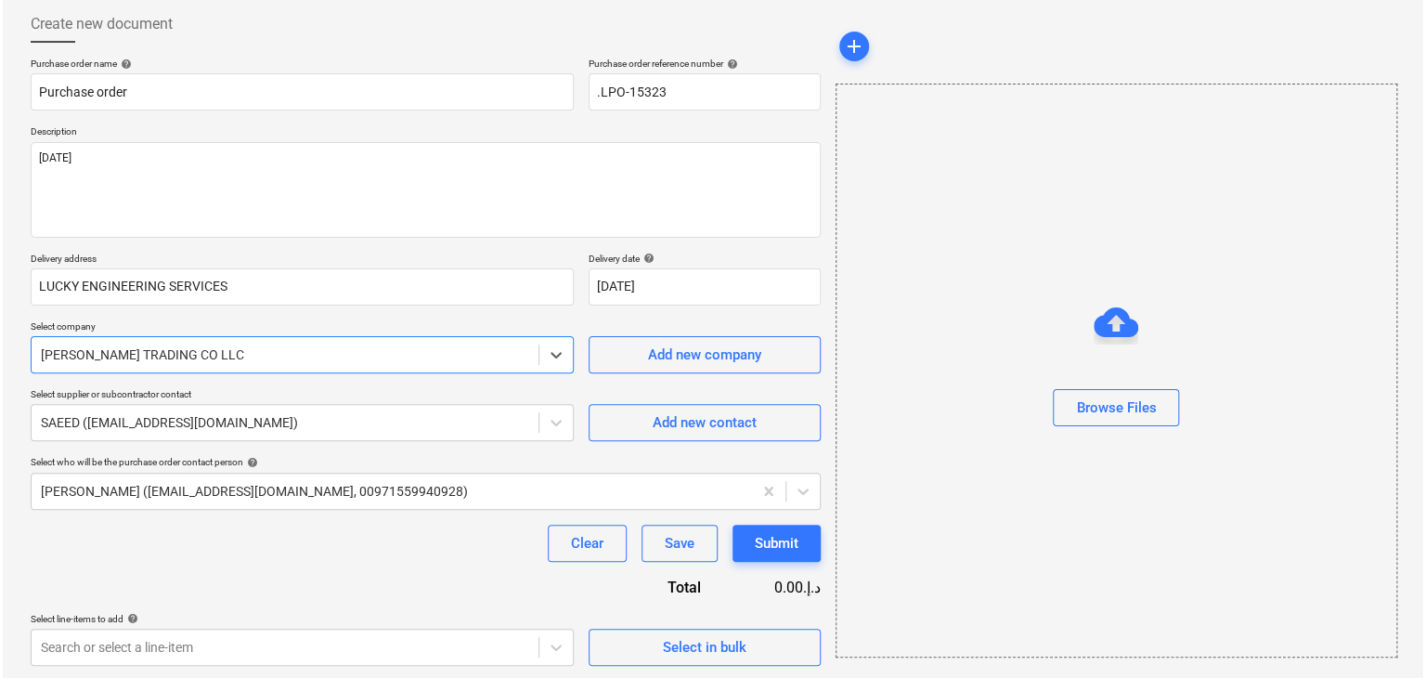
scroll to position [97, 0]
click at [702, 639] on div "Select in bulk" at bounding box center [702, 645] width 84 height 24
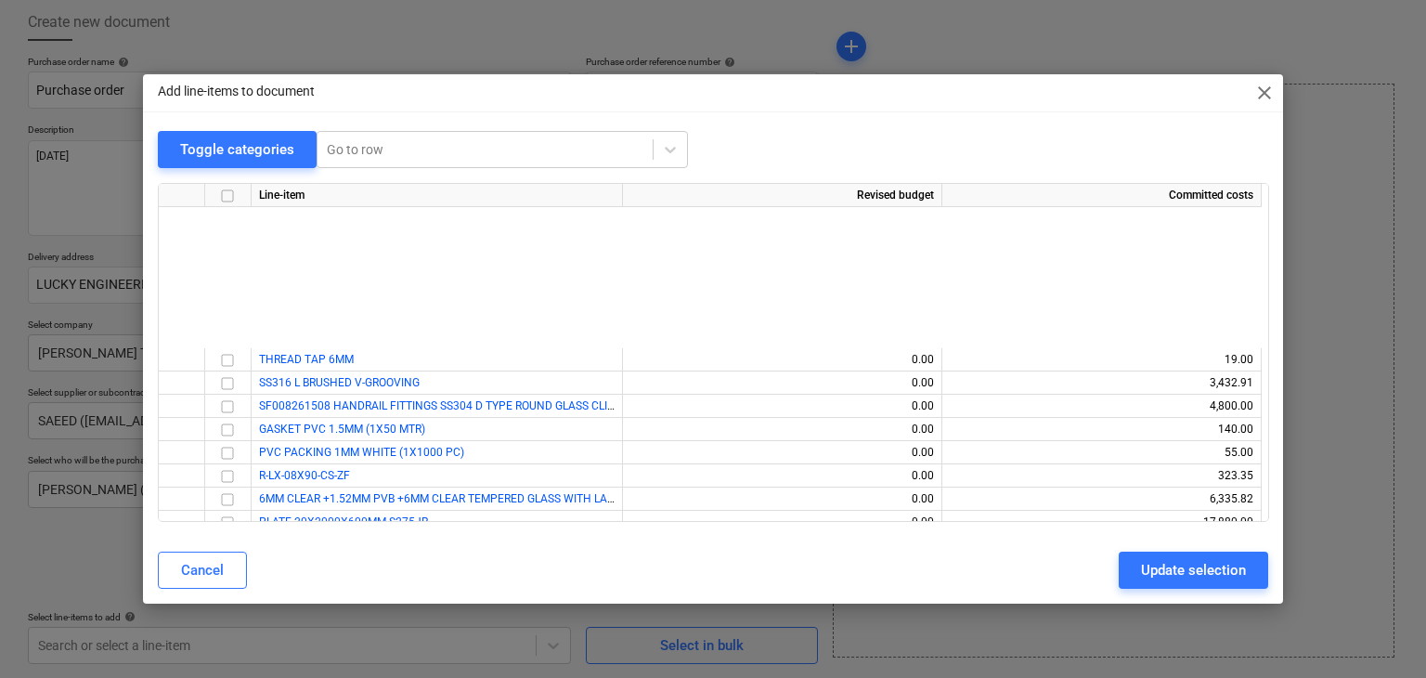
scroll to position [7760, 0]
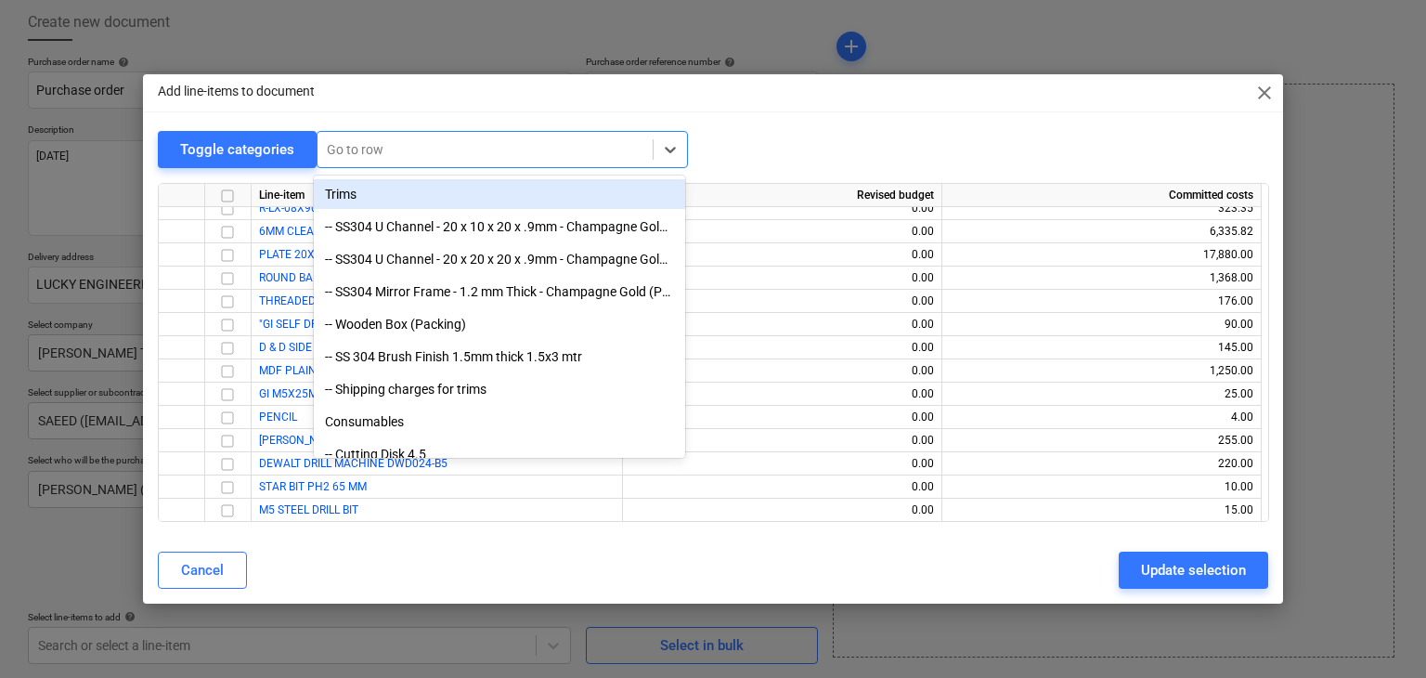
click at [423, 153] on div at bounding box center [485, 149] width 316 height 19
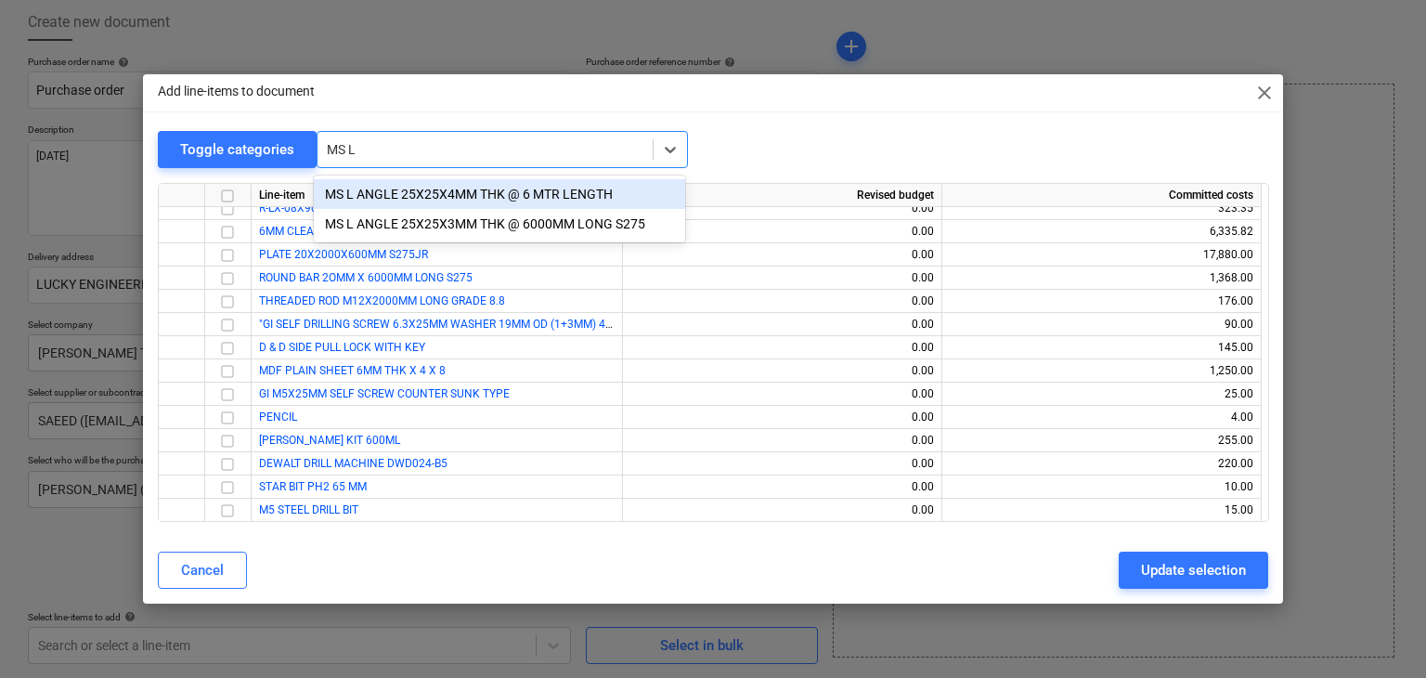
type input "MS L"
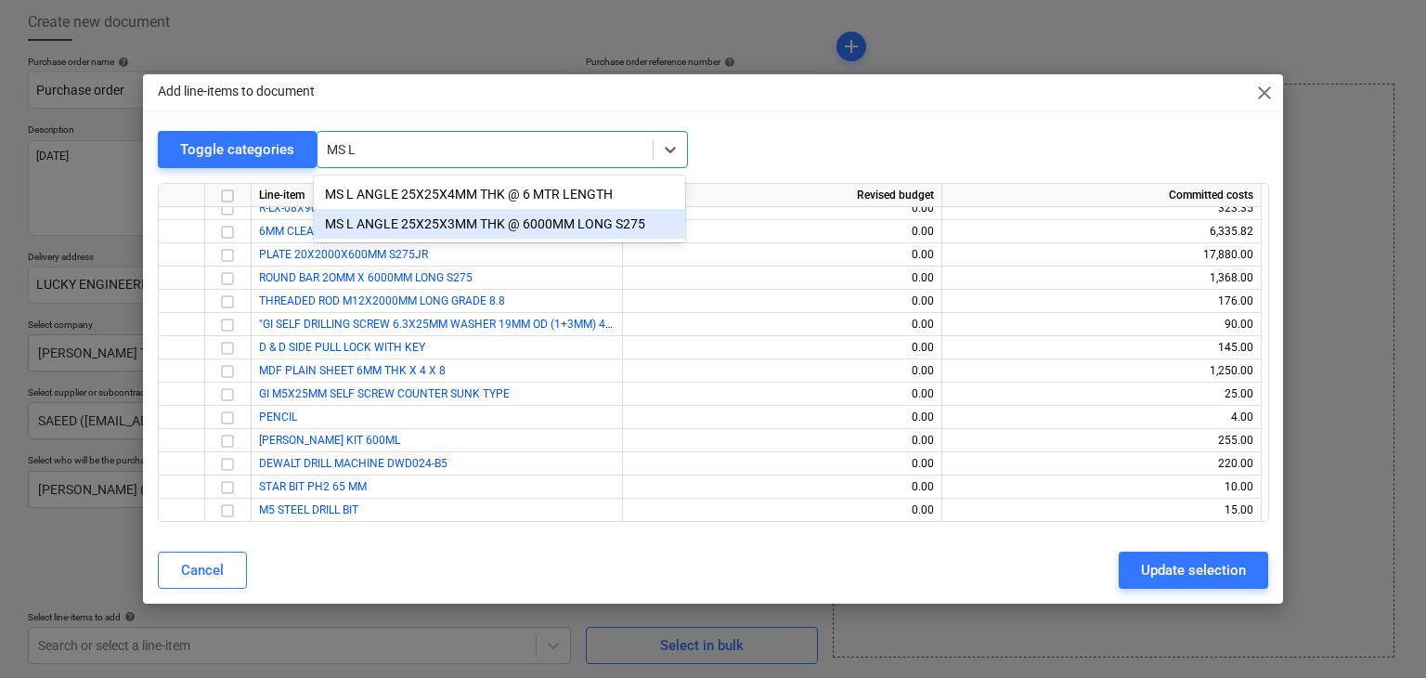
click at [456, 217] on div "MS L ANGLE 25X25X3MM THK @ 6000MM LONG S275" at bounding box center [499, 224] width 371 height 30
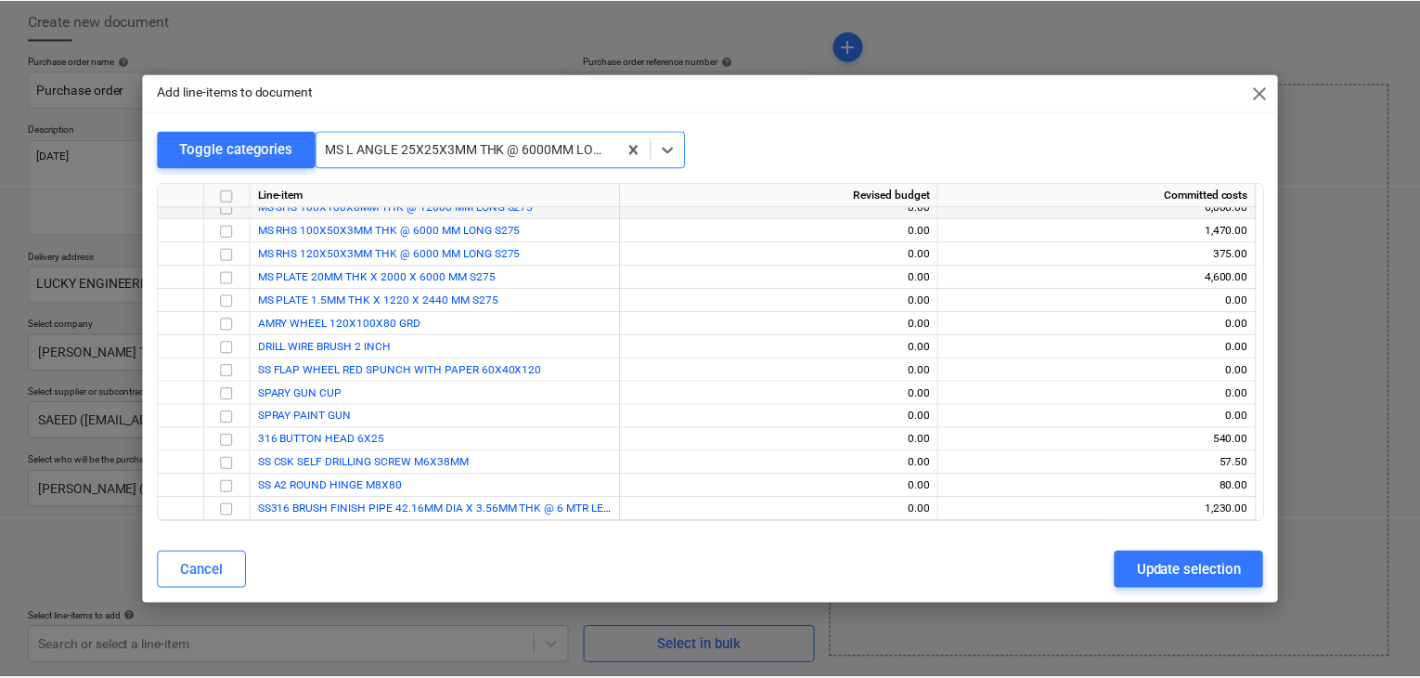
scroll to position [6938, 0]
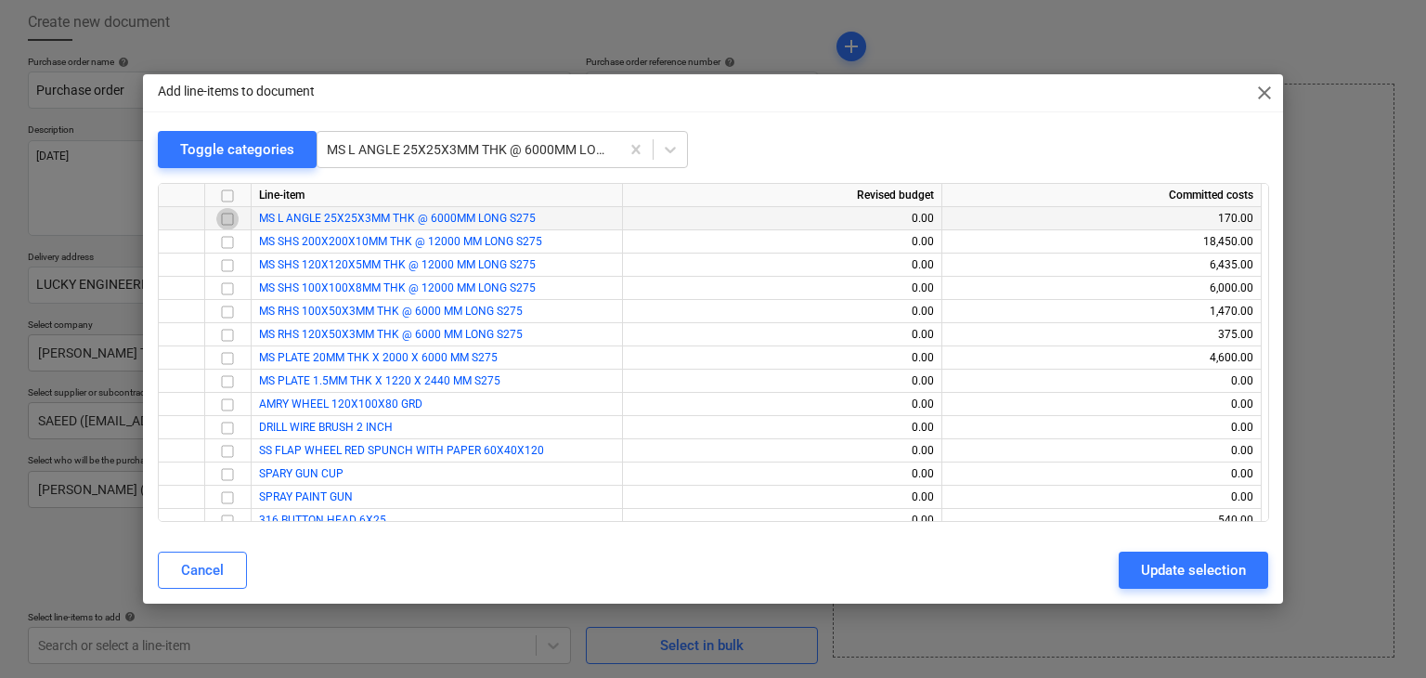
click at [223, 218] on input "checkbox" at bounding box center [227, 219] width 22 height 22
click at [1149, 565] on div "Update selection" at bounding box center [1193, 570] width 105 height 24
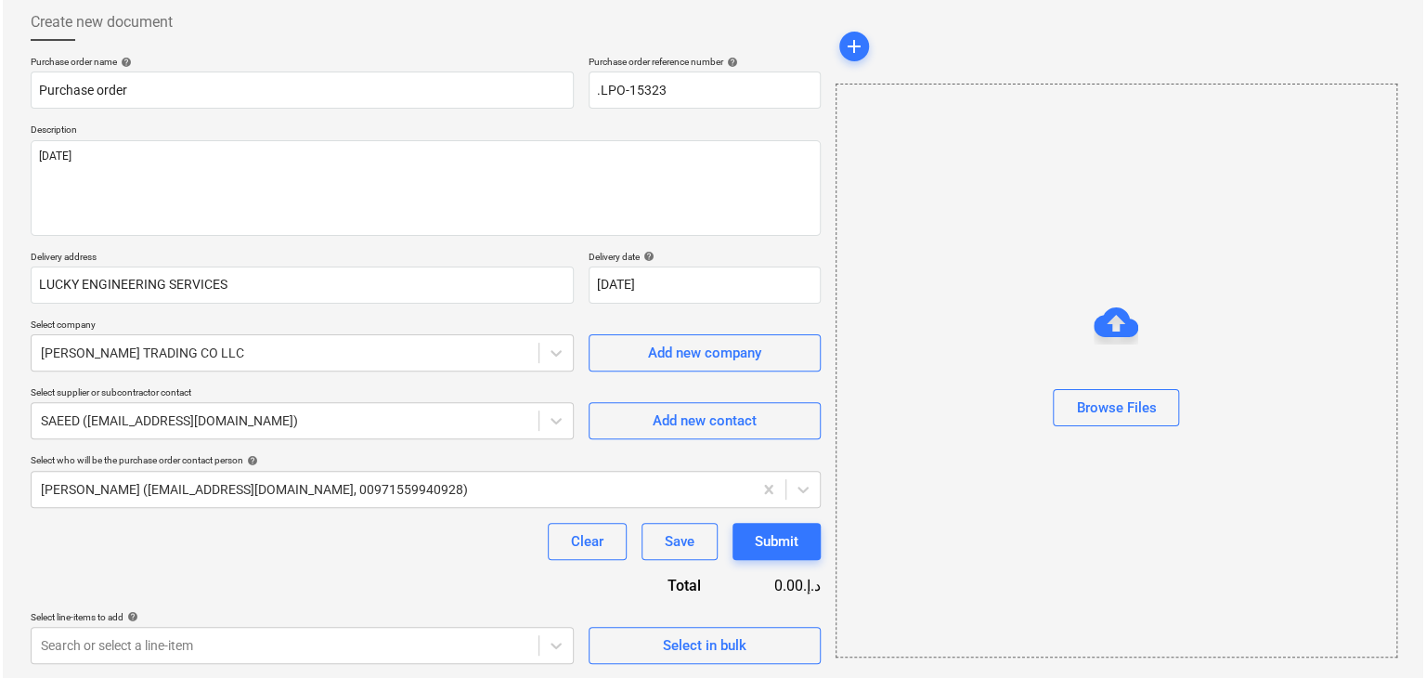
scroll to position [271, 0]
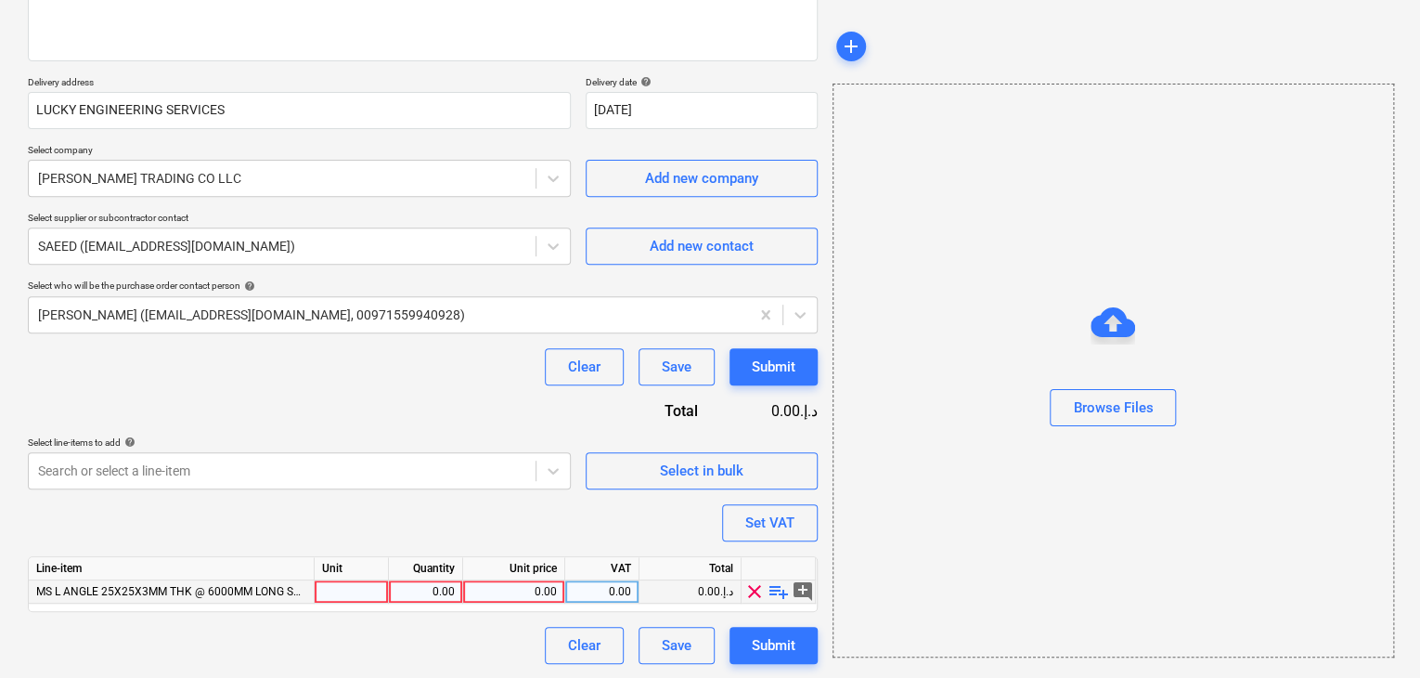
click at [364, 599] on div at bounding box center [352, 591] width 74 height 23
type input "NOS"
click at [422, 592] on div "0.00" at bounding box center [425, 591] width 58 height 23
type input "25"
click at [523, 591] on div "0.00" at bounding box center [514, 591] width 86 height 23
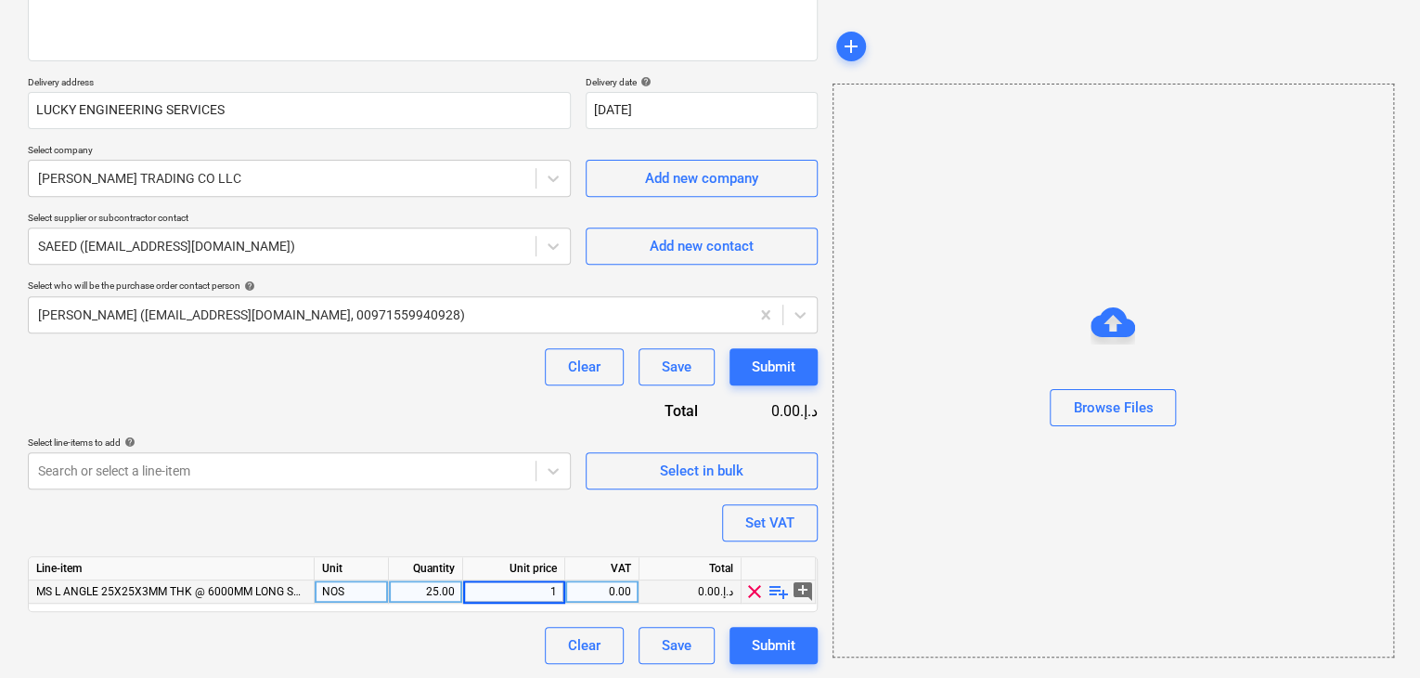
type input "17"
click at [878, 458] on div "Browse Files" at bounding box center [1114, 371] width 562 height 574
click at [776, 532] on div "Set VAT" at bounding box center [769, 522] width 49 height 24
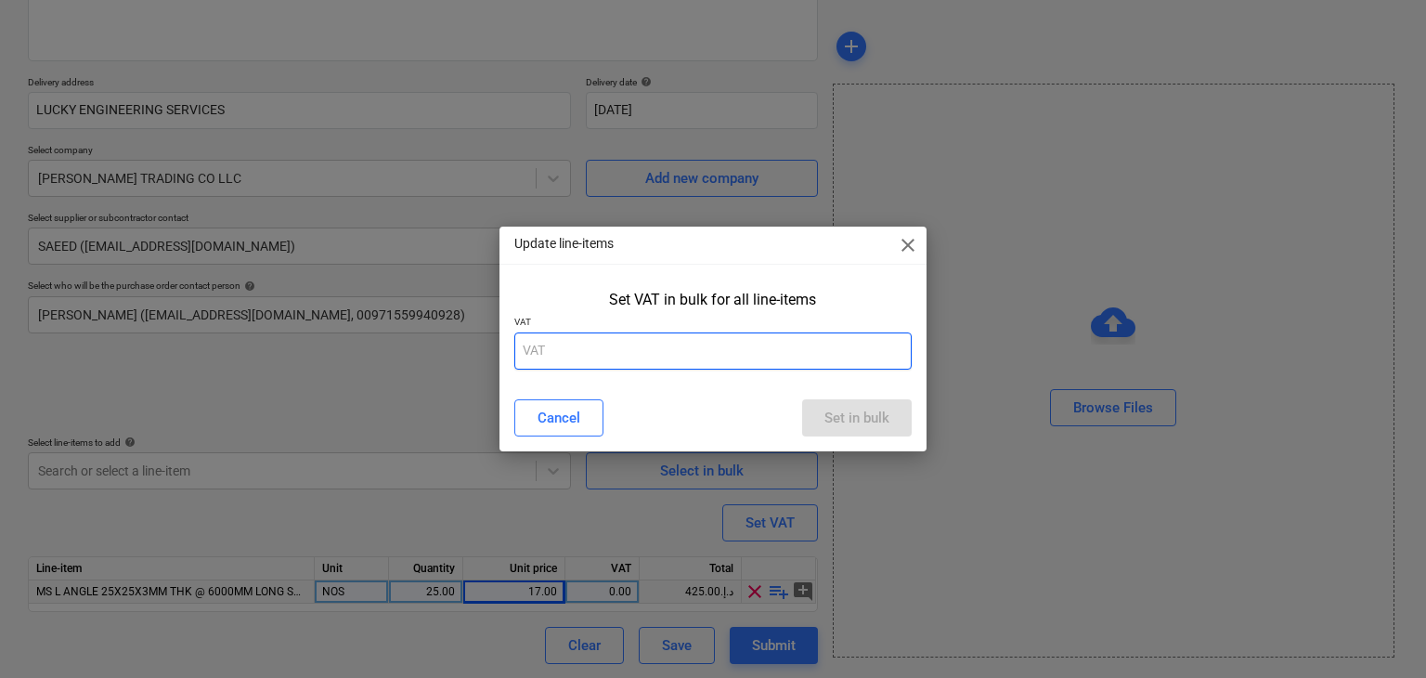
click at [640, 347] on input "text" at bounding box center [713, 350] width 398 height 37
type input "5"
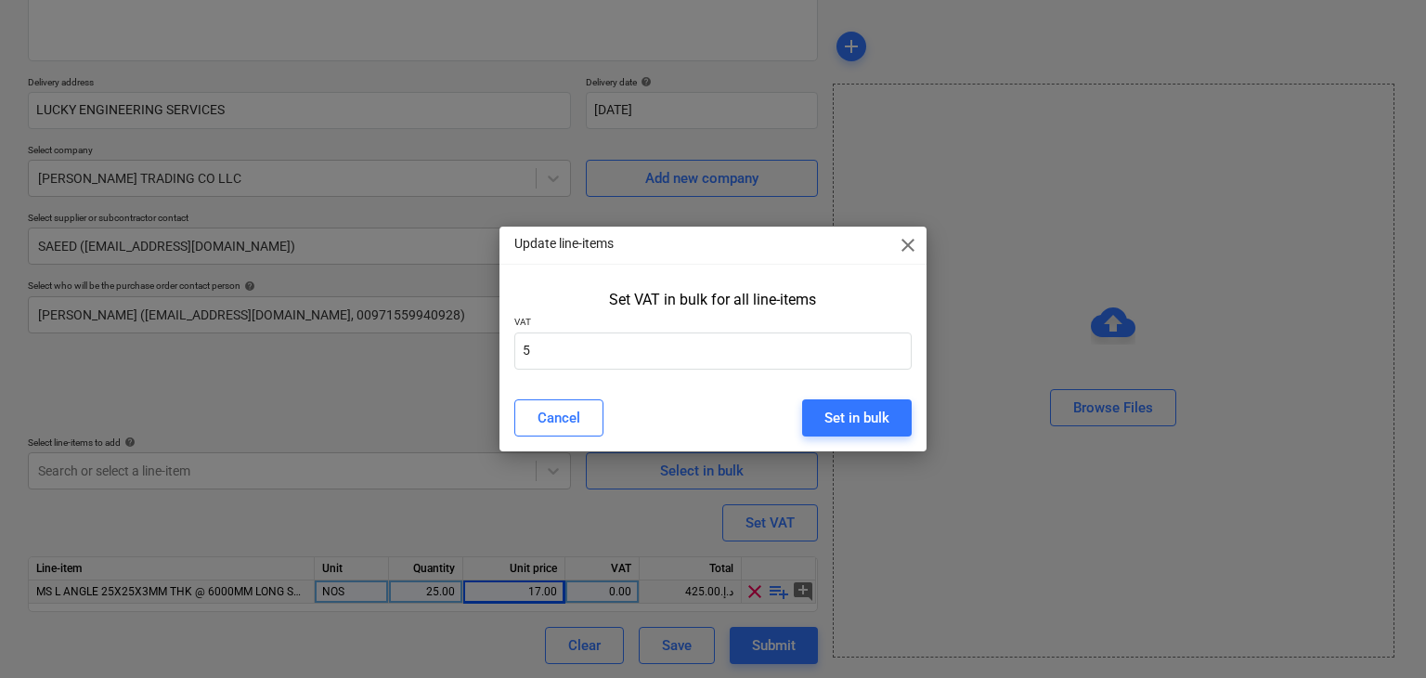
click at [895, 440] on div "Cancel Set in bulk" at bounding box center [713, 418] width 420 height 52
click at [869, 403] on button "Set in bulk" at bounding box center [857, 417] width 110 height 37
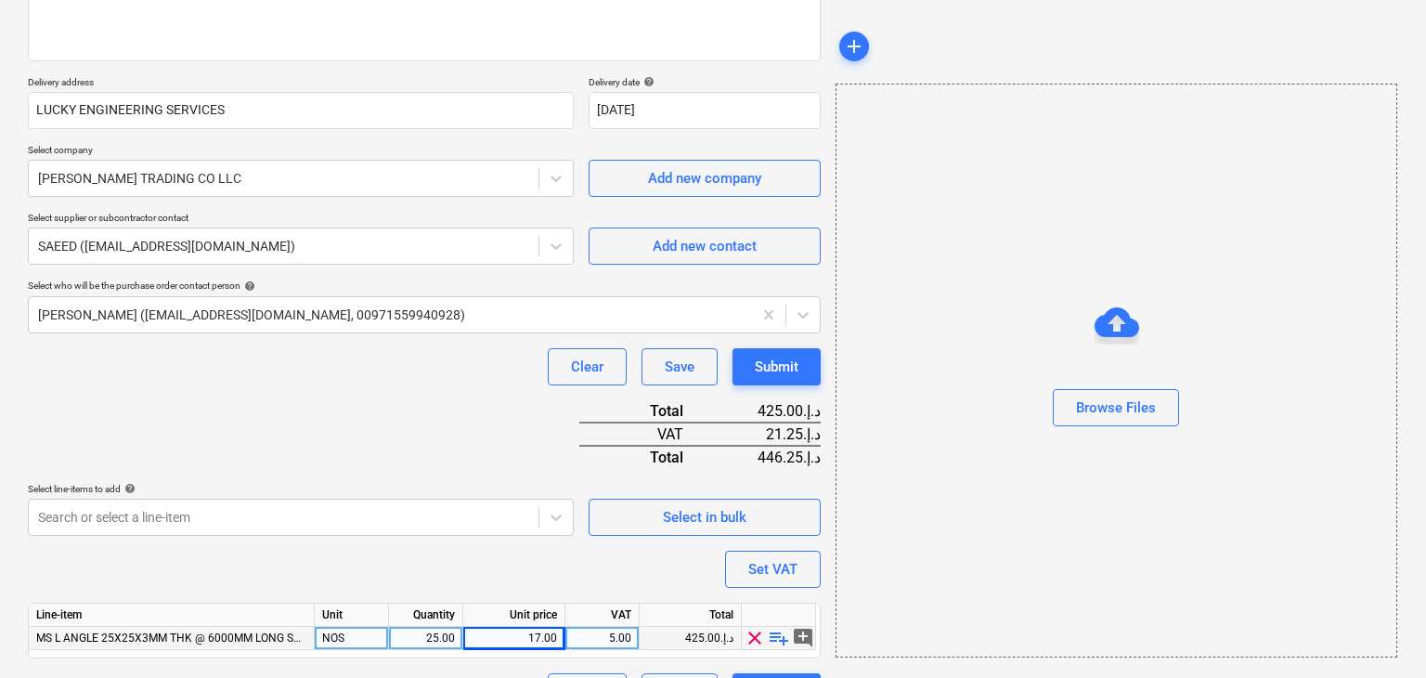
scroll to position [317, 0]
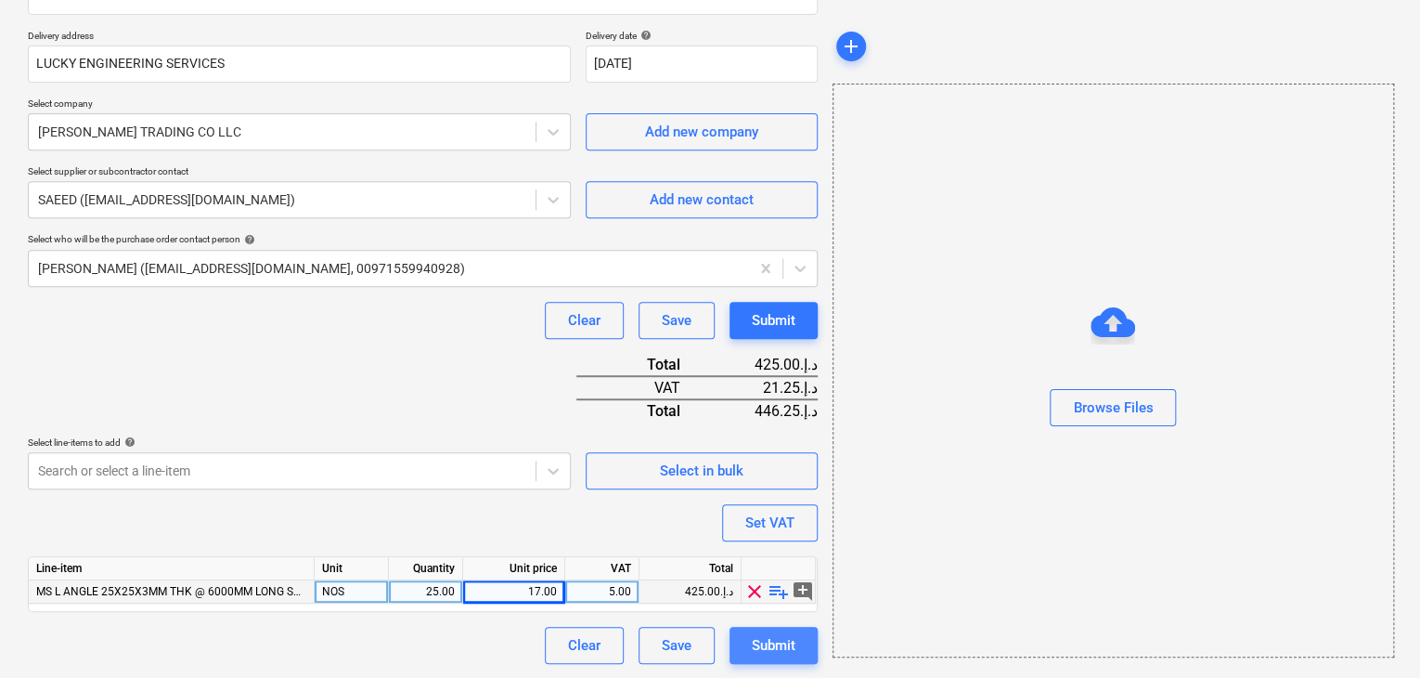
click at [755, 633] on div "Submit" at bounding box center [774, 645] width 44 height 24
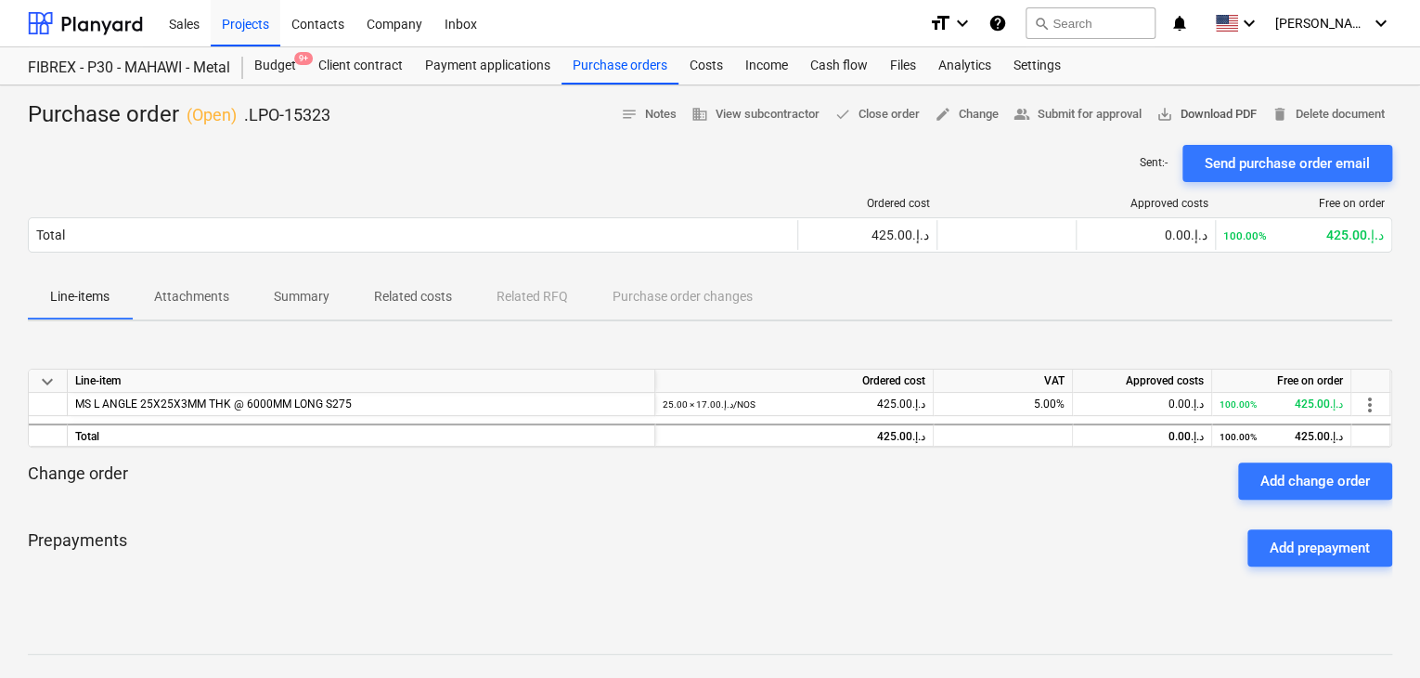
click at [1189, 122] on span "save_alt Download PDF" at bounding box center [1206, 114] width 100 height 21
click at [234, 26] on div "Projects" at bounding box center [246, 22] width 70 height 47
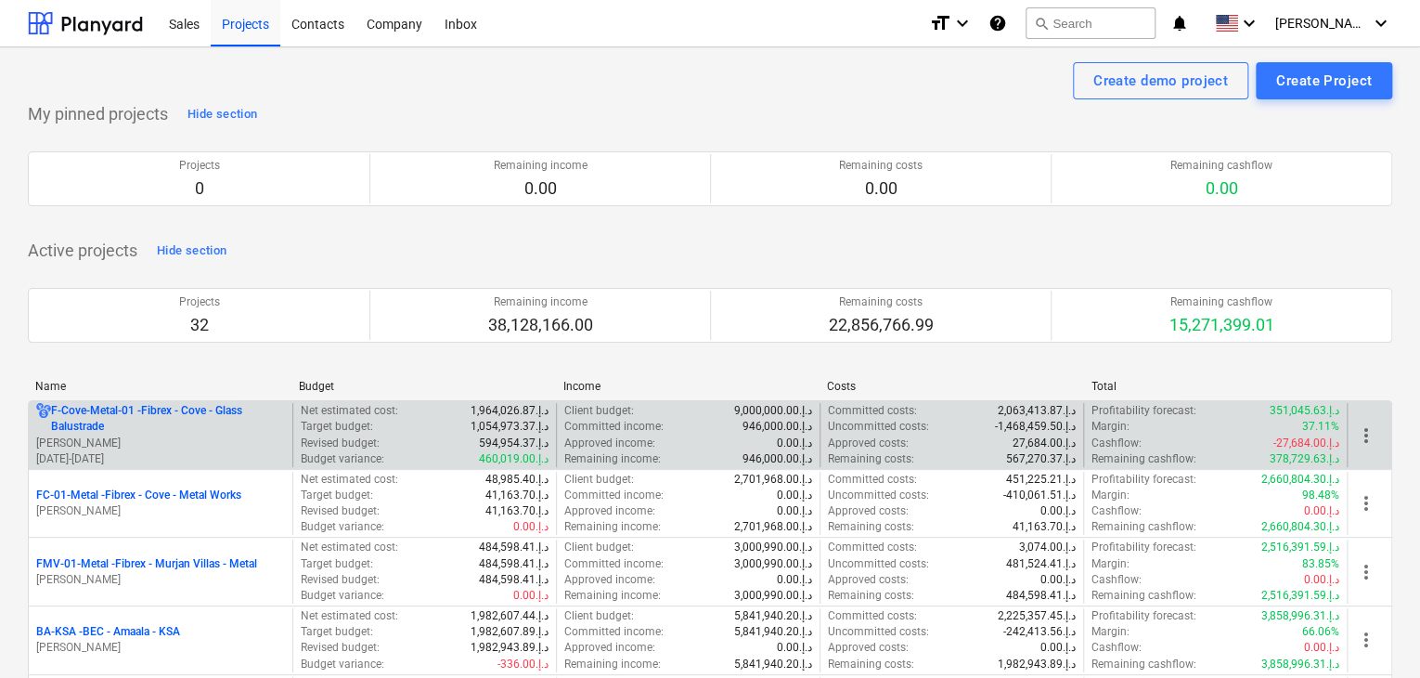
scroll to position [278, 0]
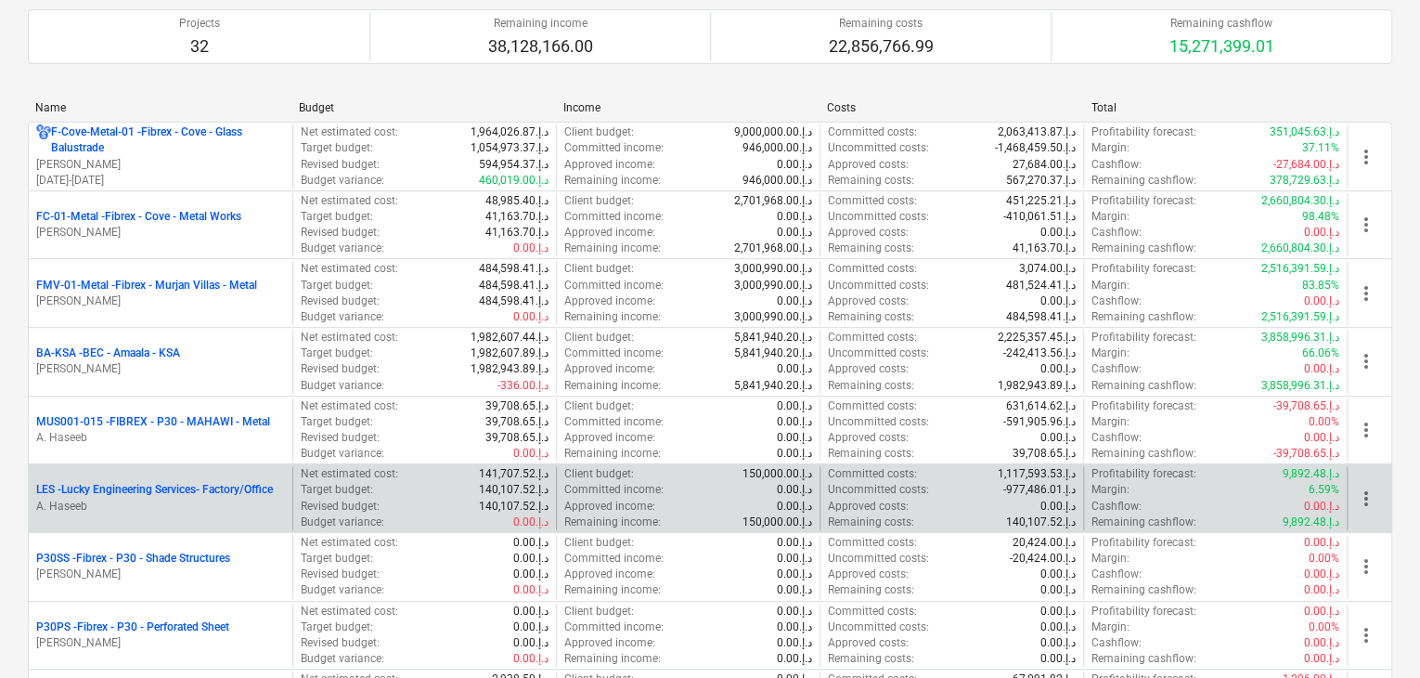
click at [152, 506] on p "A. Haseeb" at bounding box center [160, 506] width 249 height 16
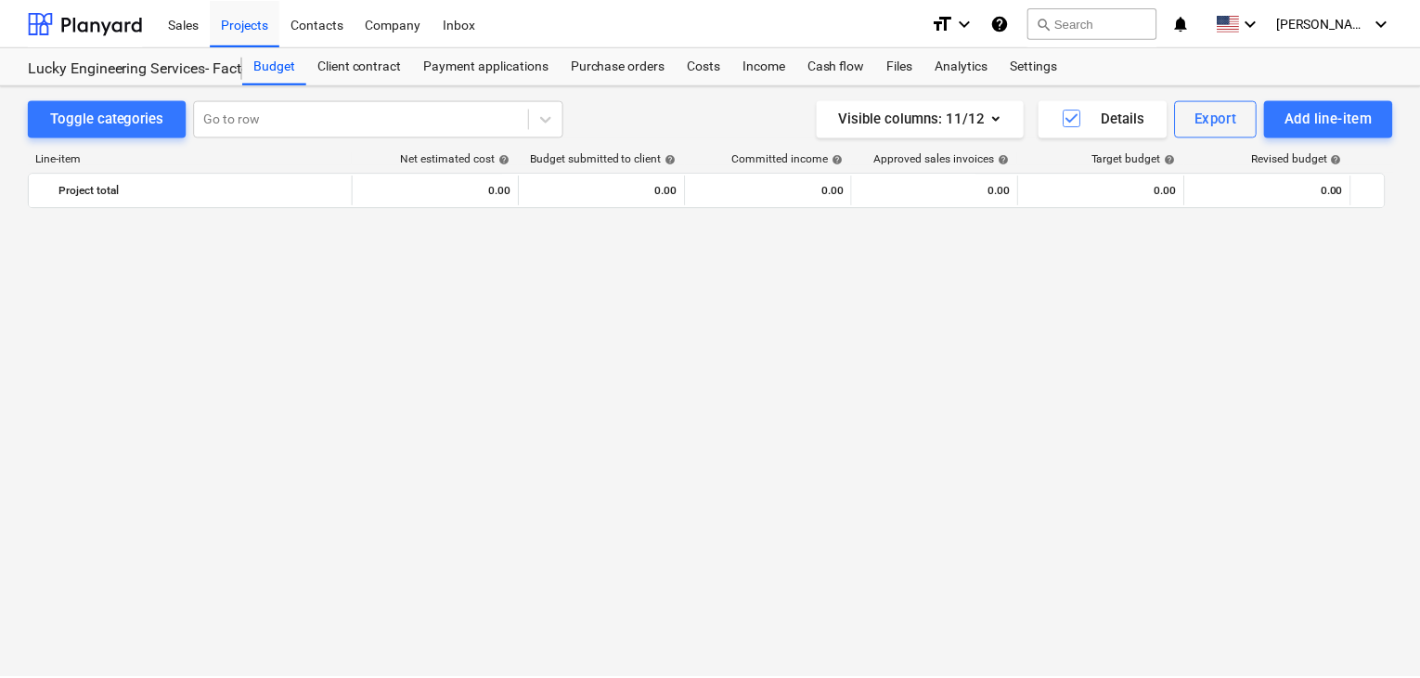
scroll to position [42882, 0]
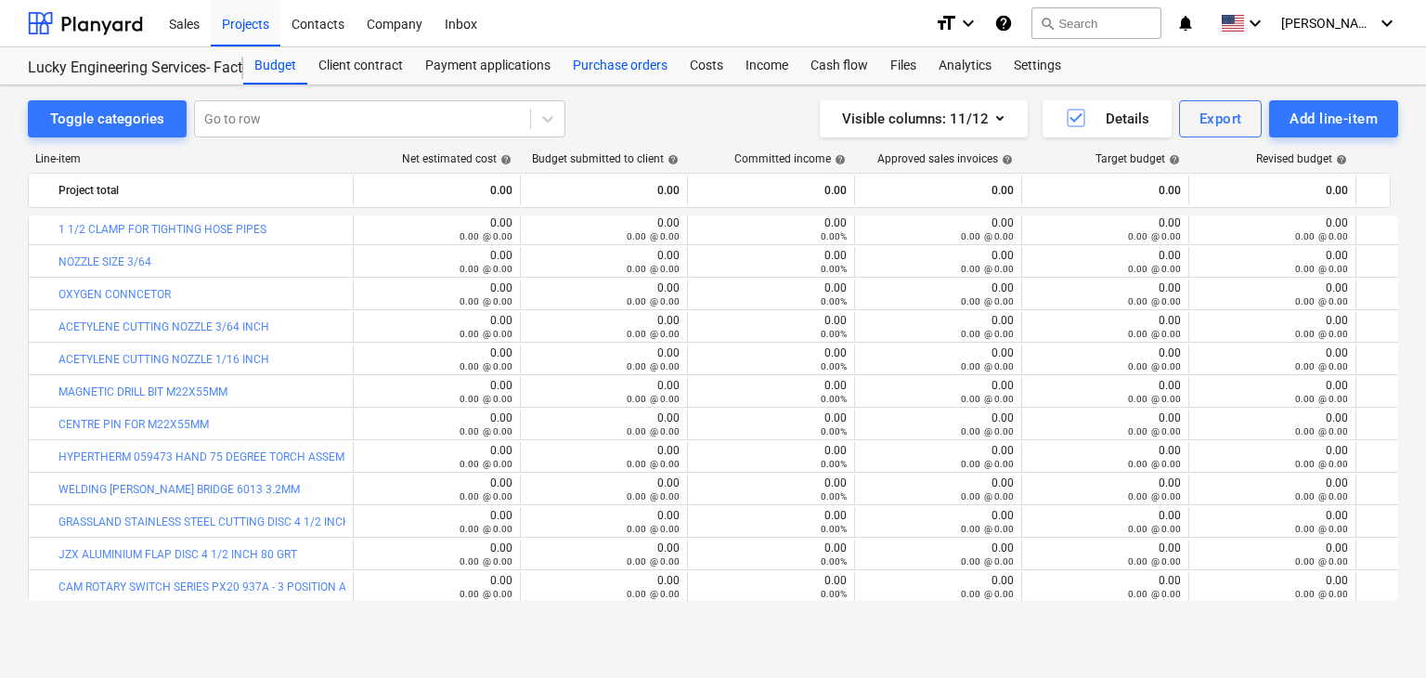
click at [613, 68] on div "Purchase orders" at bounding box center [620, 65] width 117 height 37
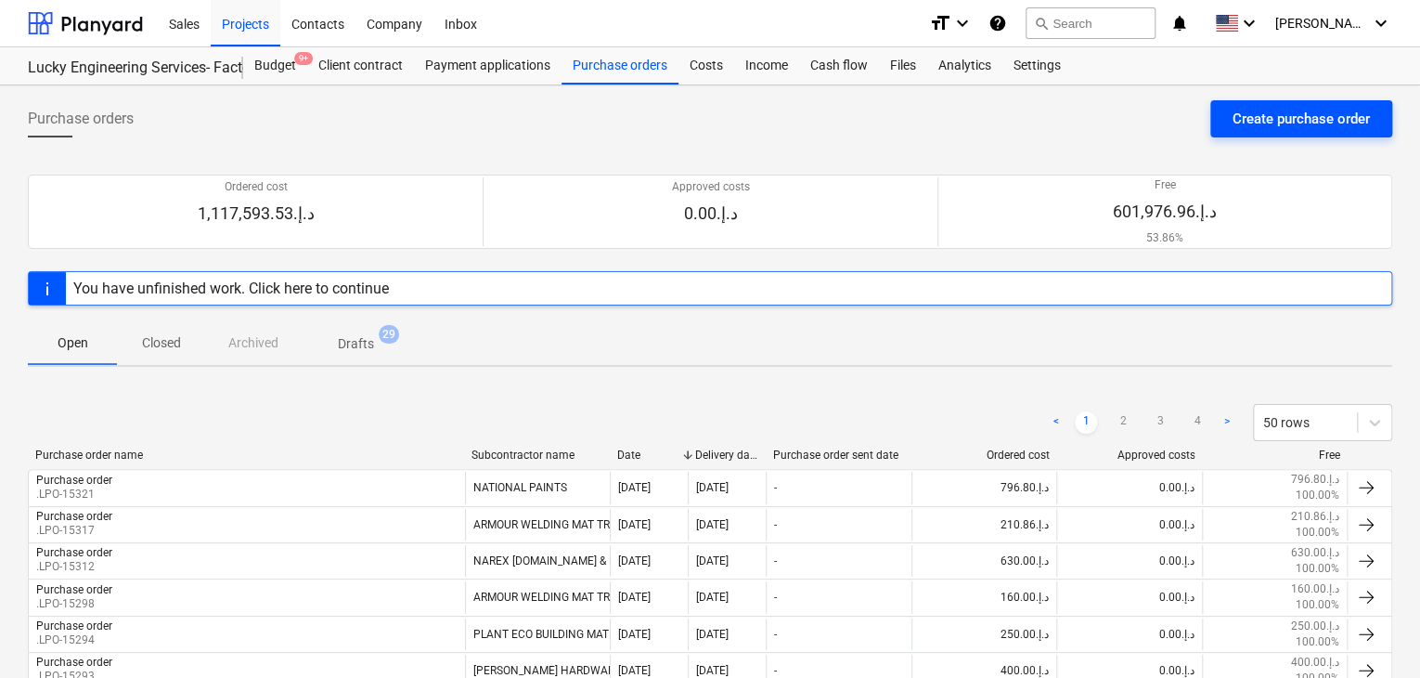
click at [1286, 119] on div "Create purchase order" at bounding box center [1301, 119] width 137 height 24
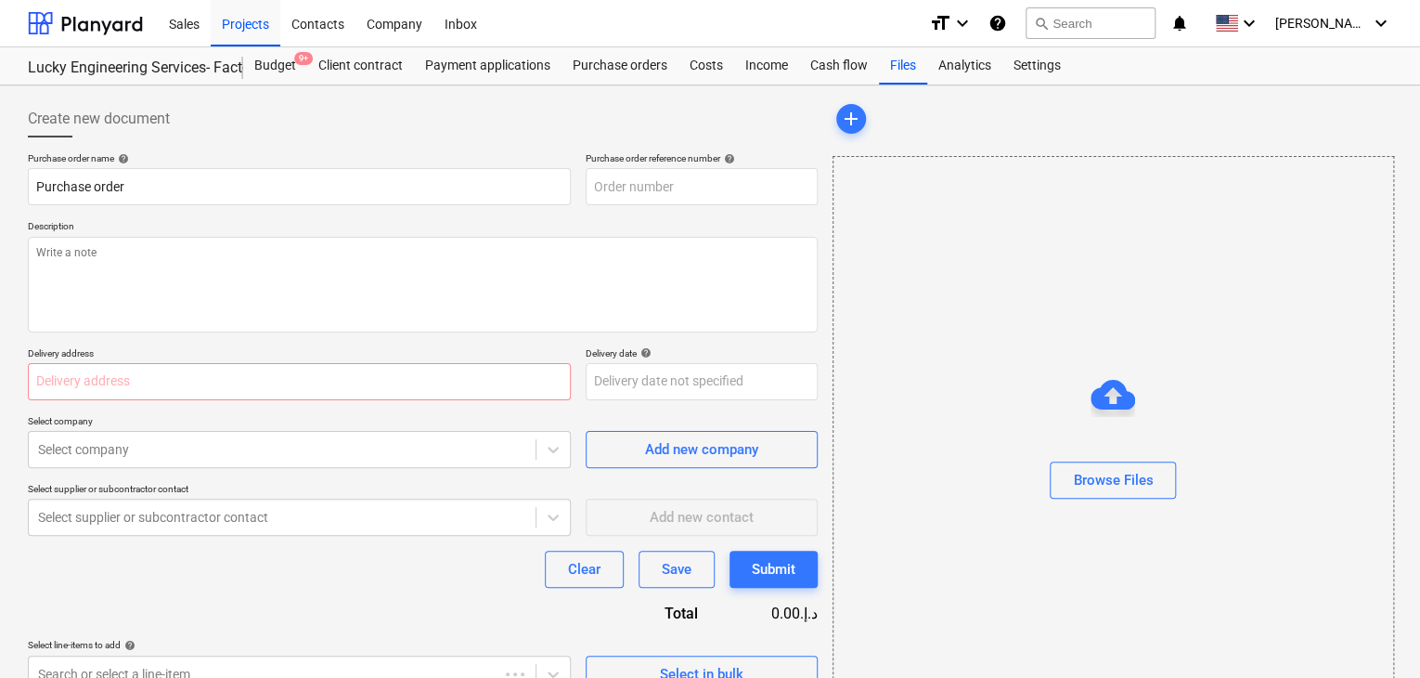
click at [693, 233] on p "Description" at bounding box center [423, 228] width 790 height 16
click at [710, 184] on input "text" at bounding box center [702, 186] width 232 height 37
click at [659, 252] on textarea at bounding box center [423, 285] width 790 height 96
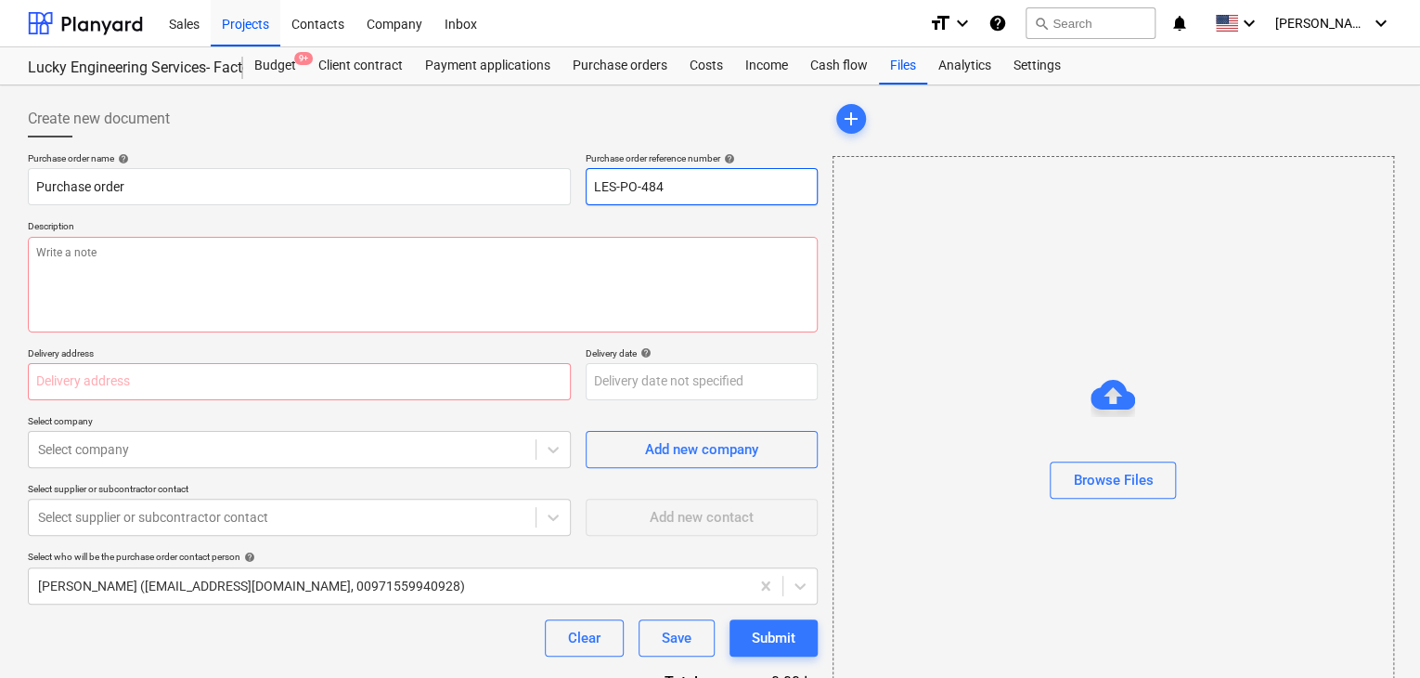
drag, startPoint x: 694, startPoint y: 183, endPoint x: 572, endPoint y: 181, distance: 122.5
click at [572, 181] on div "Purchase order name help Purchase order Purchase order reference number help LE…" at bounding box center [423, 178] width 790 height 53
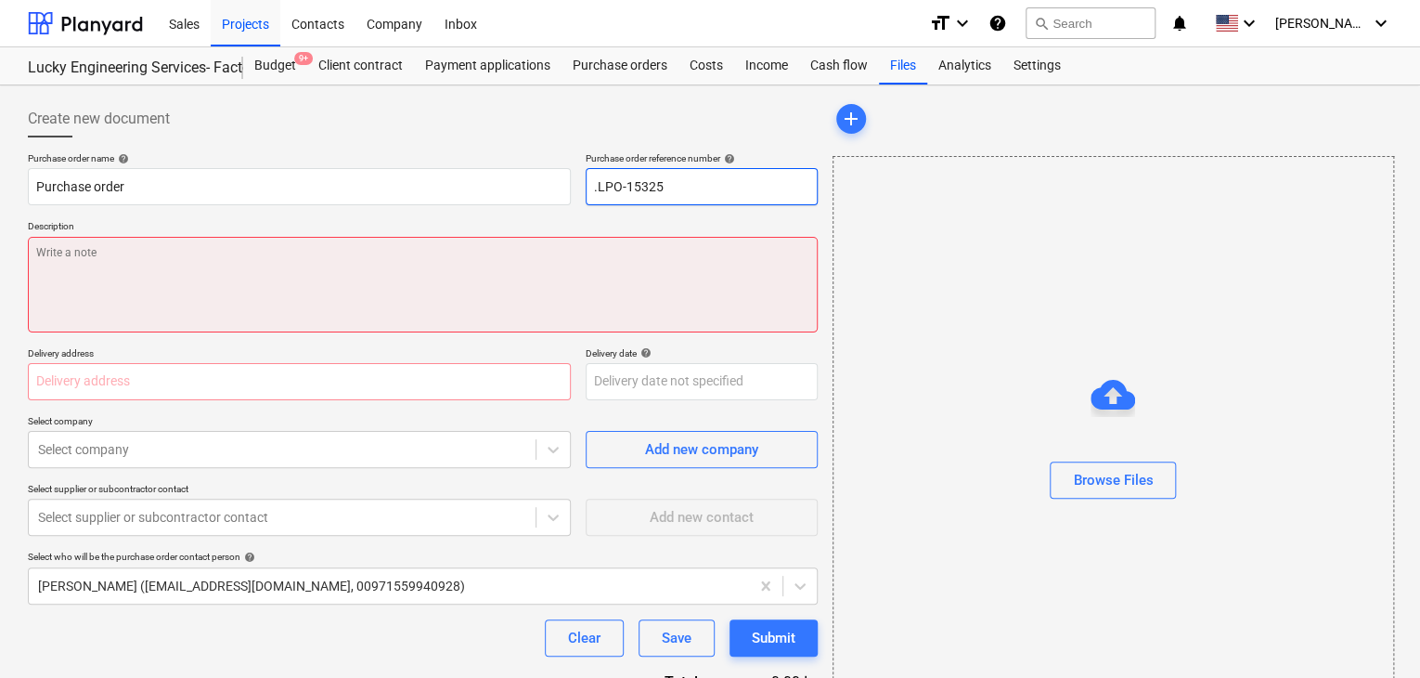
type input ".LPO-15325"
click at [443, 280] on textarea at bounding box center [423, 285] width 790 height 96
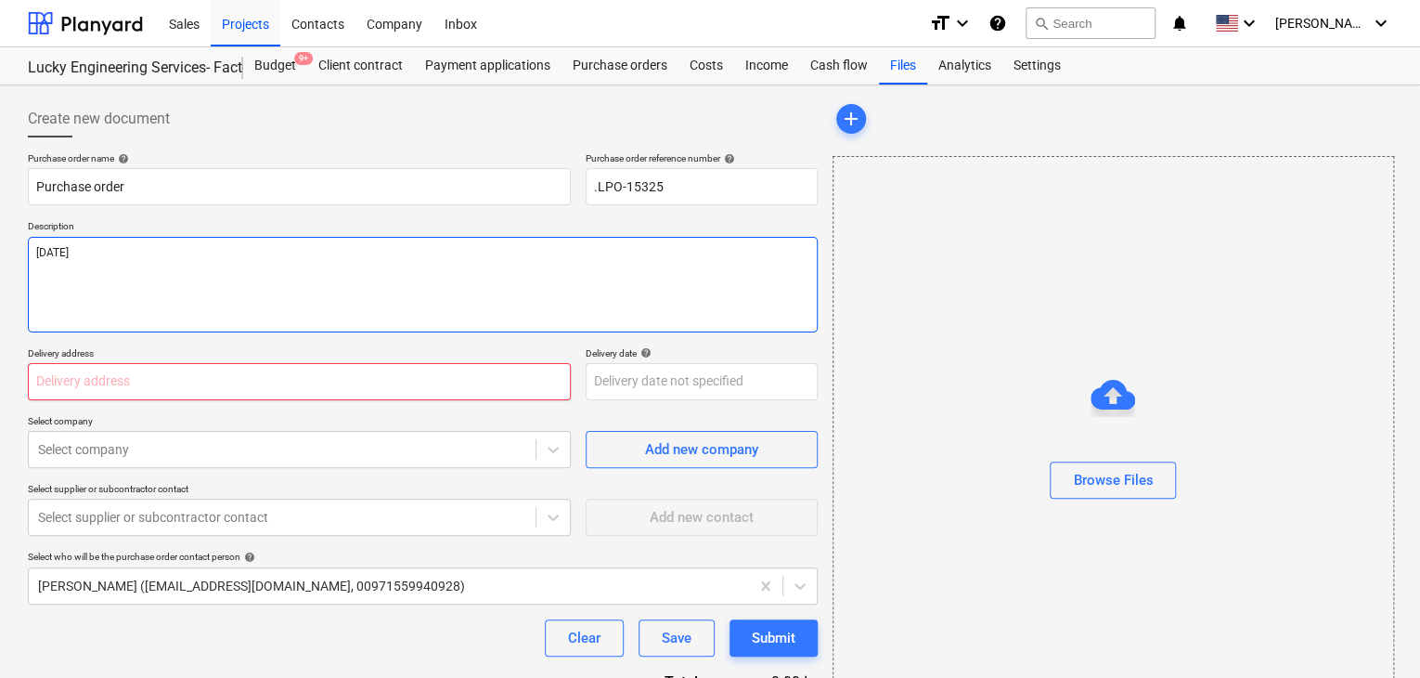
type textarea "[DATE]"
click at [148, 387] on input "text" at bounding box center [299, 381] width 543 height 37
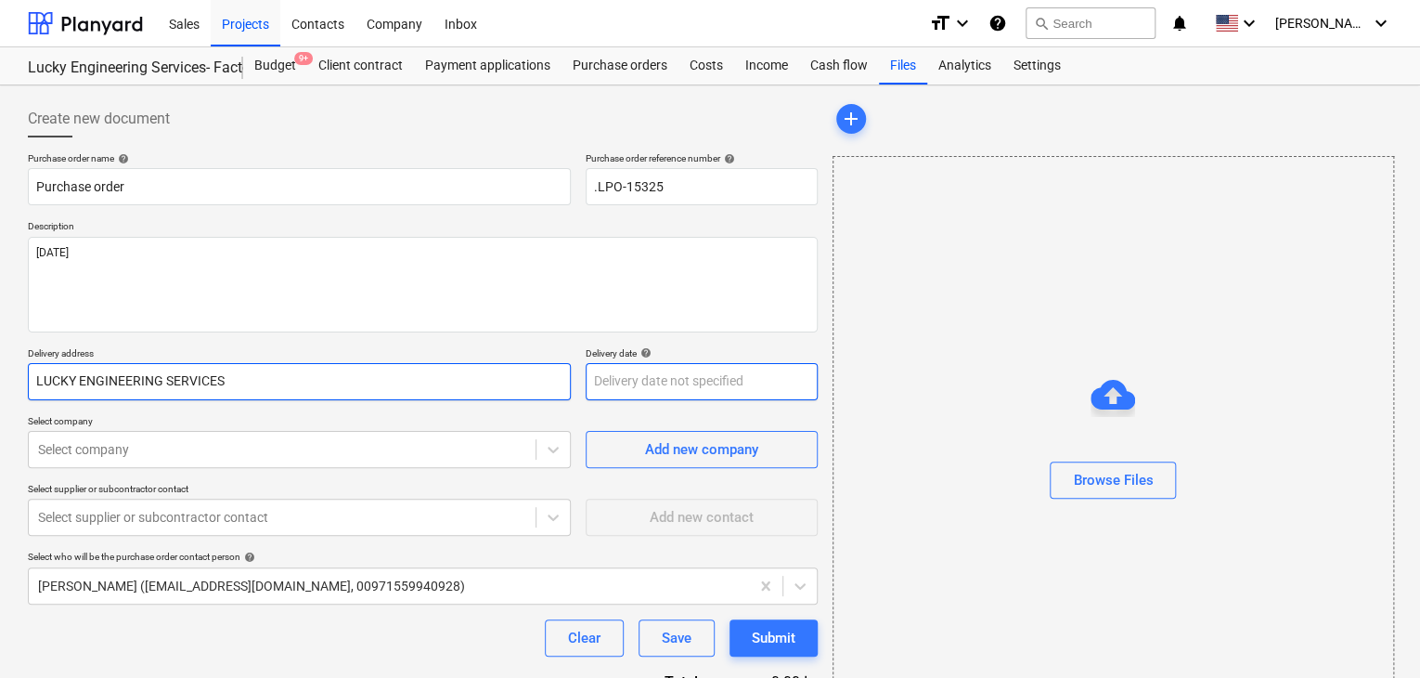
type input "LUCKY ENGINEERING SERVICES"
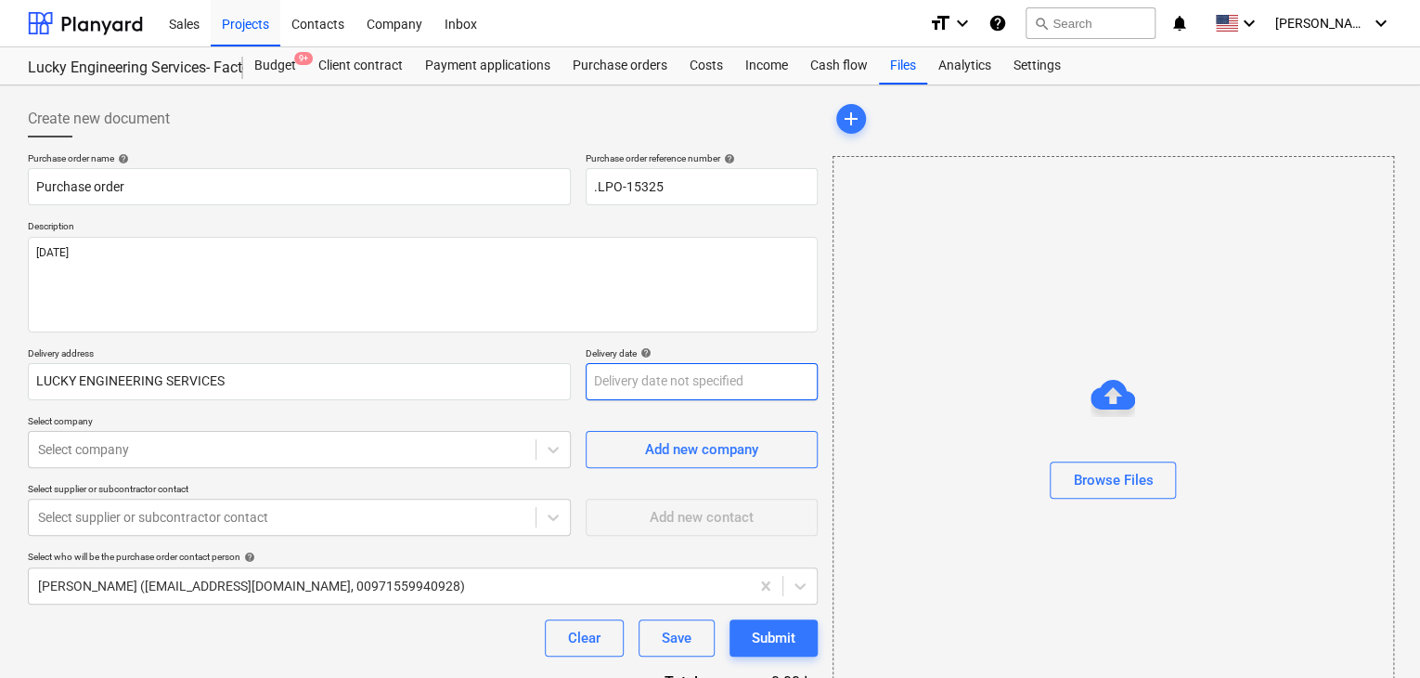
click at [611, 382] on body "Sales Projects Contacts Company Inbox format_size keyboard_arrow_down help sear…" at bounding box center [710, 339] width 1420 height 678
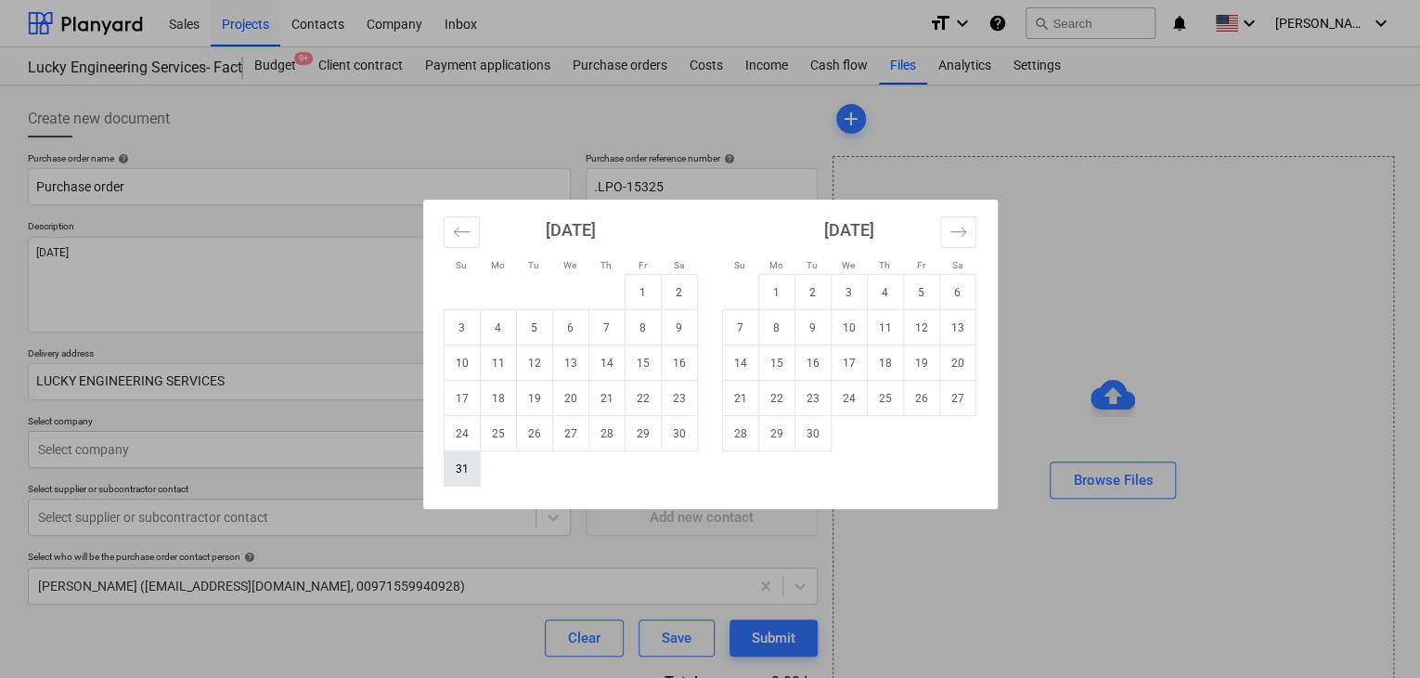
click at [454, 468] on td "31" at bounding box center [462, 468] width 36 height 35
type input "[DATE]"
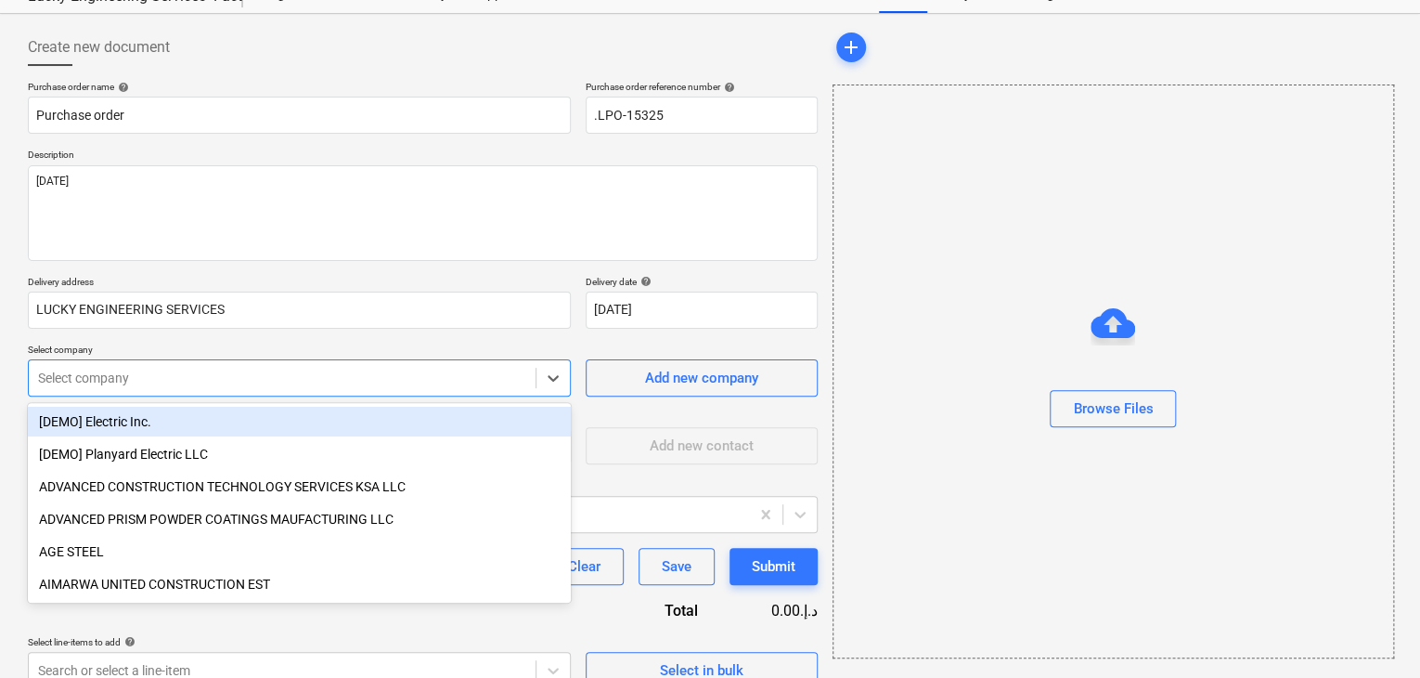
click at [327, 443] on body "Sales Projects Contacts Company Inbox format_size keyboard_arrow_down help sear…" at bounding box center [710, 268] width 1420 height 678
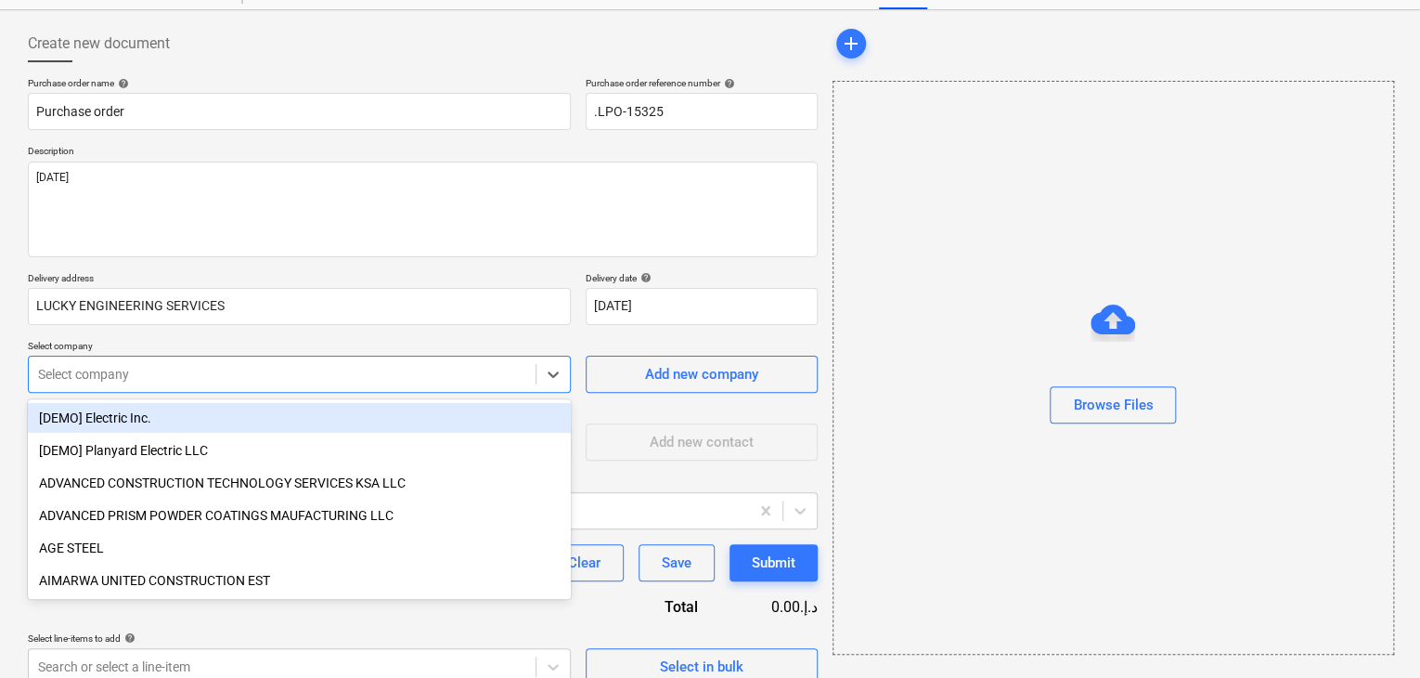
scroll to position [86, 0]
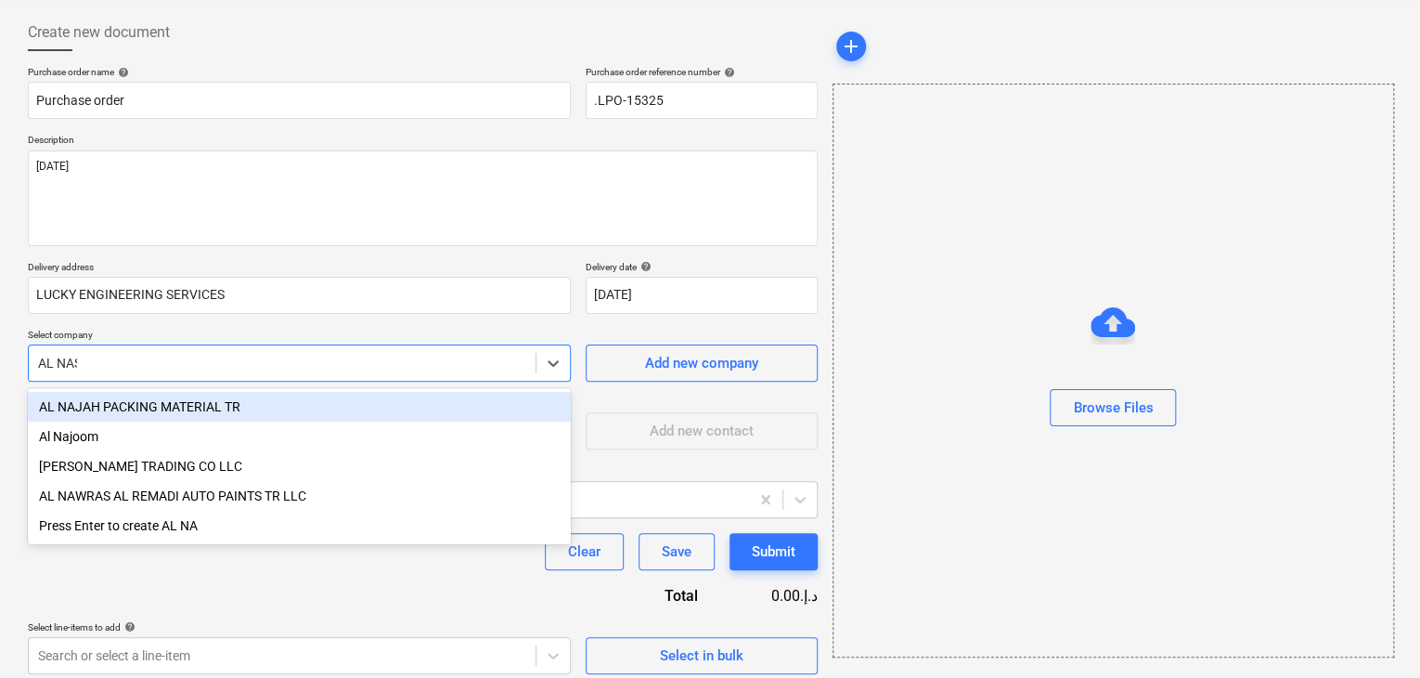
type input "[PERSON_NAME]"
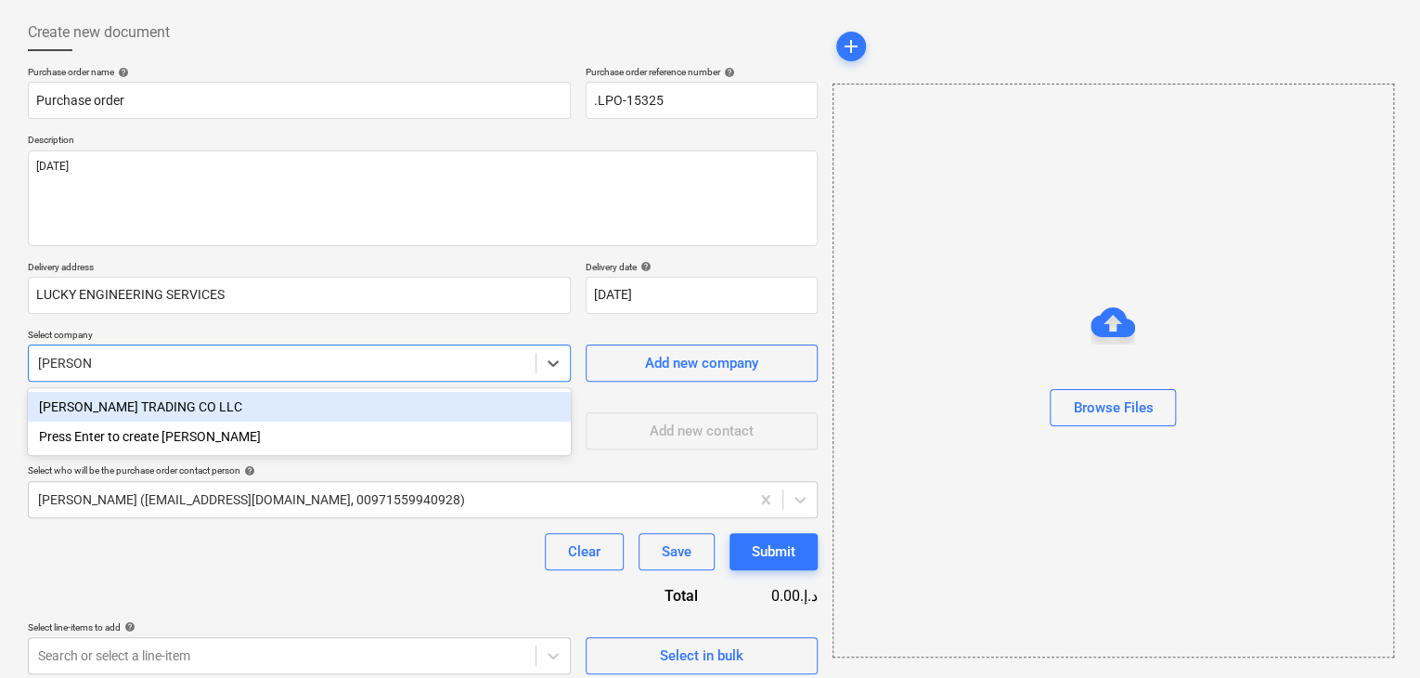
click at [392, 402] on div "[PERSON_NAME] TRADING CO LLC" at bounding box center [299, 407] width 543 height 30
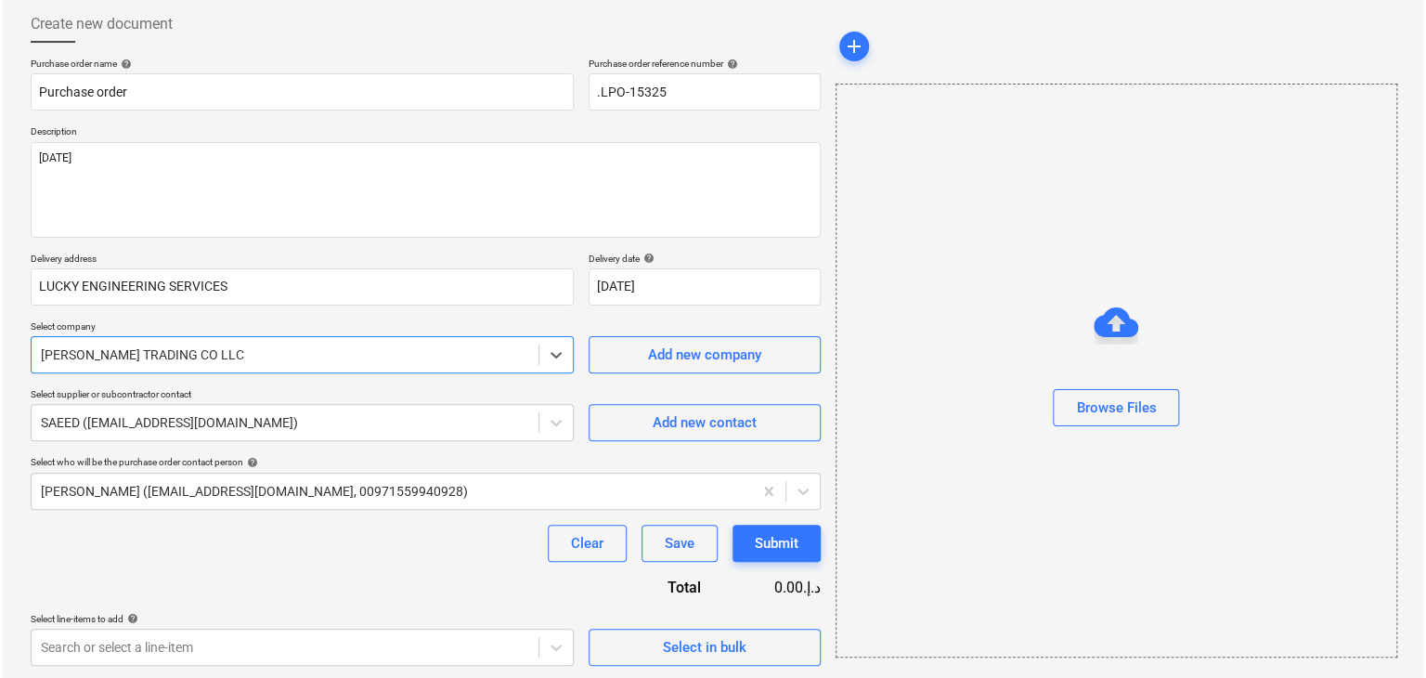
scroll to position [97, 0]
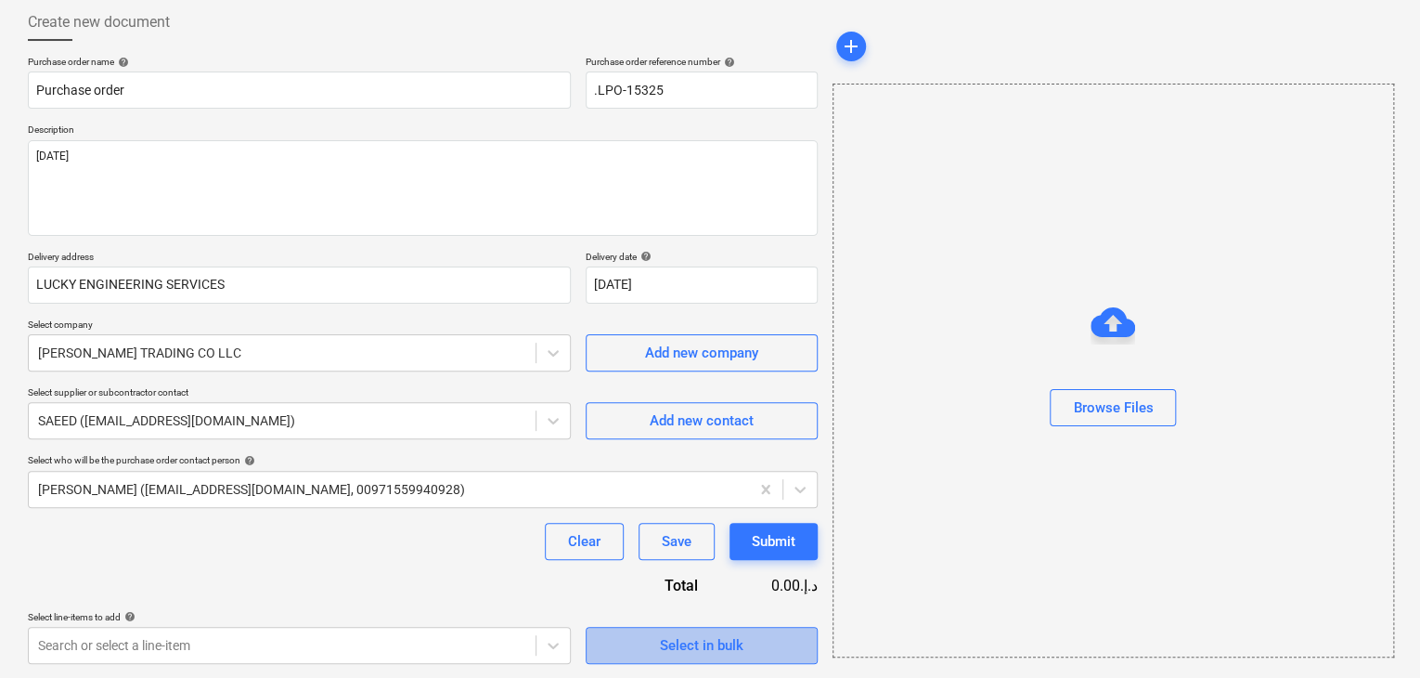
click at [677, 639] on div "Select in bulk" at bounding box center [702, 645] width 84 height 24
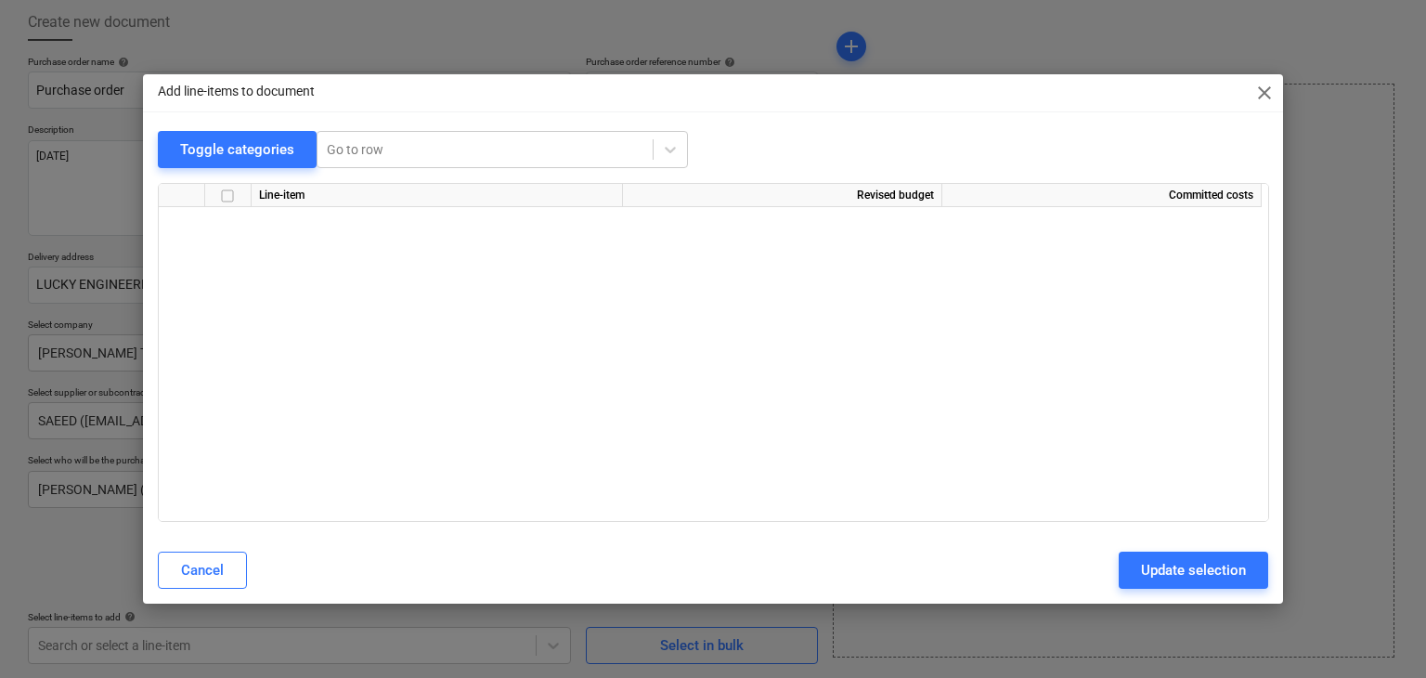
scroll to position [36438, 0]
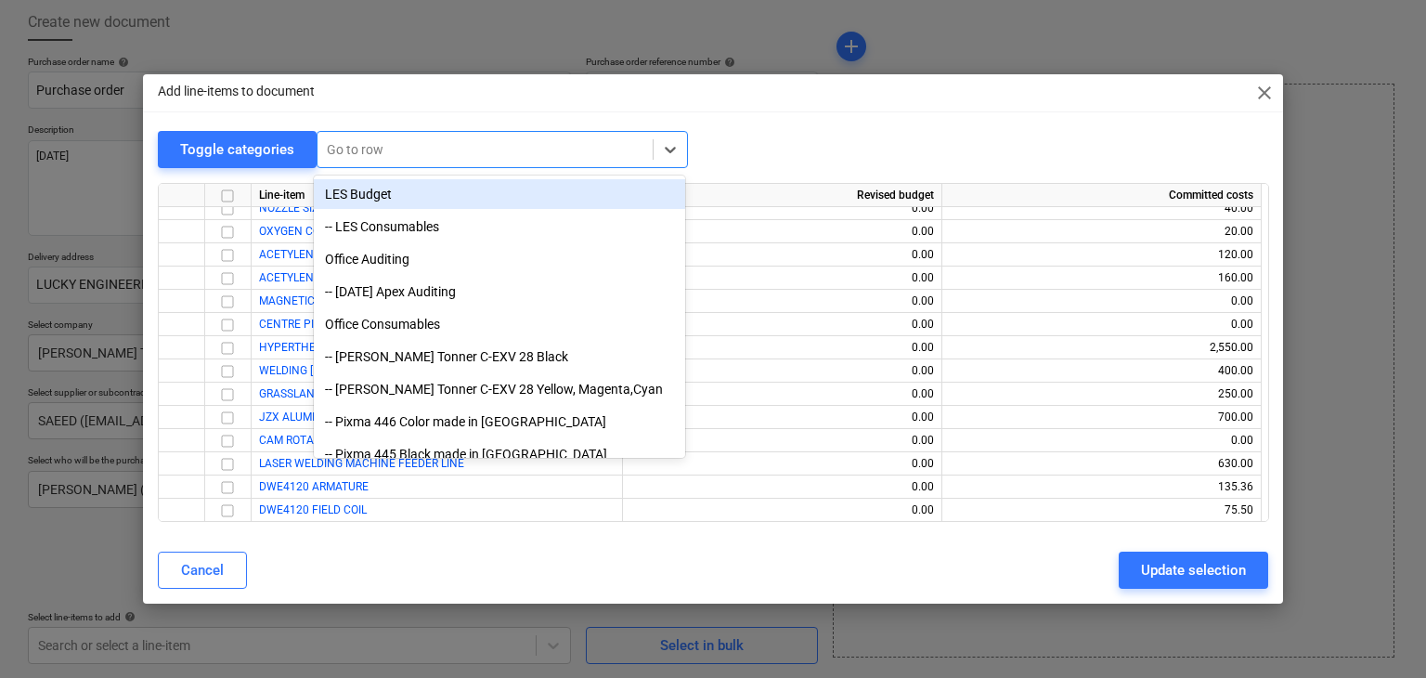
click at [397, 146] on div at bounding box center [485, 149] width 316 height 19
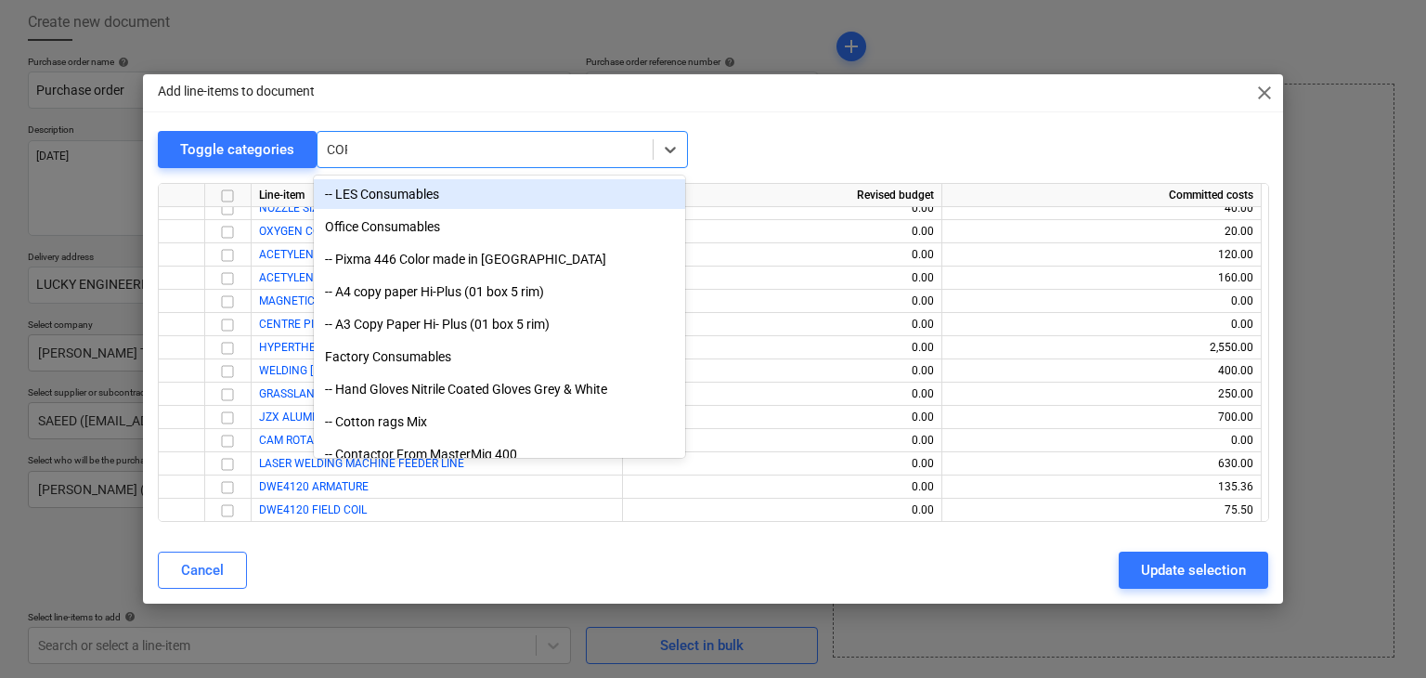
type input "CORR"
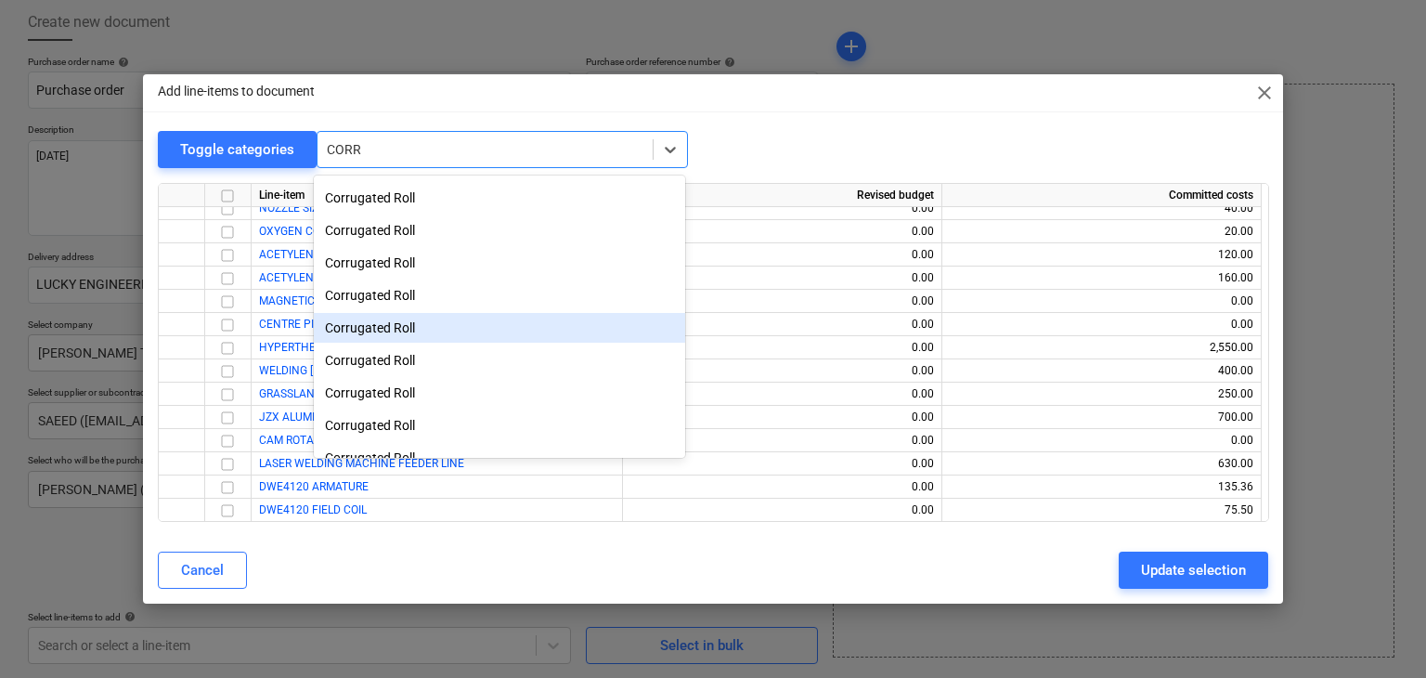
scroll to position [404, 0]
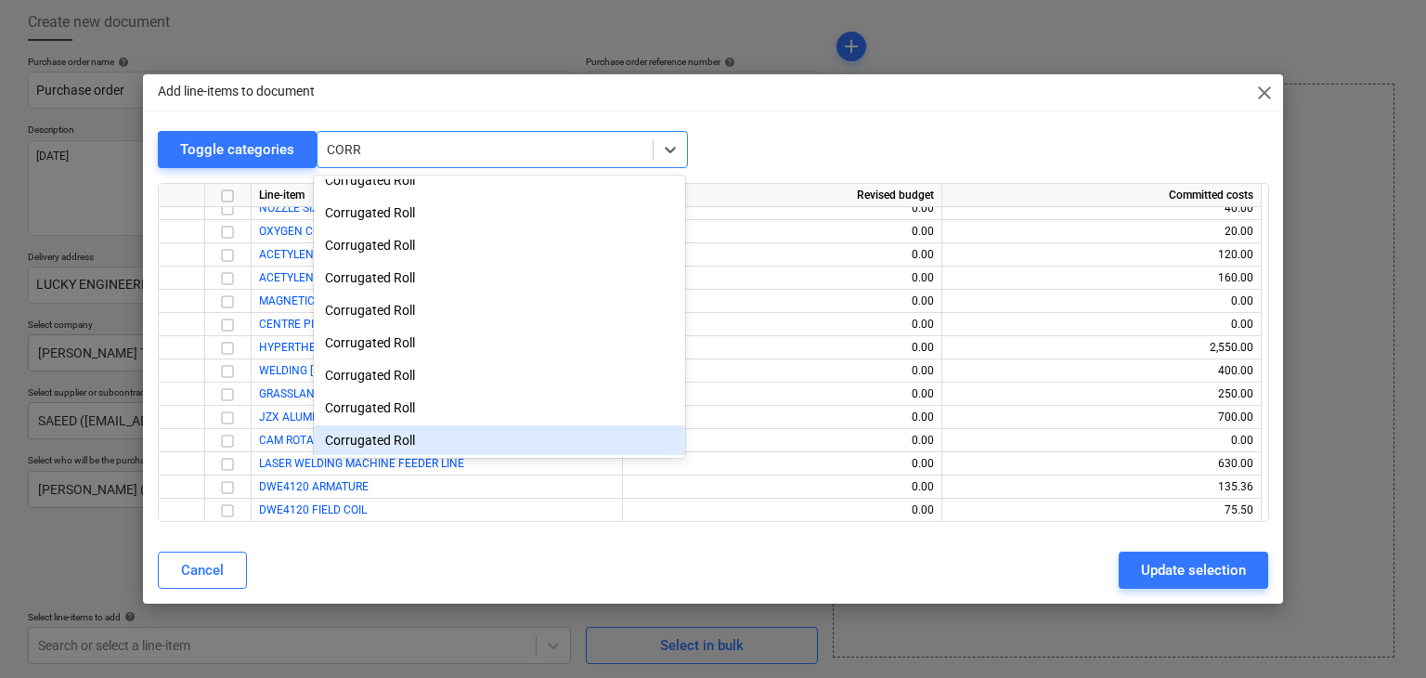
click at [407, 445] on div "Corrugated Roll" at bounding box center [499, 440] width 371 height 30
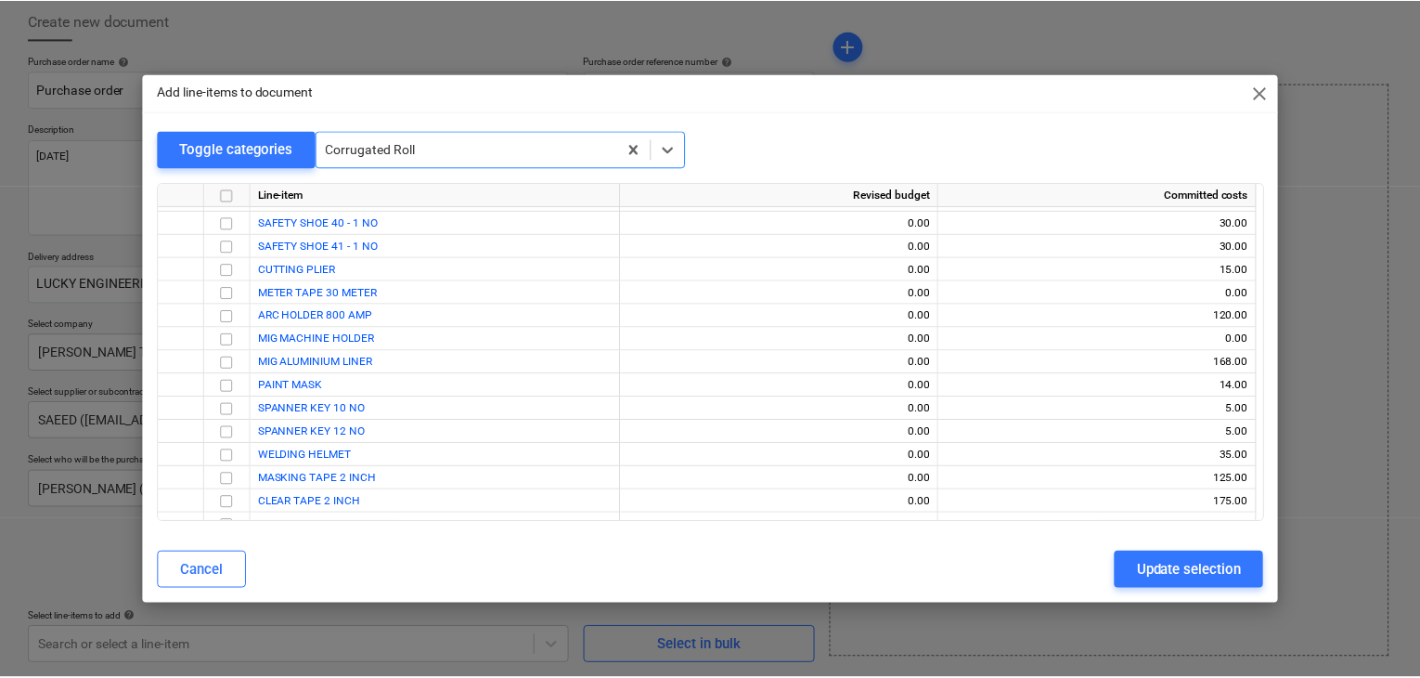
scroll to position [34154, 0]
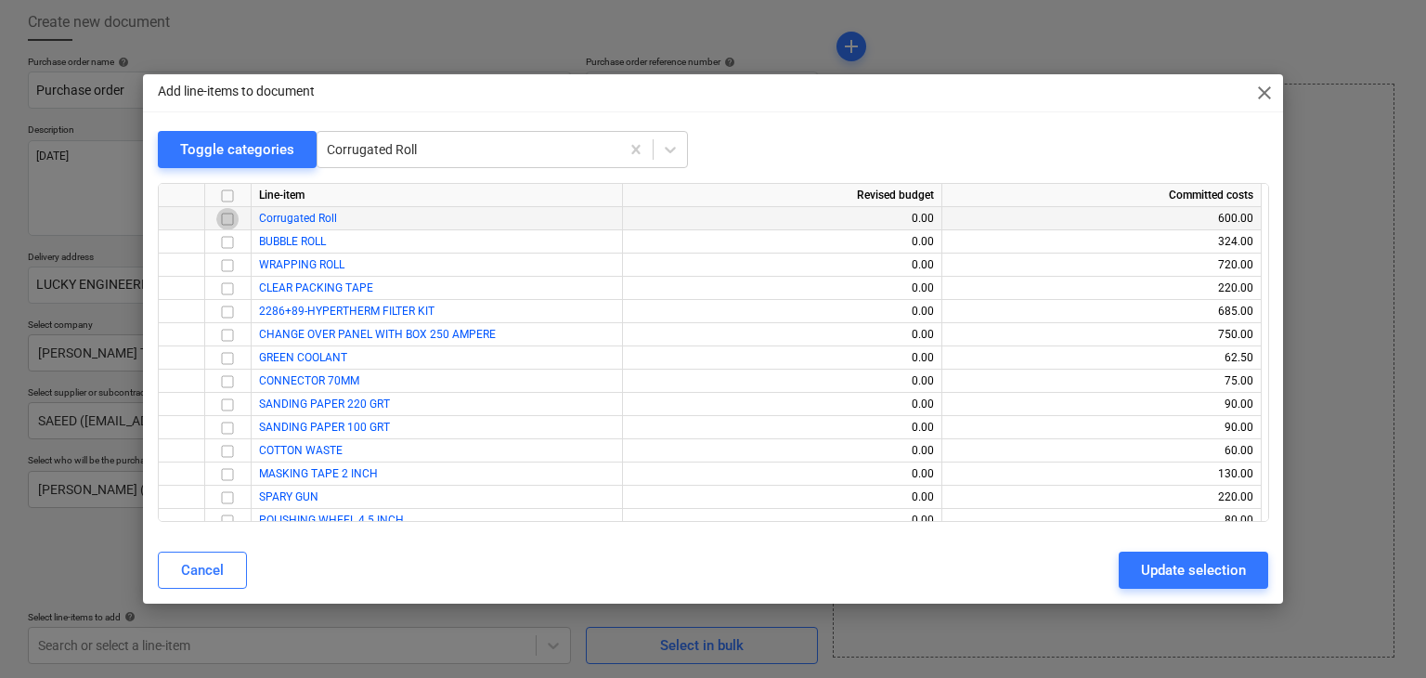
click at [230, 220] on input "checkbox" at bounding box center [227, 219] width 22 height 22
click at [225, 249] on input "checkbox" at bounding box center [227, 242] width 22 height 22
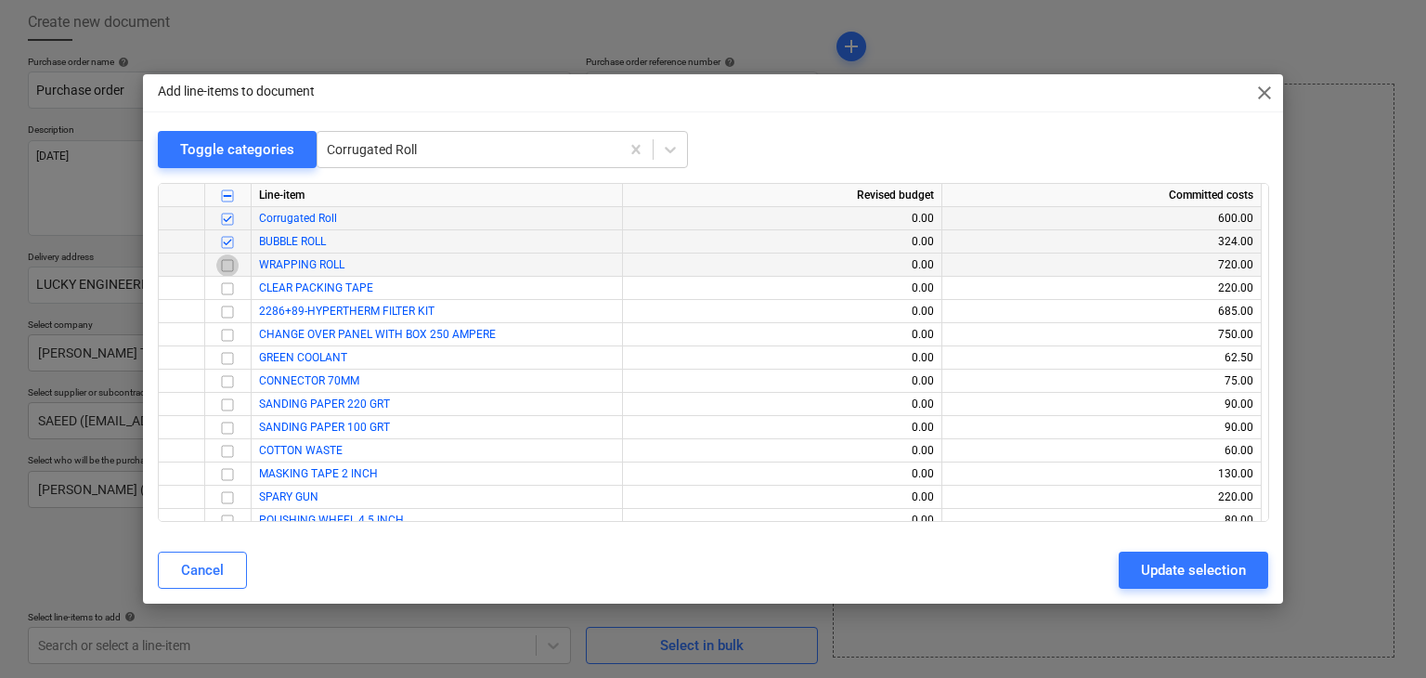
click at [226, 267] on input "checkbox" at bounding box center [227, 265] width 22 height 22
click at [1146, 561] on div "Update selection" at bounding box center [1193, 570] width 105 height 24
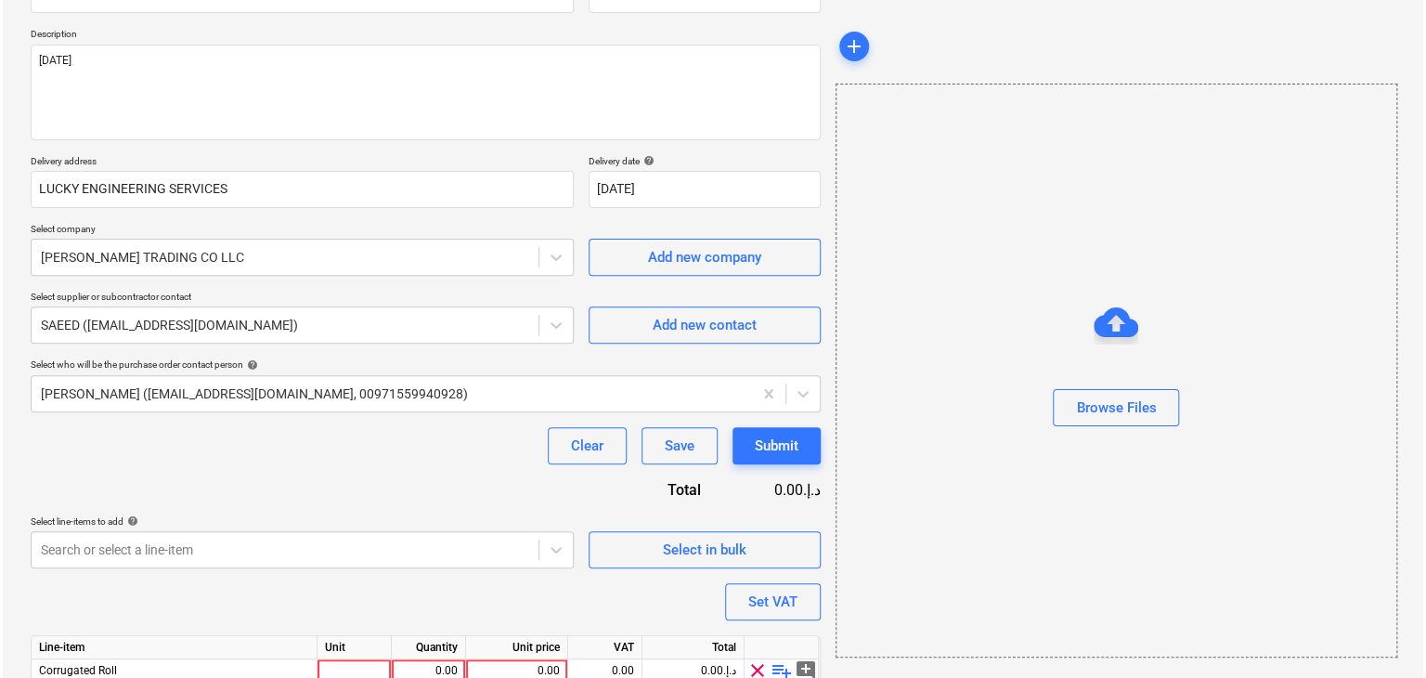
scroll to position [318, 0]
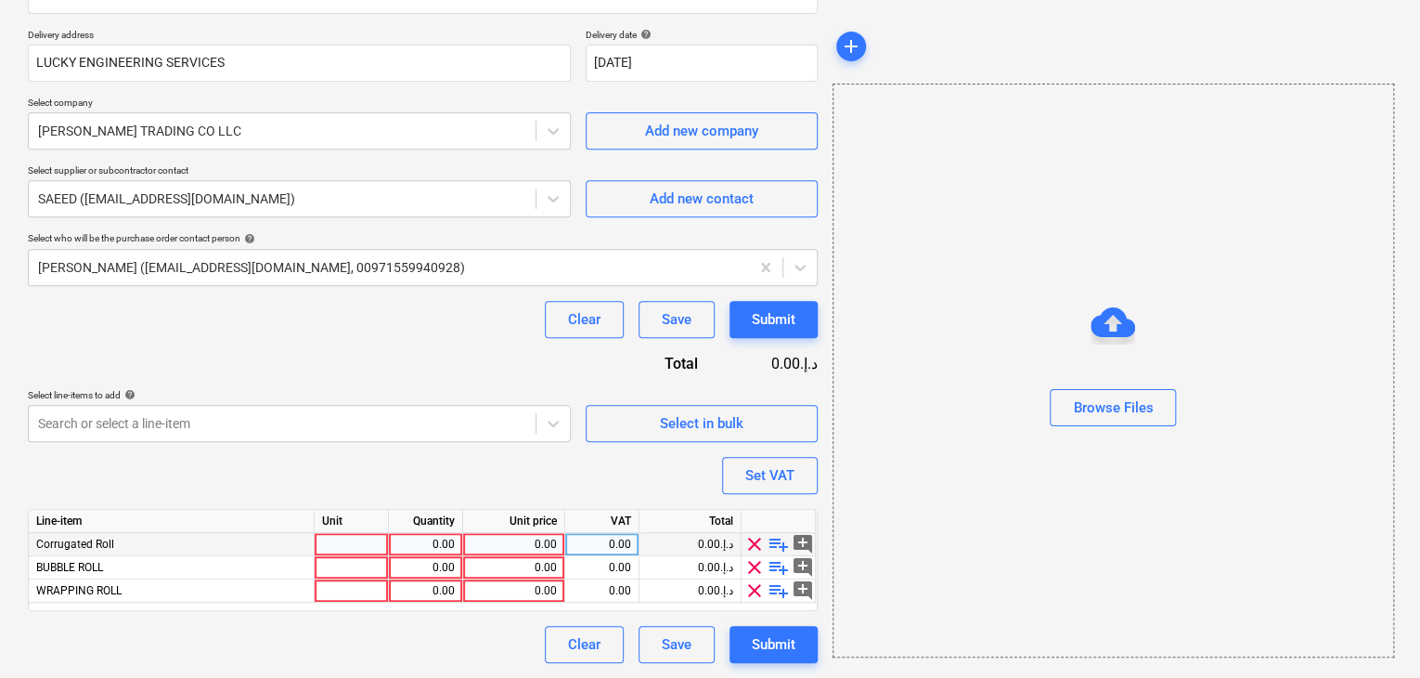
click at [349, 536] on div at bounding box center [352, 544] width 74 height 23
type input "ROLL"
click at [427, 536] on div "0.00" at bounding box center [425, 544] width 58 height 23
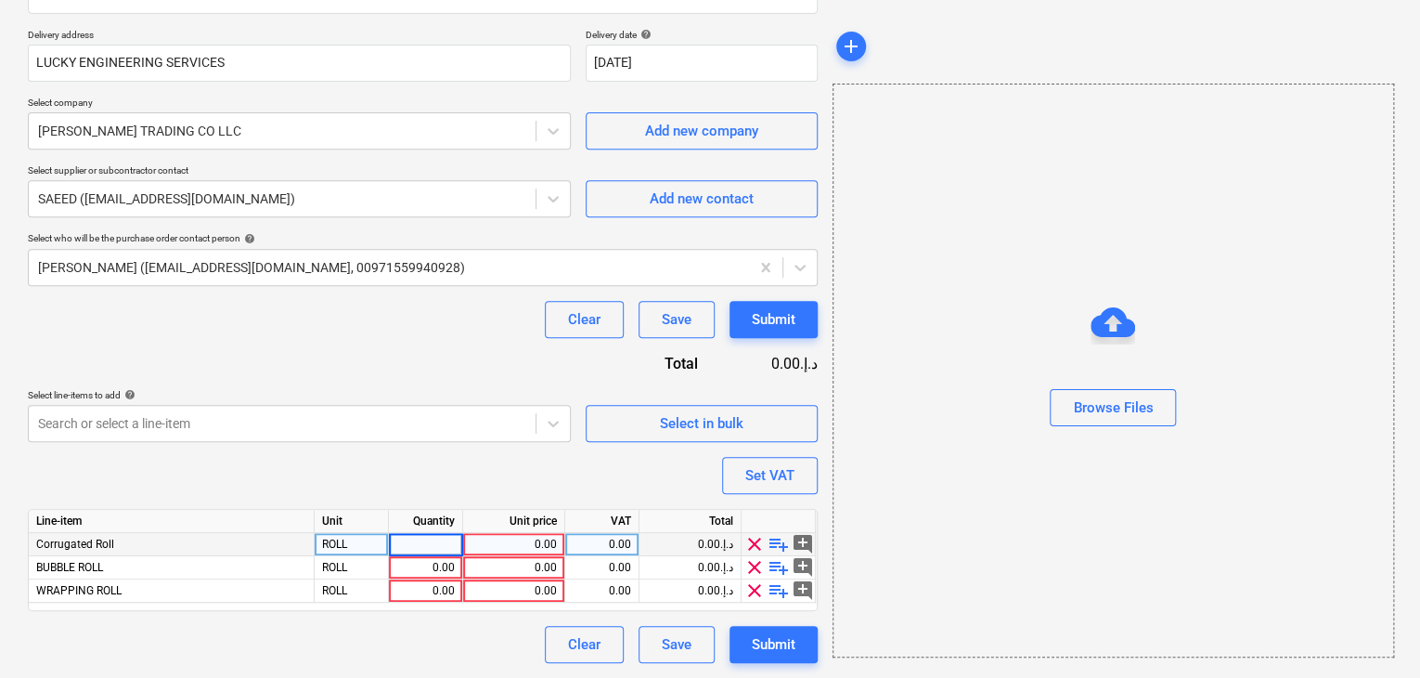
type input "5"
click at [516, 536] on div "0.00" at bounding box center [514, 544] width 86 height 23
type input "30"
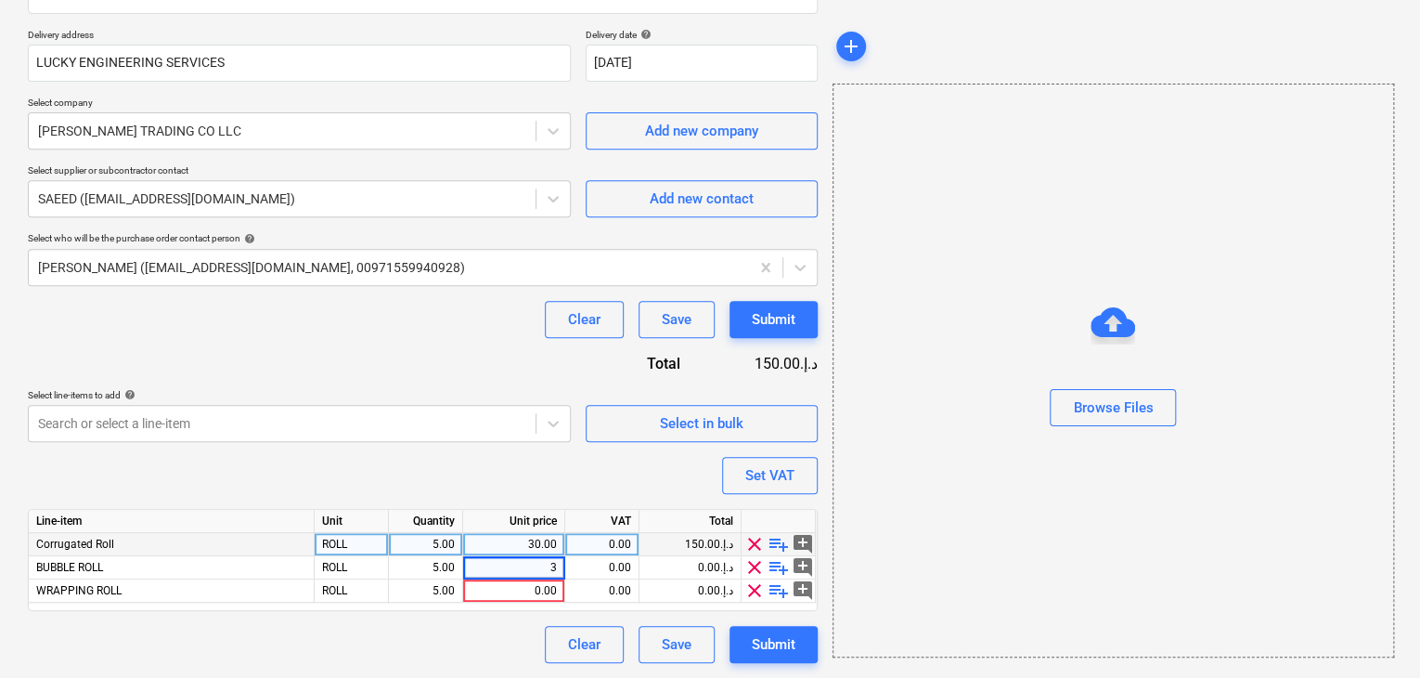
type input "36"
type input "60"
drag, startPoint x: 949, startPoint y: 469, endPoint x: 826, endPoint y: 453, distance: 123.5
click at [945, 469] on div "Browse Files" at bounding box center [1114, 371] width 562 height 574
click at [796, 470] on button "Set VAT" at bounding box center [770, 475] width 96 height 37
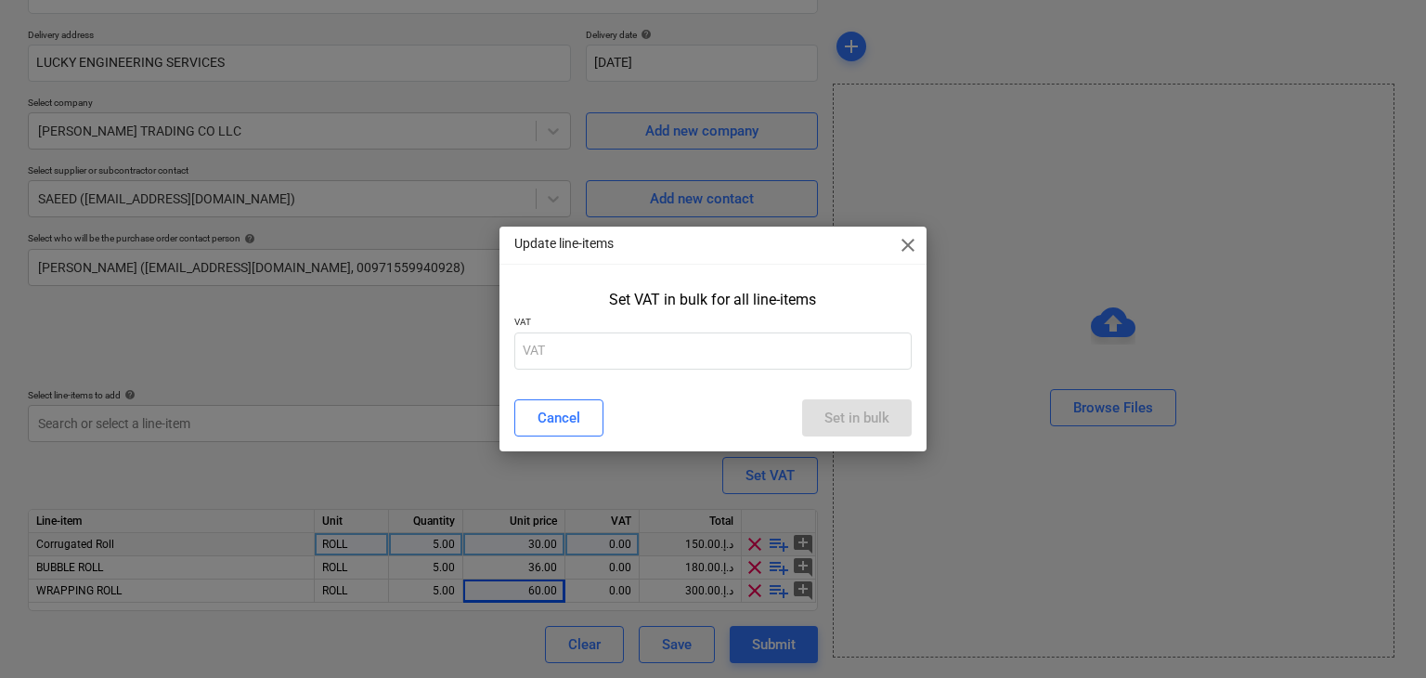
click at [579, 324] on p "VAT" at bounding box center [713, 324] width 398 height 16
click at [557, 356] on input "text" at bounding box center [713, 350] width 398 height 37
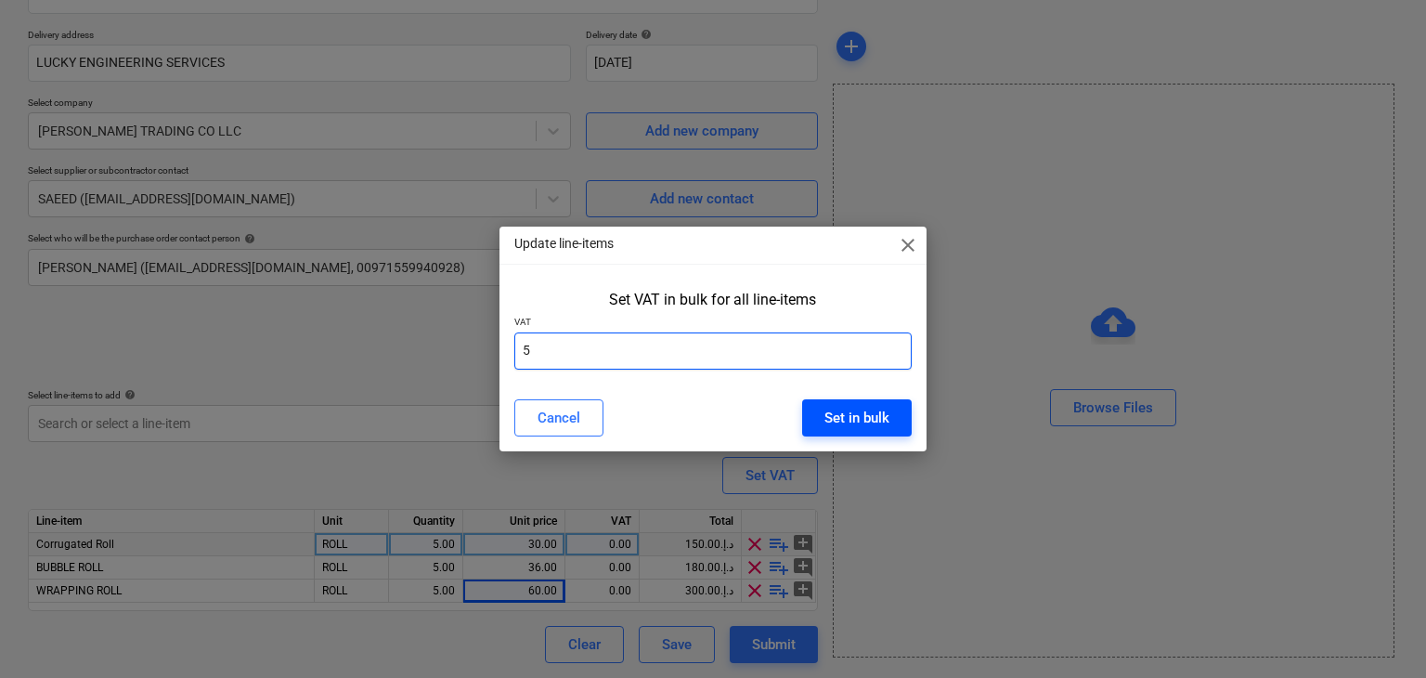
type input "5"
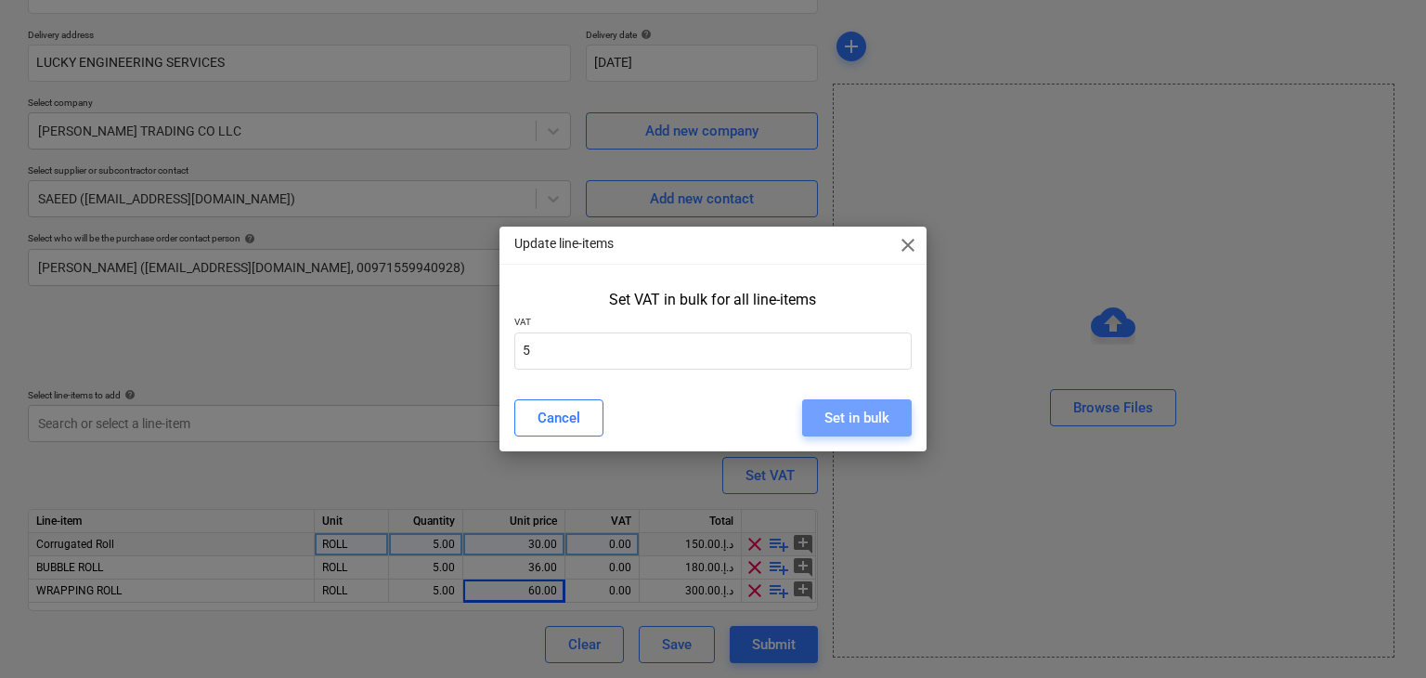
drag, startPoint x: 835, startPoint y: 414, endPoint x: 705, endPoint y: 394, distance: 131.4
click at [829, 413] on div "Set in bulk" at bounding box center [856, 418] width 65 height 24
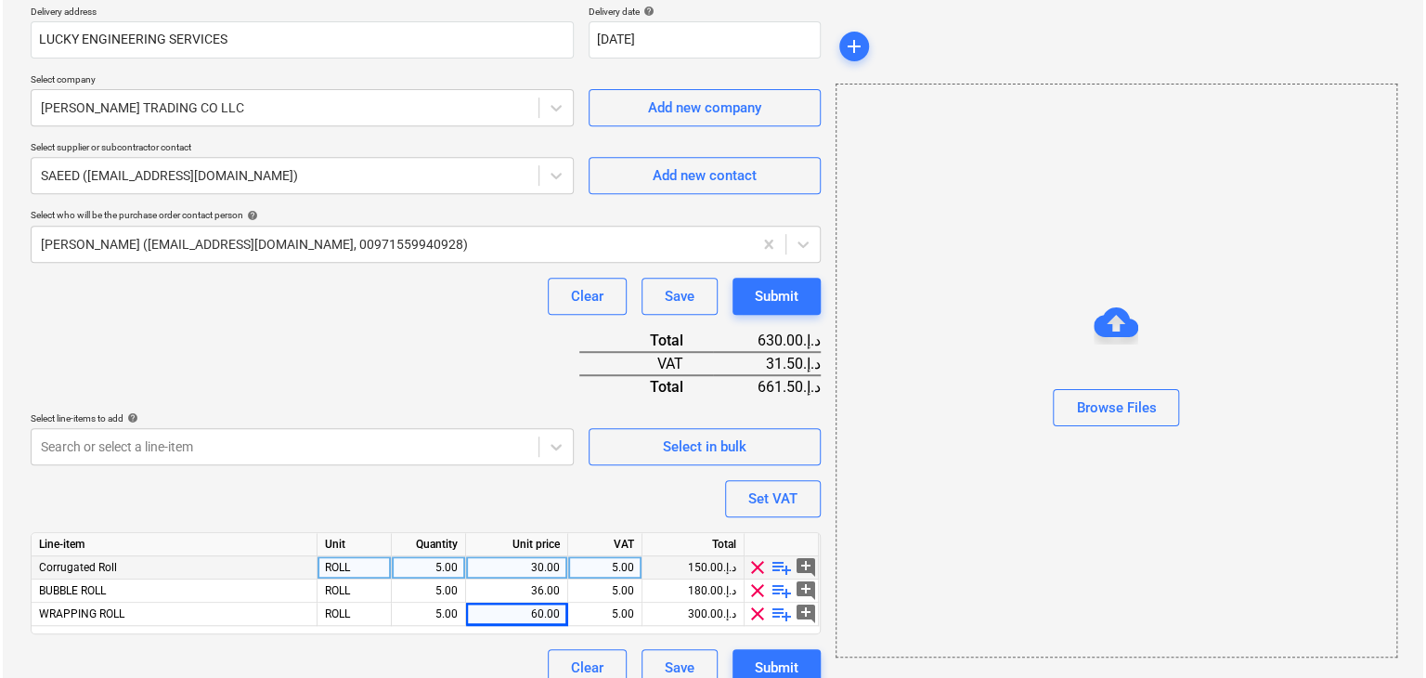
scroll to position [364, 0]
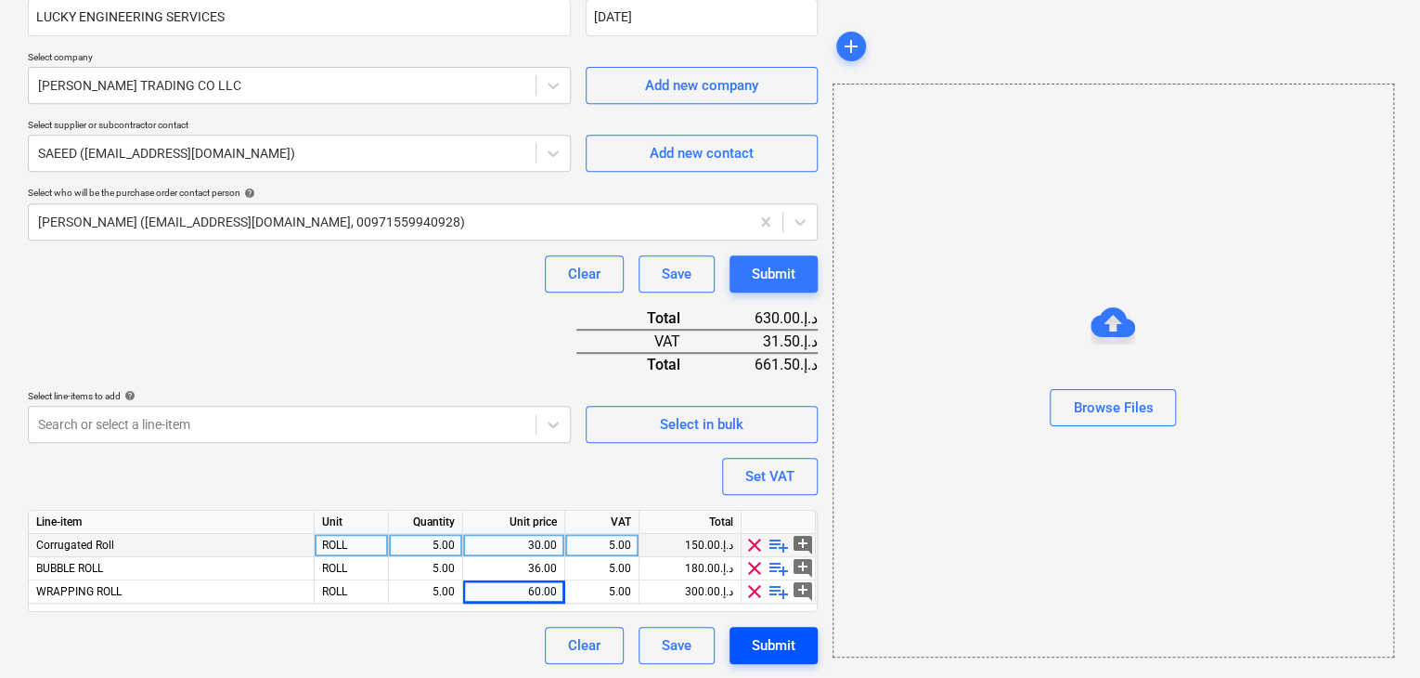
click at [765, 633] on div "Submit" at bounding box center [774, 645] width 44 height 24
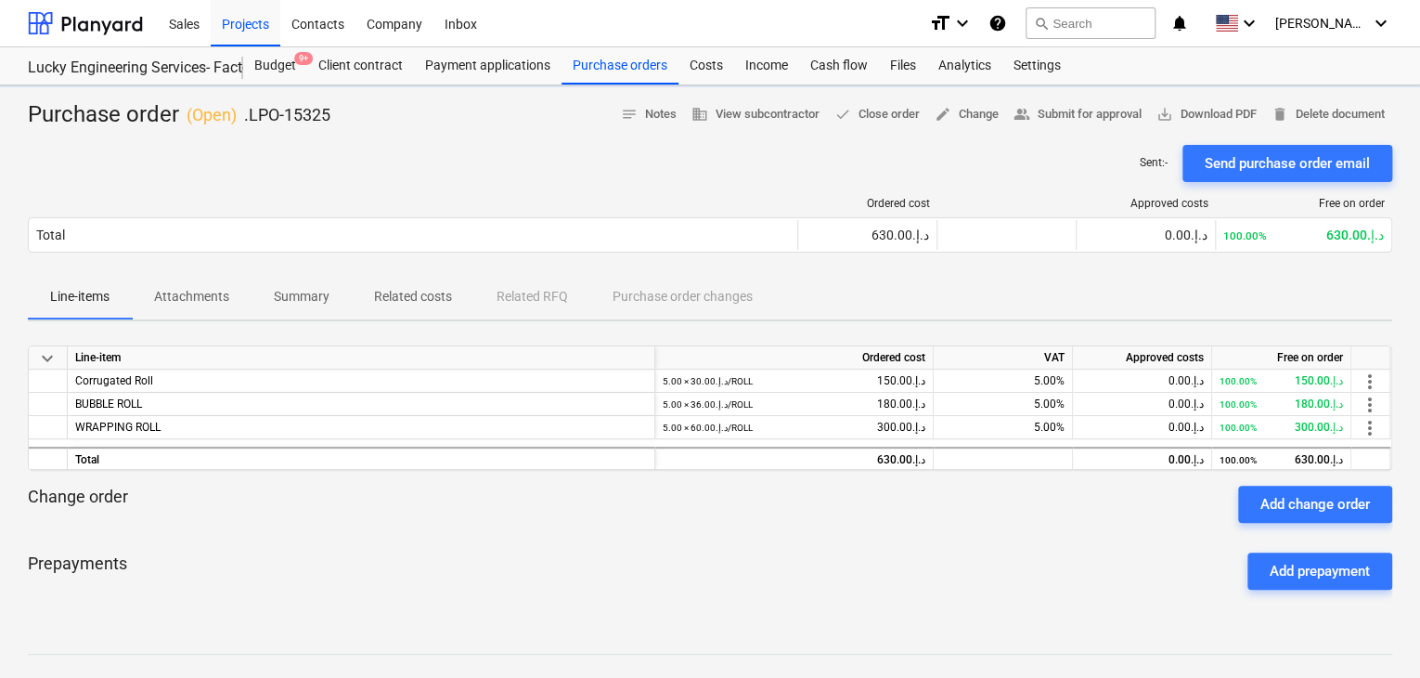
click at [1209, 93] on div "Purchase order ( Open ) .LPO-15325 notes Notes business View subcontractor done…" at bounding box center [710, 487] width 1420 height 805
click at [1217, 105] on span "save_alt Download PDF" at bounding box center [1206, 114] width 100 height 21
